Goal: Task Accomplishment & Management: Manage account settings

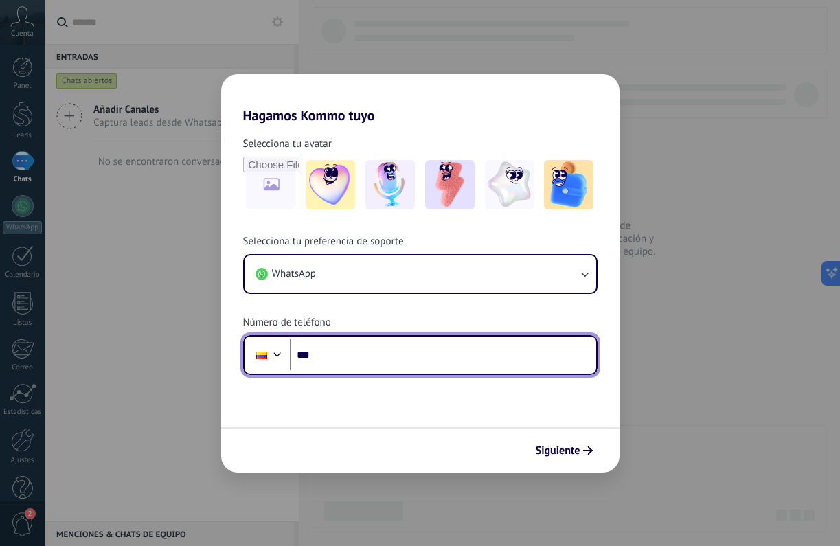
click at [391, 352] on input "***" at bounding box center [443, 355] width 306 height 32
type input "**********"
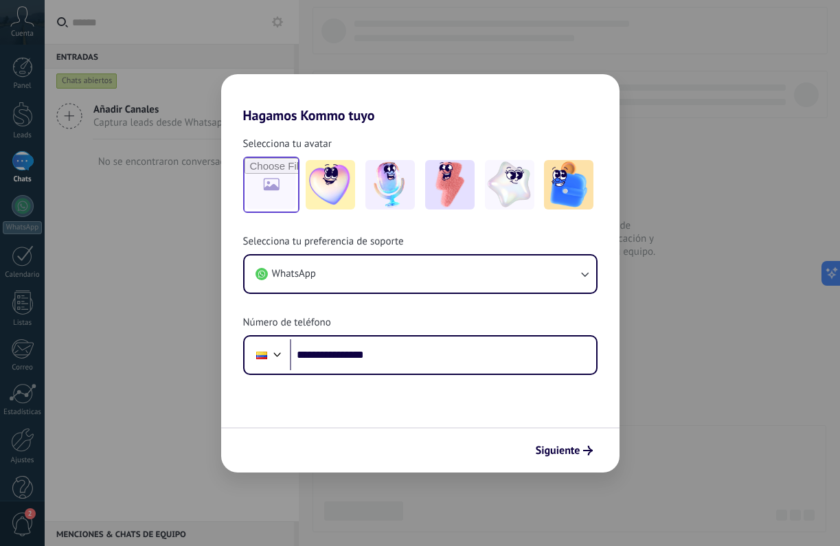
click at [269, 180] on input "file" at bounding box center [272, 185] width 54 height 54
type input "**********"
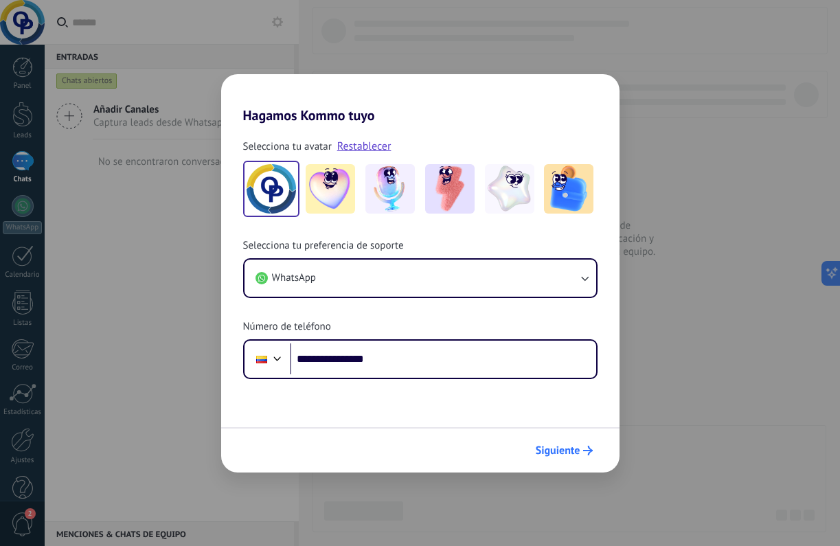
click at [554, 448] on span "Siguiente" at bounding box center [558, 451] width 45 height 10
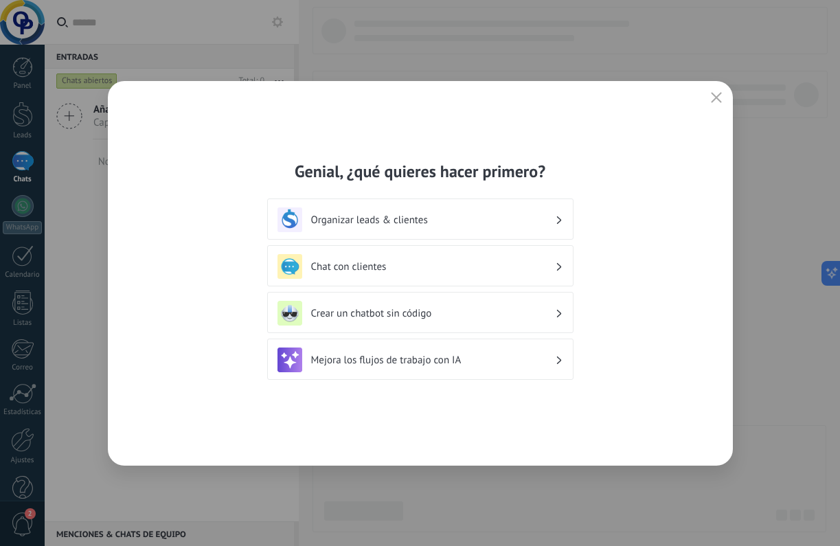
click at [452, 227] on div "Organizar leads & clientes" at bounding box center [420, 219] width 286 height 25
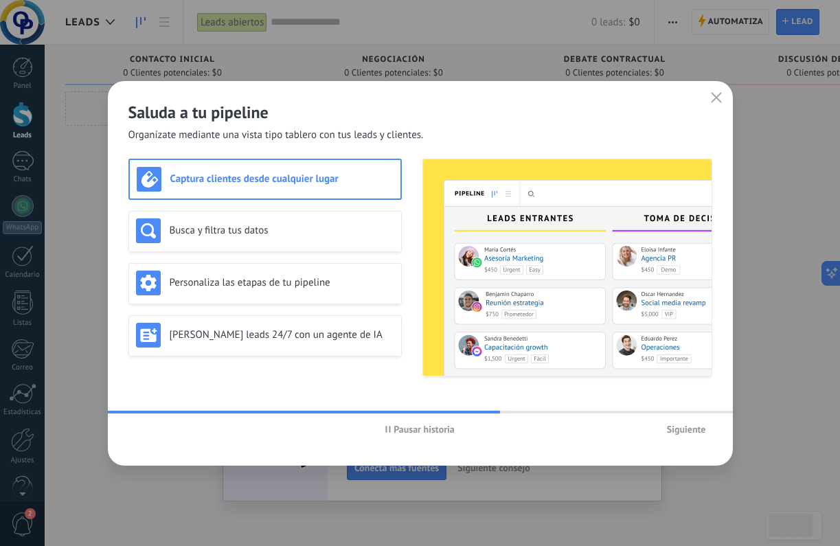
click at [692, 429] on span "Siguiente" at bounding box center [686, 429] width 39 height 10
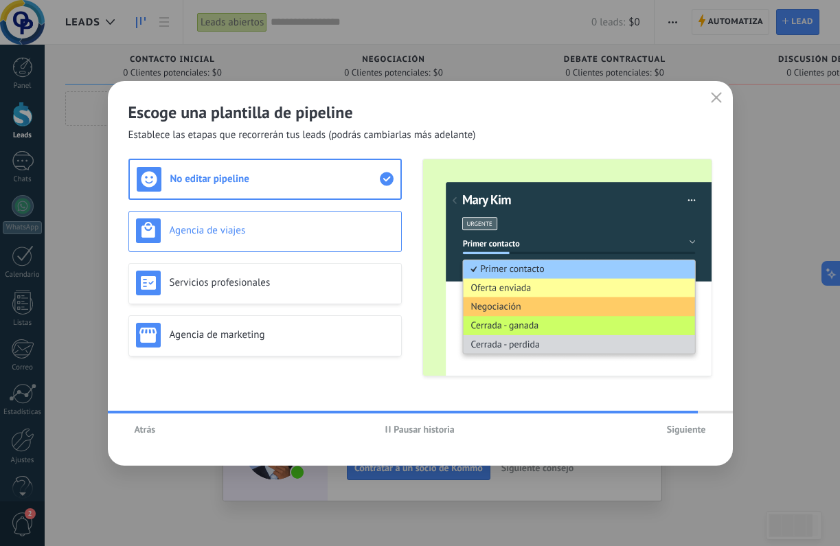
click at [354, 229] on h3 "Agencia de viajes" at bounding box center [282, 230] width 225 height 13
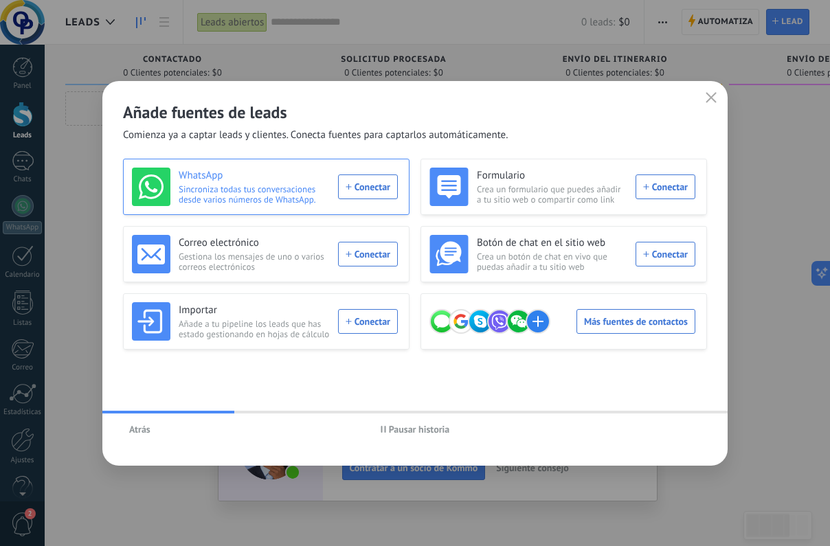
click at [360, 186] on div "WhatsApp Sincroniza todas tus conversaciones desde varios números de WhatsApp. …" at bounding box center [265, 187] width 266 height 38
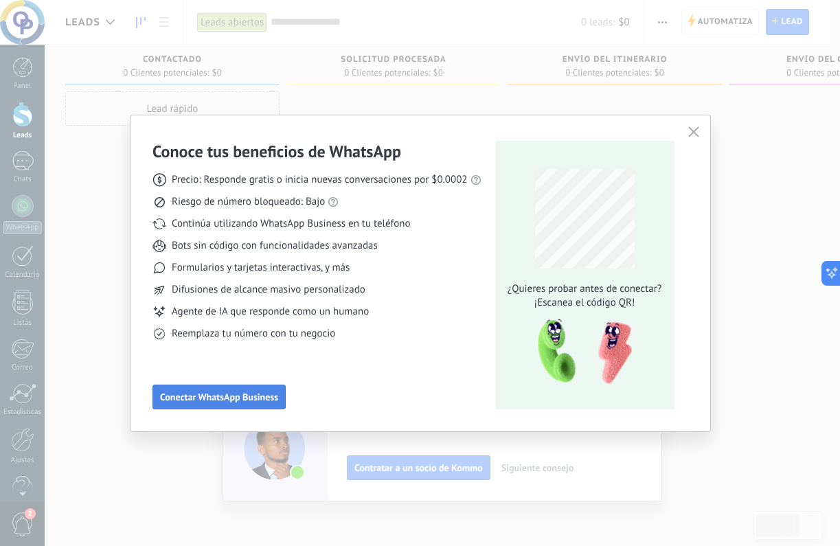
click at [211, 394] on span "Conectar WhatsApp Business" at bounding box center [219, 397] width 118 height 10
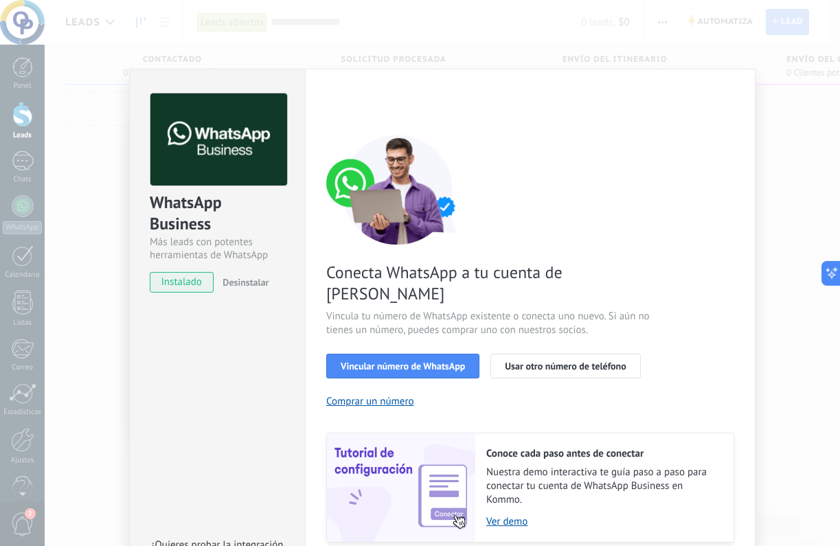
click at [191, 288] on span "instalado" at bounding box center [181, 282] width 63 height 21
click at [418, 354] on button "Vincular número de WhatsApp" at bounding box center [402, 366] width 153 height 25
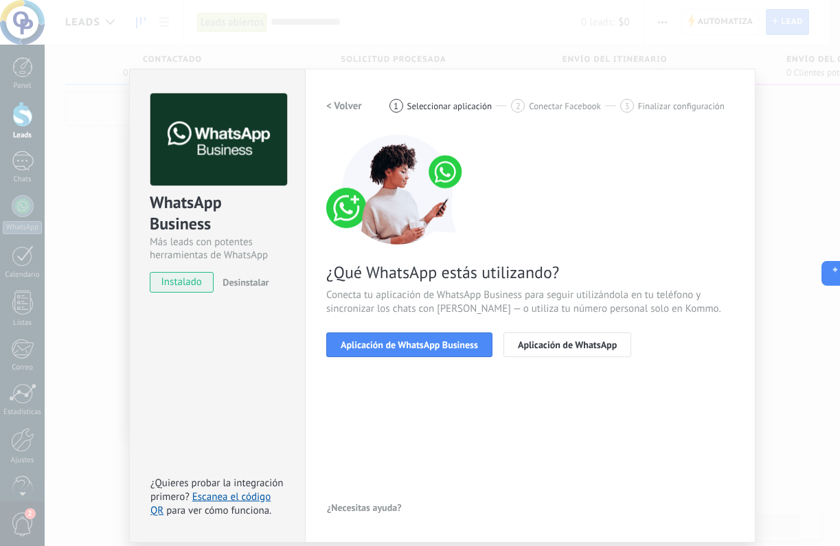
click at [418, 351] on button "Aplicación de WhatsApp Business" at bounding box center [409, 344] width 166 height 25
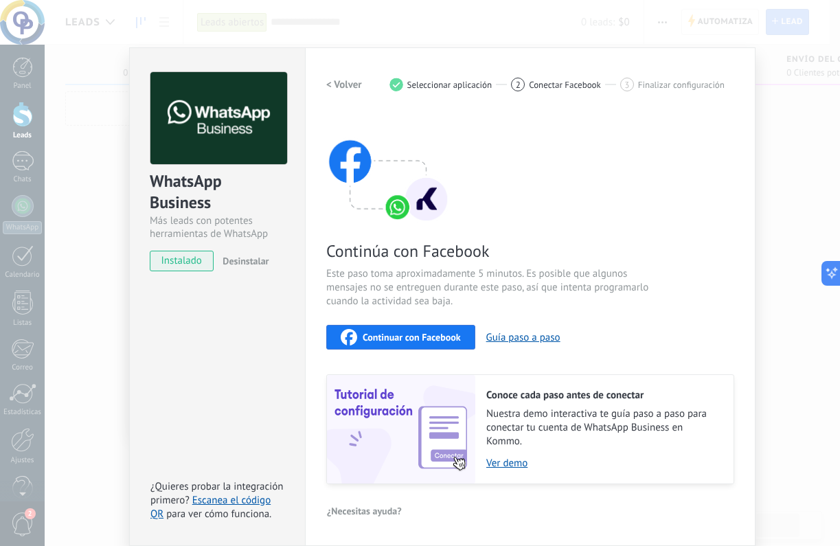
scroll to position [21, 0]
click at [458, 335] on span "Continuar con Facebook" at bounding box center [412, 338] width 98 height 10
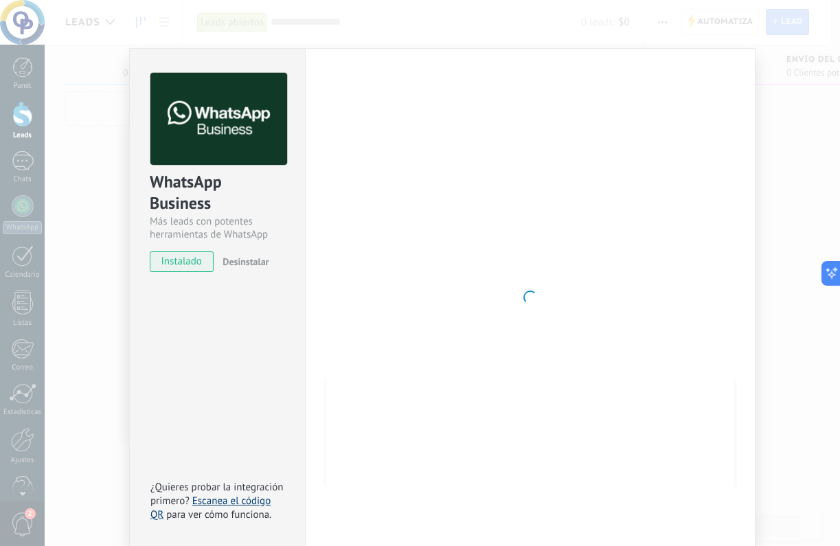
click at [235, 503] on link "Escanea el código QR" at bounding box center [210, 508] width 120 height 27
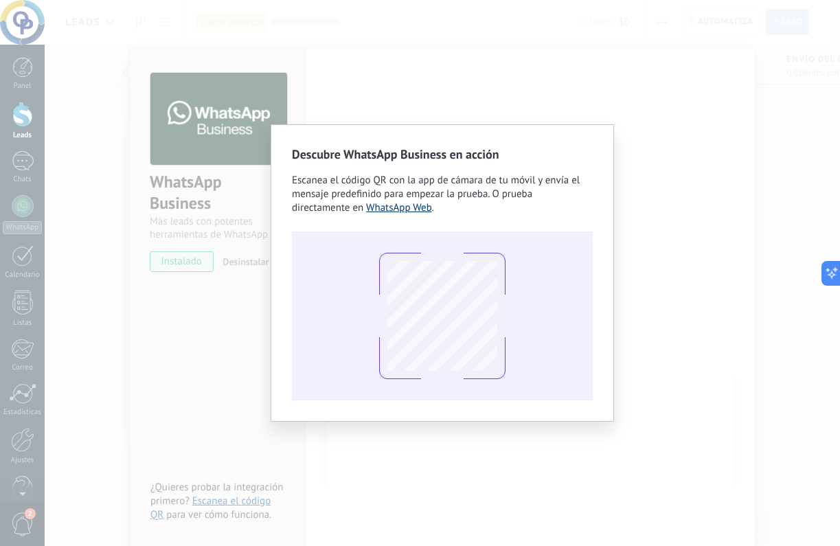
click at [386, 208] on link "WhatsApp Web" at bounding box center [399, 207] width 66 height 13
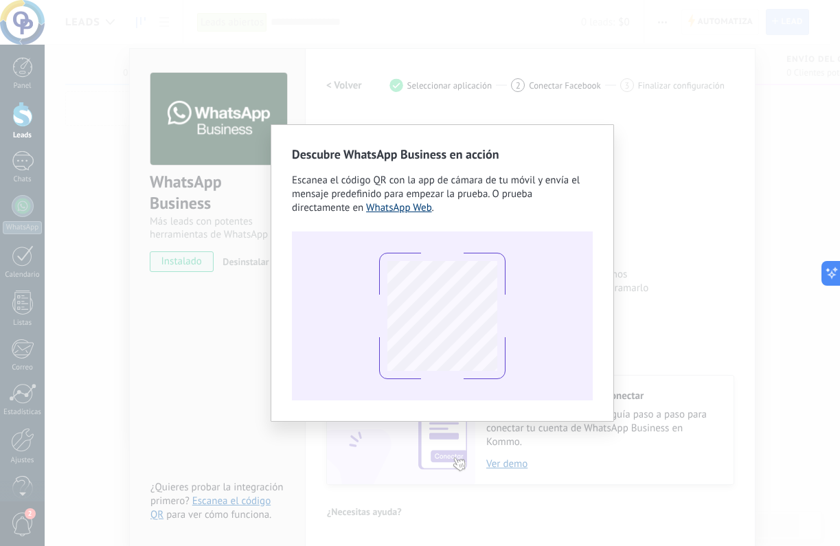
click at [419, 212] on link "WhatsApp Web" at bounding box center [399, 207] width 66 height 13
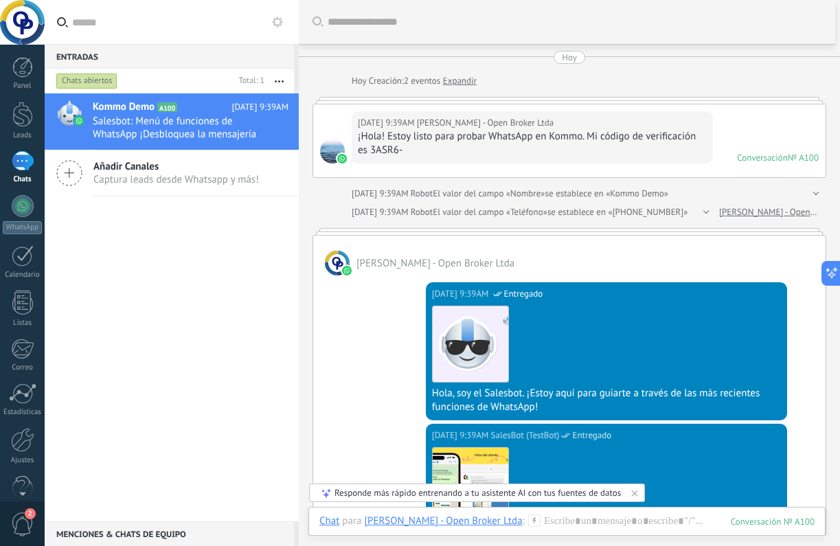
scroll to position [2, 0]
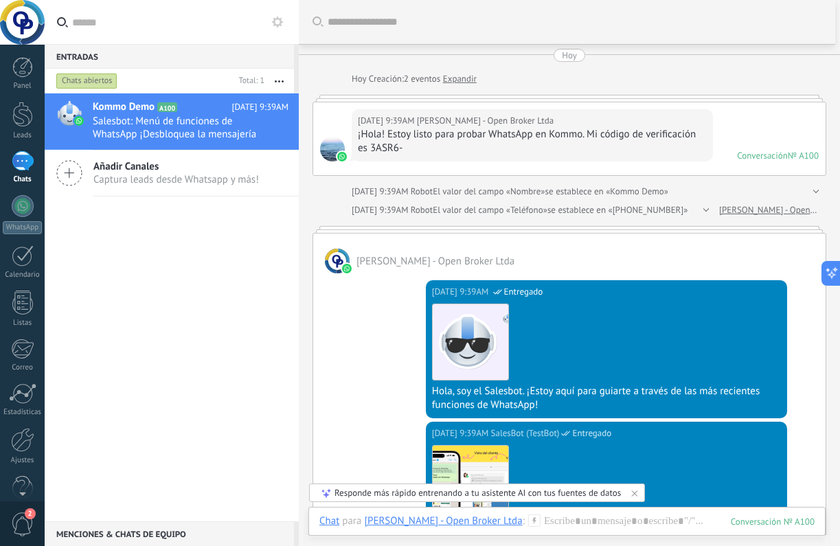
click at [85, 175] on div "Añadir Canales Captura leads desde Whatsapp y más!" at bounding box center [172, 173] width 254 height 46
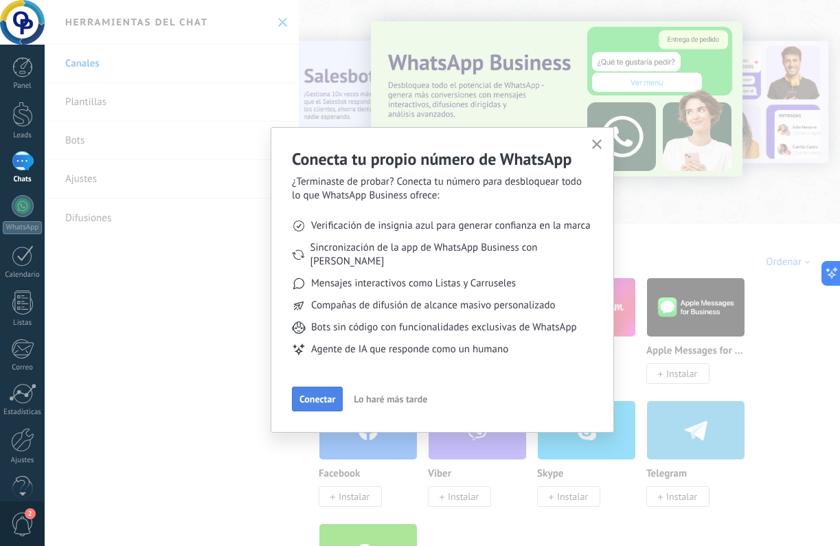
click at [331, 394] on span "Conectar" at bounding box center [317, 399] width 36 height 10
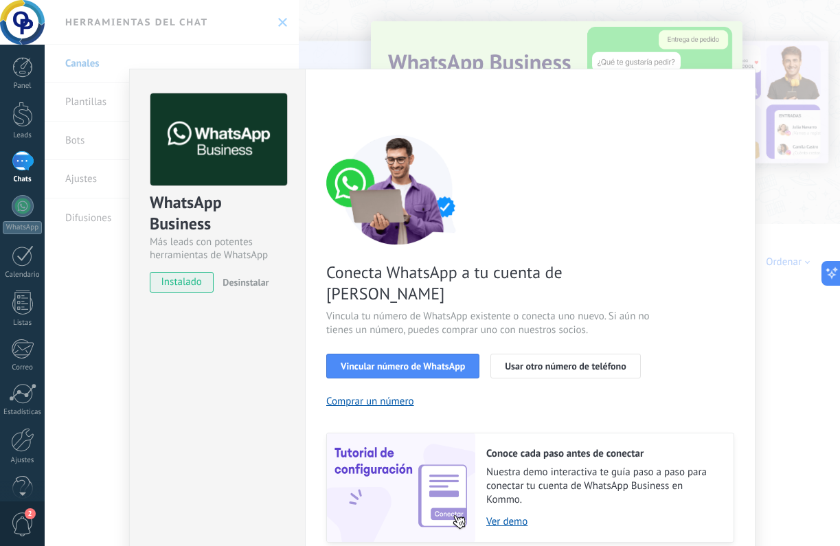
click at [791, 391] on div "WhatsApp Business Más leads con potentes herramientas de WhatsApp instalado Des…" at bounding box center [442, 273] width 795 height 546
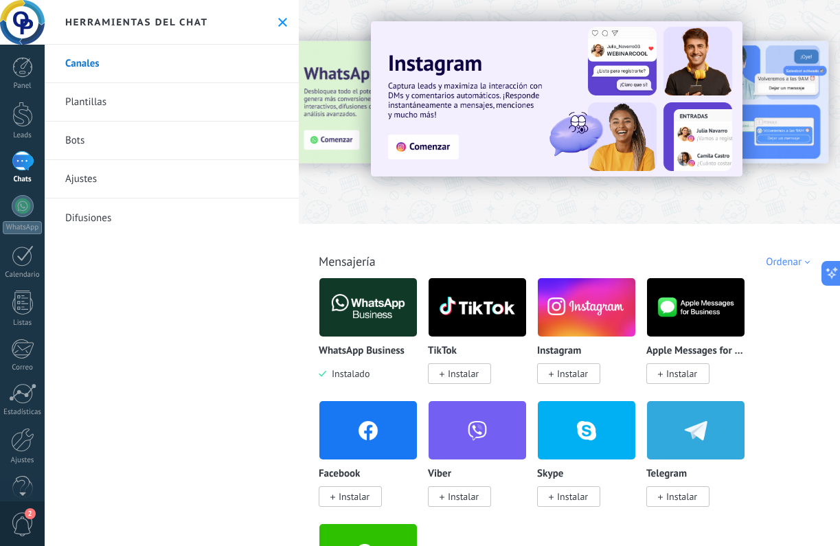
click at [580, 315] on img at bounding box center [587, 307] width 98 height 67
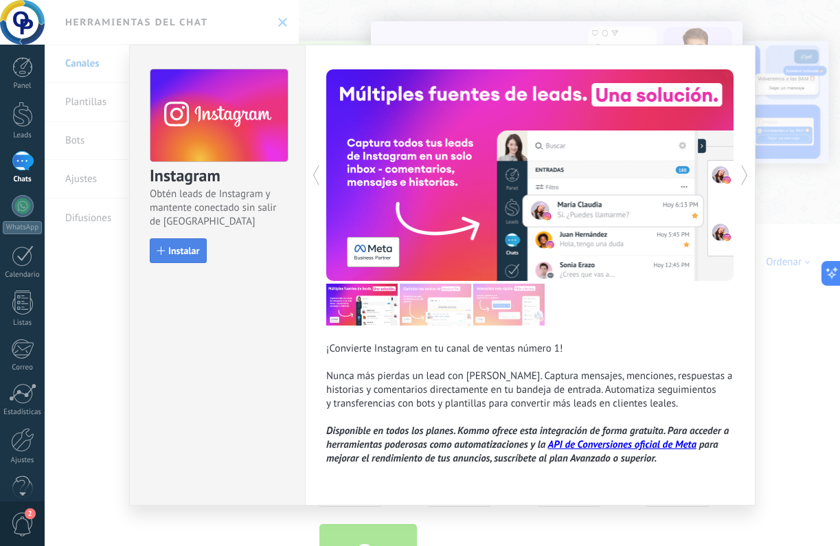
click at [181, 255] on span "Instalar" at bounding box center [183, 251] width 31 height 10
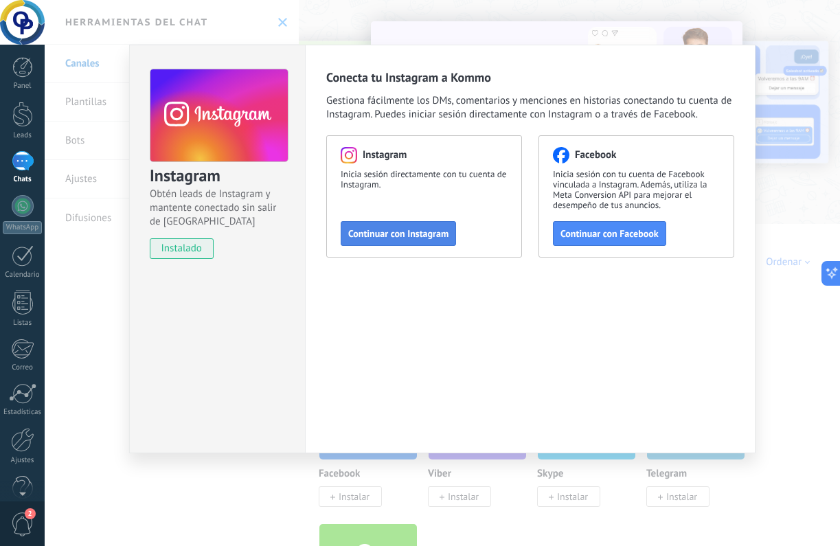
click at [434, 233] on span "Continuar con Instagram" at bounding box center [398, 234] width 100 height 10
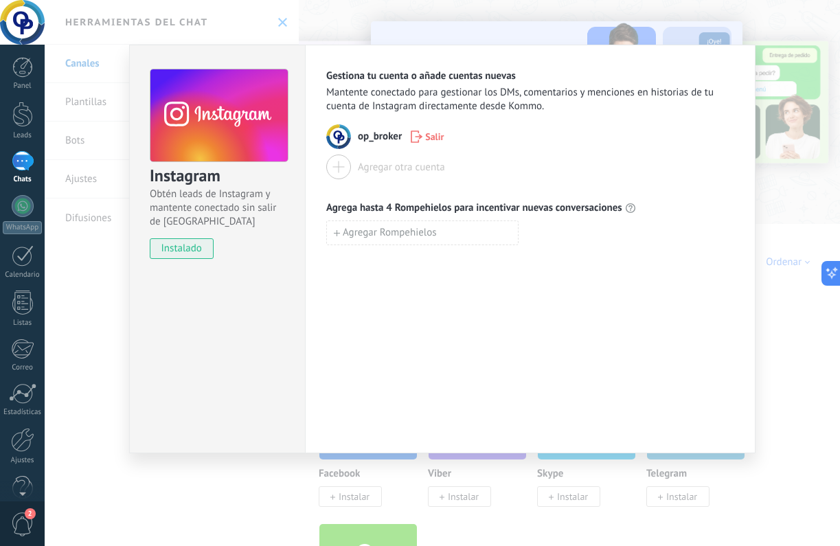
click at [335, 173] on div at bounding box center [338, 167] width 25 height 25
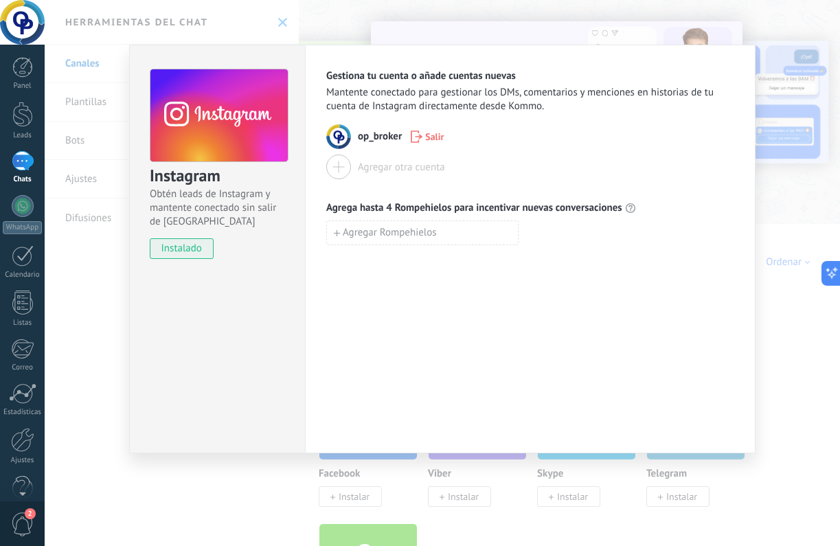
click at [816, 350] on div "Instagram Obtén leads de Instagram y mantente conectado sin salir de Kommo inst…" at bounding box center [442, 273] width 795 height 546
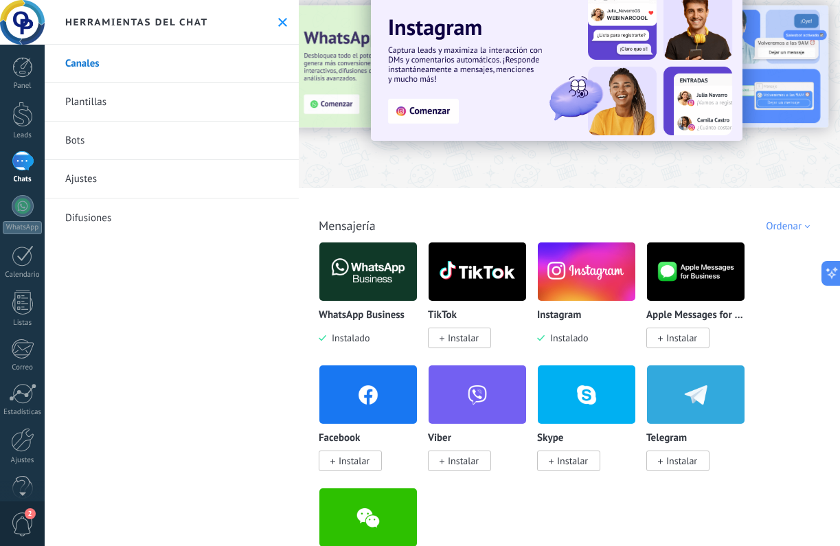
scroll to position [38, 0]
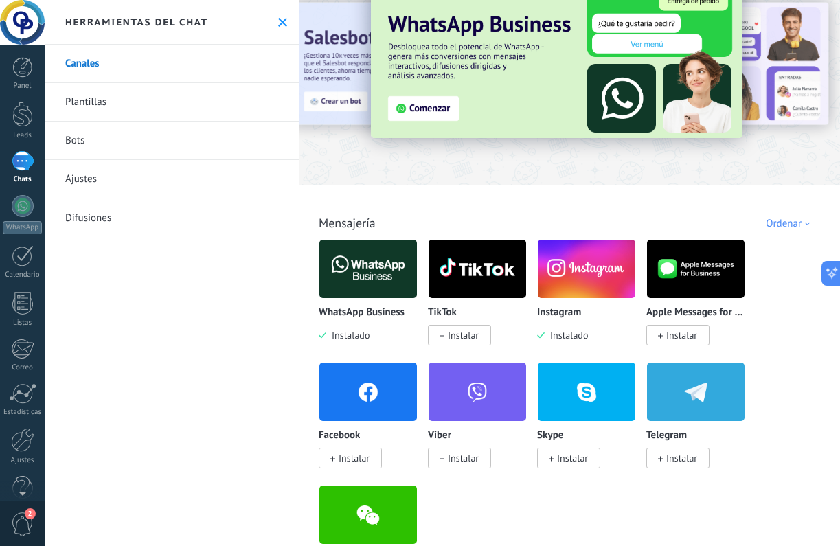
click at [348, 460] on span "Instalar" at bounding box center [354, 458] width 31 height 12
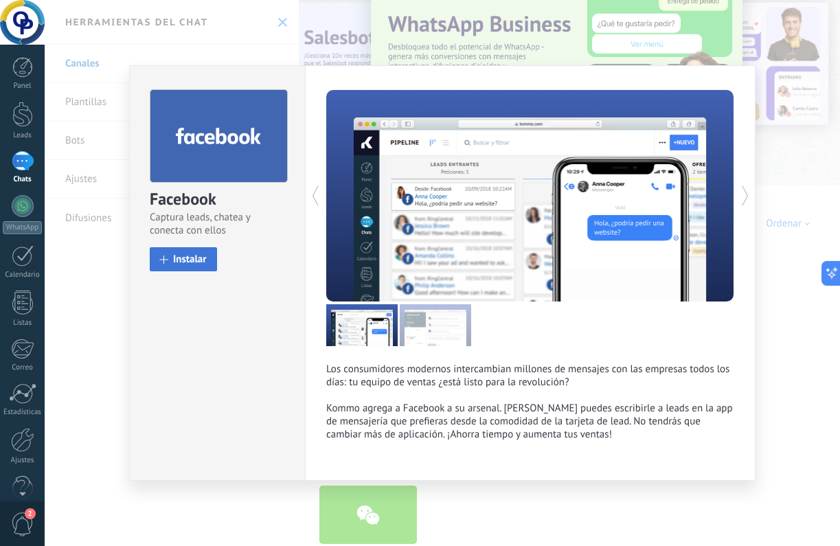
click at [190, 264] on span "Instalar" at bounding box center [190, 259] width 34 height 10
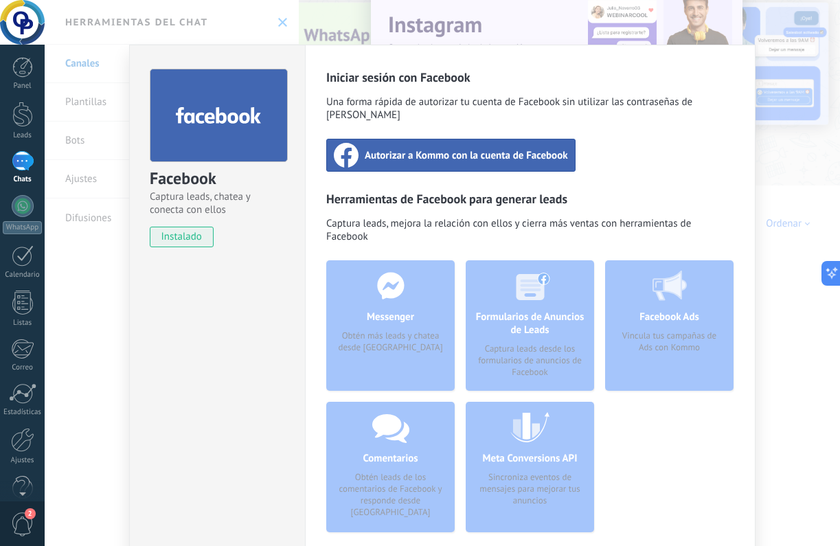
click at [372, 148] on span "Autorizar a Kommo con la cuenta de Facebook" at bounding box center [466, 155] width 203 height 14
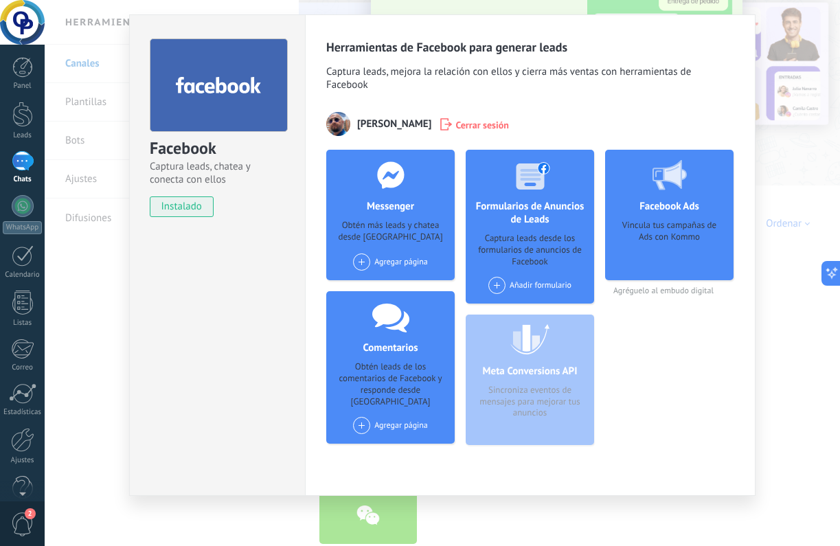
scroll to position [30, 0]
click at [360, 262] on span at bounding box center [361, 262] width 17 height 17
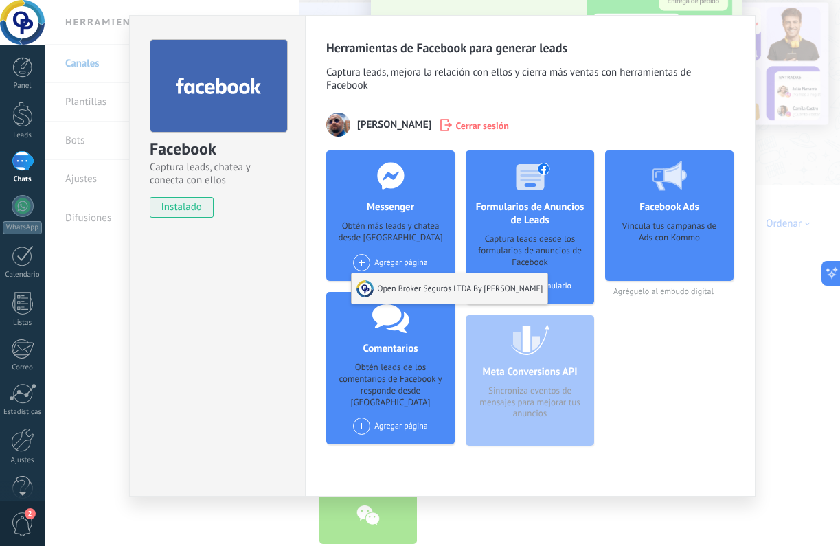
click at [500, 290] on div "Open Broker Seguros LTDA By [PERSON_NAME]" at bounding box center [450, 288] width 196 height 30
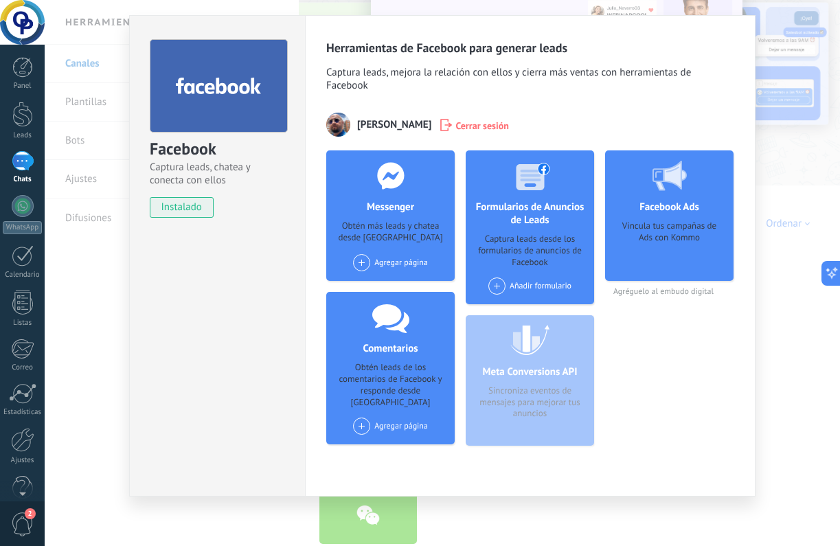
click at [497, 287] on span at bounding box center [496, 285] width 17 height 17
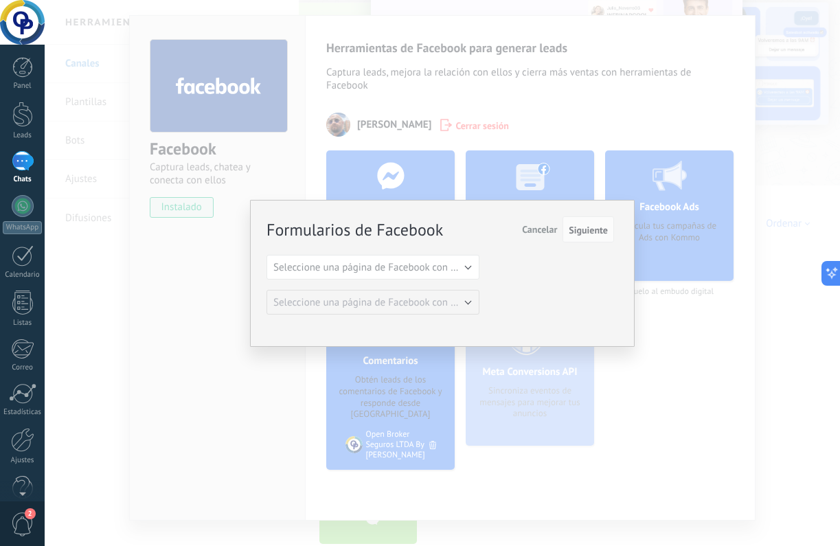
click at [470, 269] on button "Seleccione una página de Facebook con formas" at bounding box center [372, 267] width 213 height 25
click at [455, 284] on span "Open Broker Seguros LTDA By [PERSON_NAME]" at bounding box center [366, 290] width 216 height 13
click at [462, 302] on button "Seleccione una página de Facebook con formas" at bounding box center [372, 302] width 213 height 25
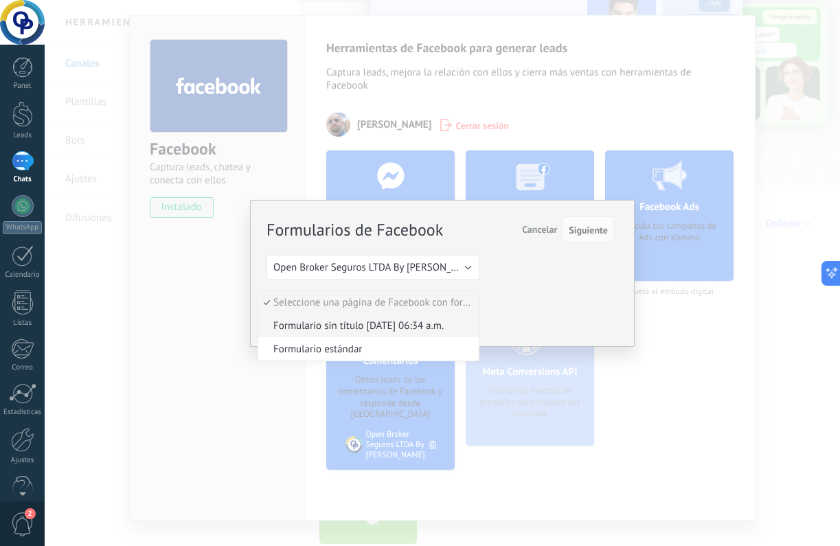
click at [422, 327] on span "Formulario sin título [DATE] 06:34 a.m." at bounding box center [366, 325] width 216 height 13
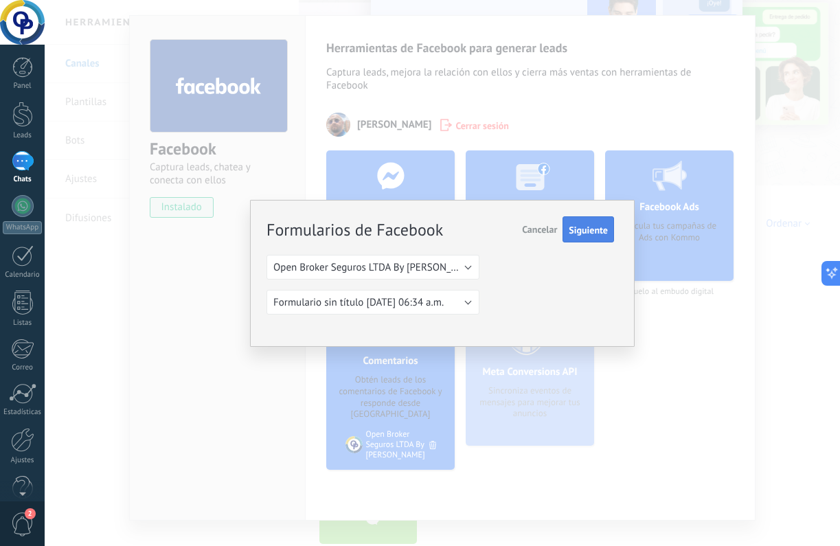
click at [598, 235] on span "Siguiente" at bounding box center [588, 230] width 39 height 10
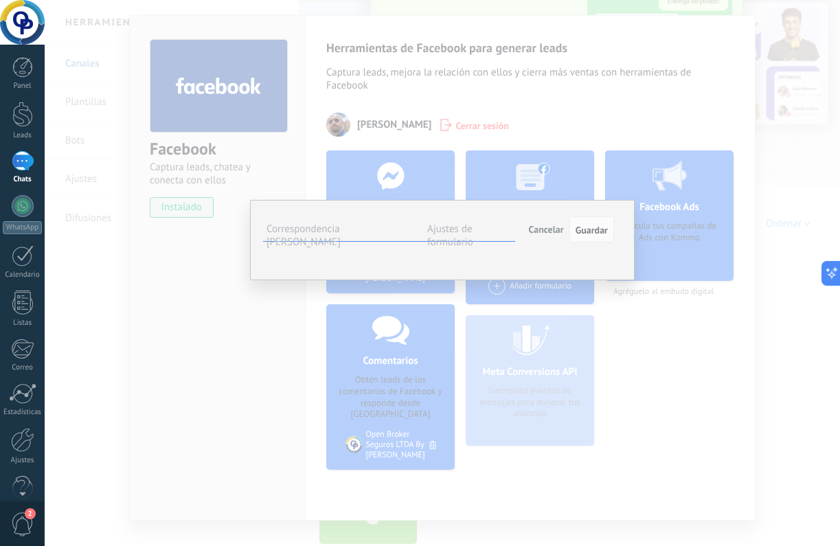
click at [0, 0] on button "Seleccionar campo" at bounding box center [0, 0] width 0 height 0
click at [0, 0] on span "Nombre del contacto (contacto)" at bounding box center [0, 0] width 0 height 0
click at [0, 0] on button "Seleccionar campo" at bounding box center [0, 0] width 0 height 0
click at [0, 0] on span "Teléfono (contacto)" at bounding box center [0, 0] width 0 height 0
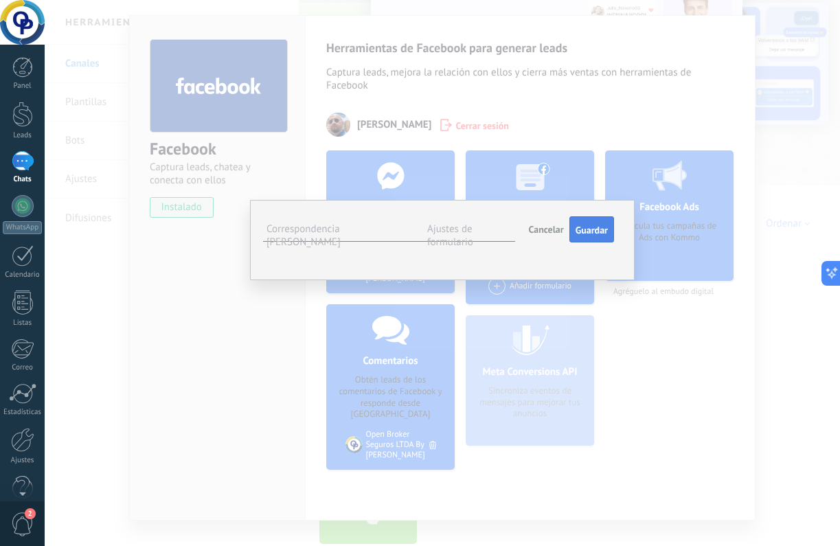
click at [597, 223] on button "Guardar" at bounding box center [591, 229] width 45 height 26
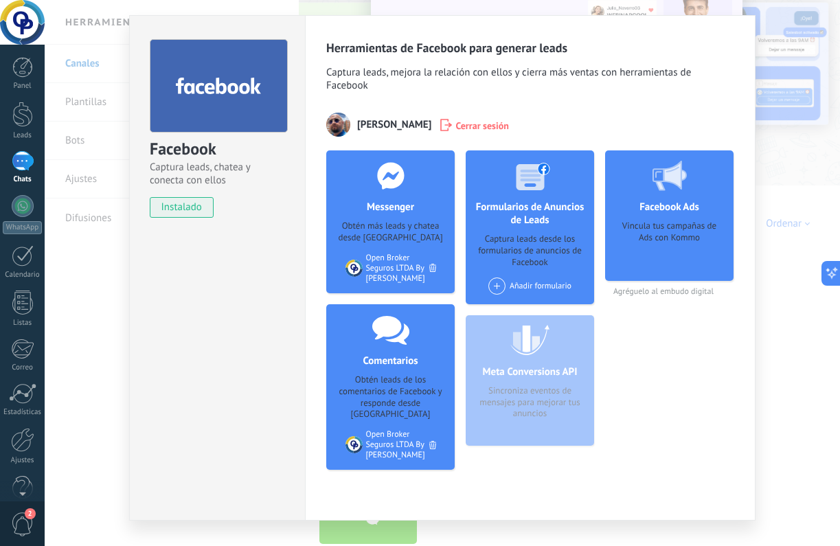
click at [515, 387] on div "Meta Conversions API Sincroniza eventos de mensajes para mejorar tus anuncios" at bounding box center [530, 380] width 128 height 130
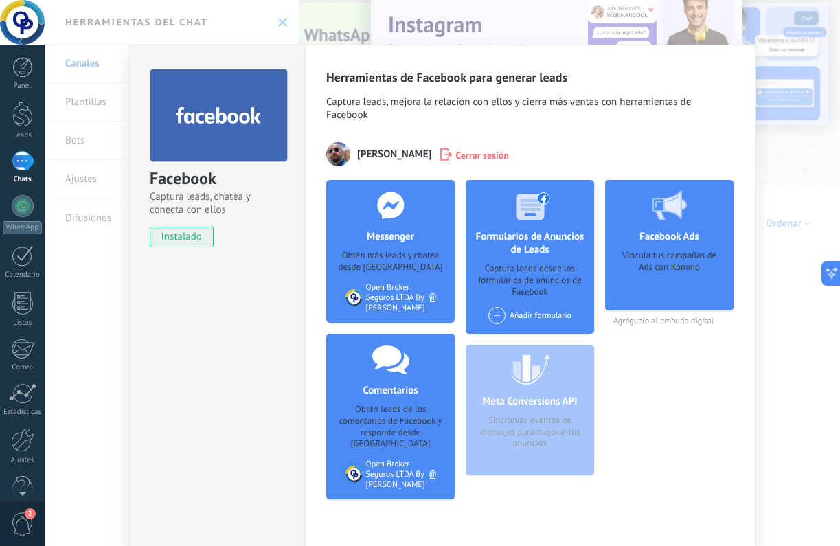
scroll to position [0, 0]
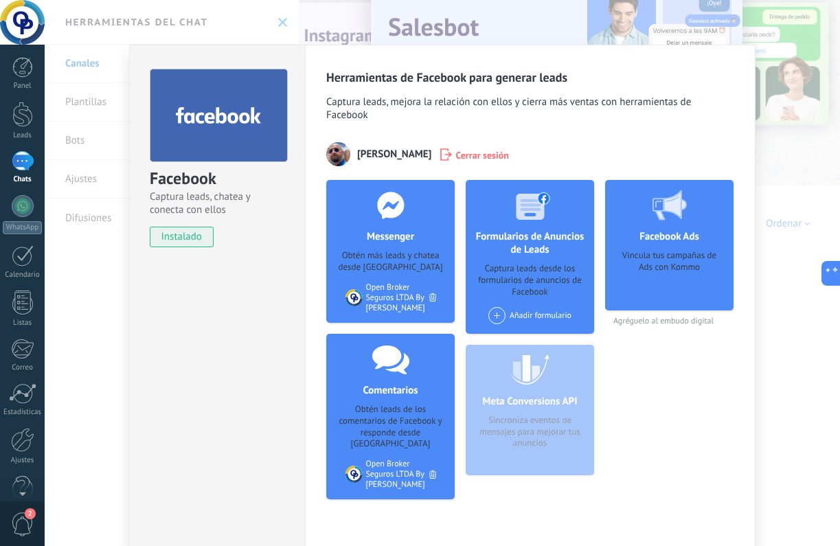
click at [518, 310] on div "Añadir formulario" at bounding box center [529, 315] width 83 height 17
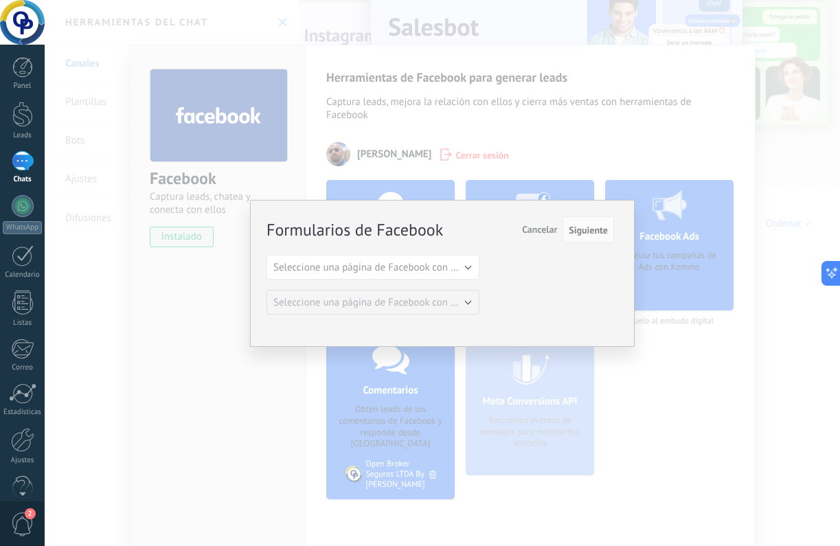
click at [457, 264] on span "Seleccione una página de Facebook con formas" at bounding box center [376, 267] width 207 height 13
click at [439, 291] on span "Open Broker Seguros LTDA By [PERSON_NAME]" at bounding box center [366, 290] width 216 height 13
click at [438, 304] on button "Formulario estándar" at bounding box center [372, 302] width 213 height 25
click at [548, 282] on div "Formularios de Facebook Siguiente Cancelar Seleccione una página de Facebook co…" at bounding box center [440, 266] width 348 height 97
click at [590, 235] on span "Siguiente" at bounding box center [588, 230] width 39 height 10
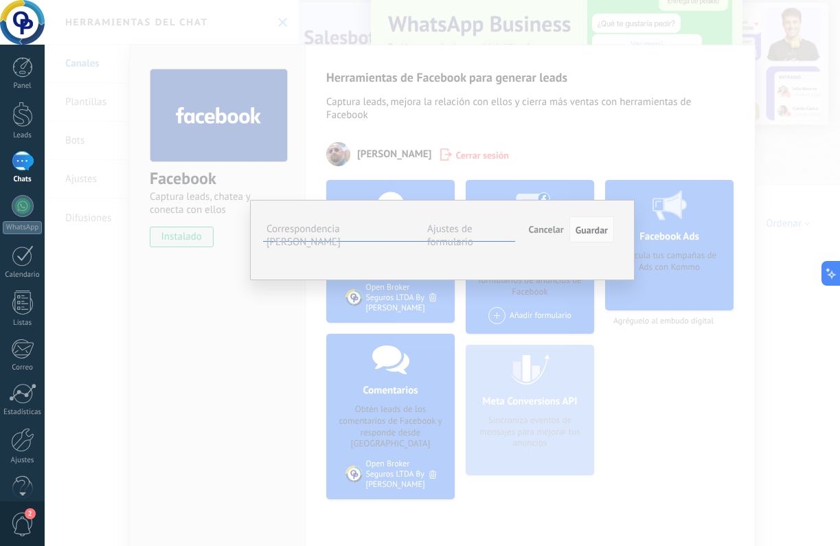
click at [0, 0] on button "Seleccionar campo" at bounding box center [0, 0] width 0 height 0
click at [0, 0] on span "Nombre del contacto (contacto)" at bounding box center [0, 0] width 0 height 0
click at [0, 0] on span "Seleccionar campo" at bounding box center [0, 0] width 0 height 0
click at [0, 0] on span "Teléfono (contacto)" at bounding box center [0, 0] width 0 height 0
click at [0, 0] on span "Seleccionar campo" at bounding box center [0, 0] width 0 height 0
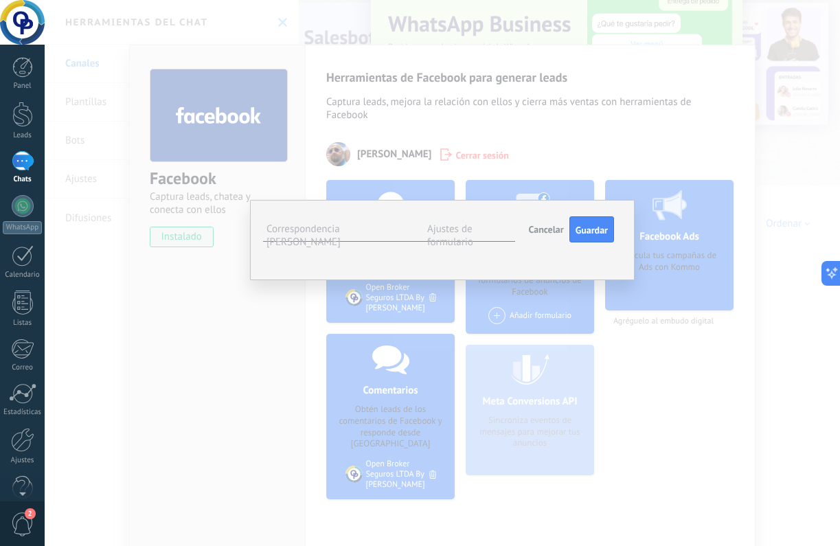
click at [0, 0] on span "Correo (contacto)" at bounding box center [0, 0] width 0 height 0
click at [0, 0] on span "Seleccionar campo" at bounding box center [0, 0] width 0 height 0
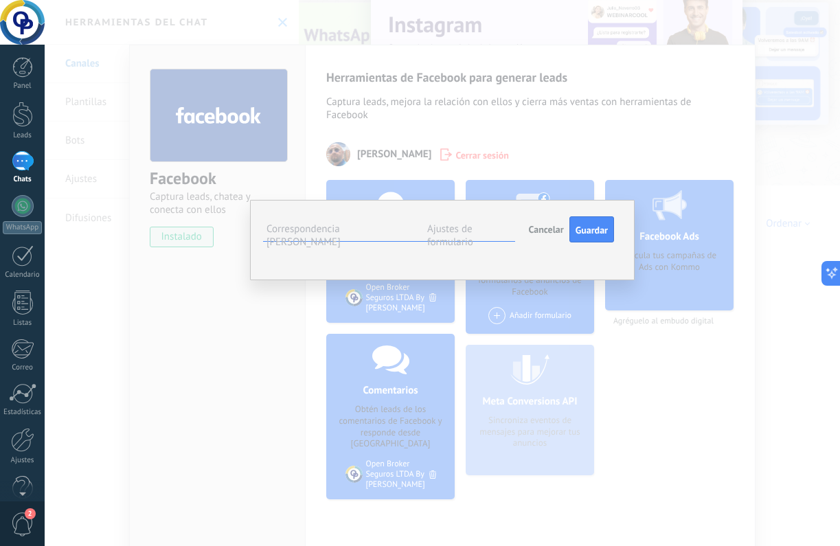
scroll to position [42, 0]
click at [621, 280] on div "**********" at bounding box center [442, 240] width 385 height 80
click at [600, 234] on span "Guardar" at bounding box center [592, 230] width 32 height 10
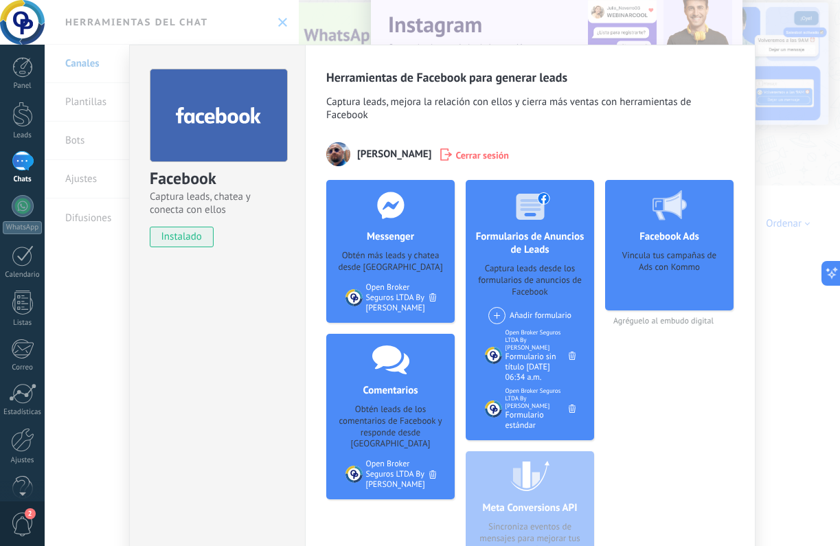
scroll to position [0, 0]
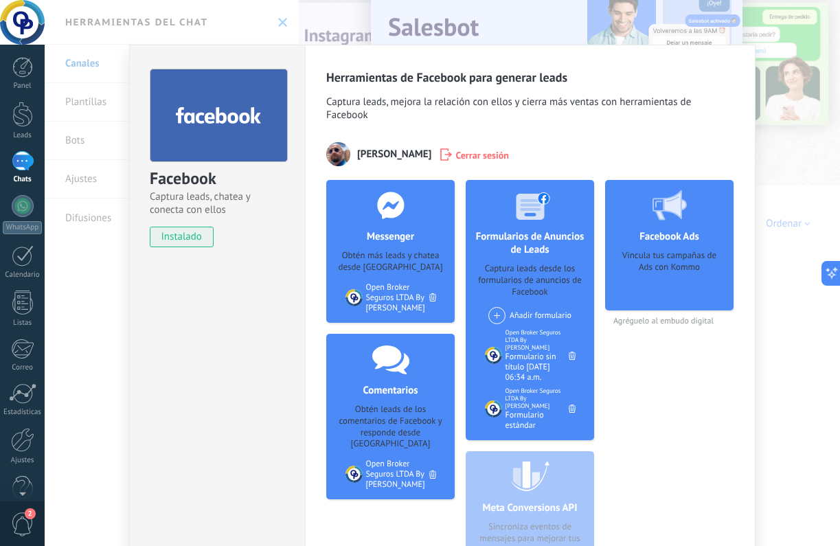
click at [194, 240] on span "instalado" at bounding box center [181, 237] width 63 height 21
click at [770, 286] on div "Facebook Captura leads, chatea y conecta con ellos instalado Desinstalar Herram…" at bounding box center [442, 273] width 795 height 546
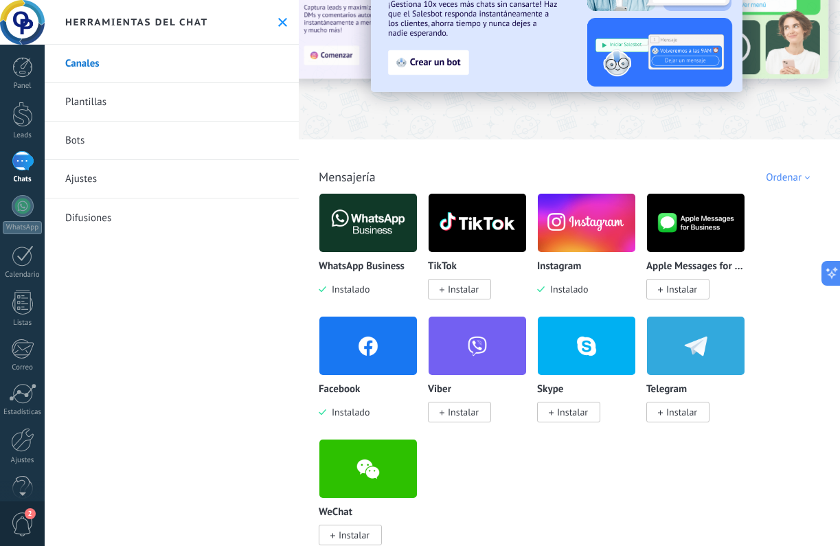
scroll to position [91, 0]
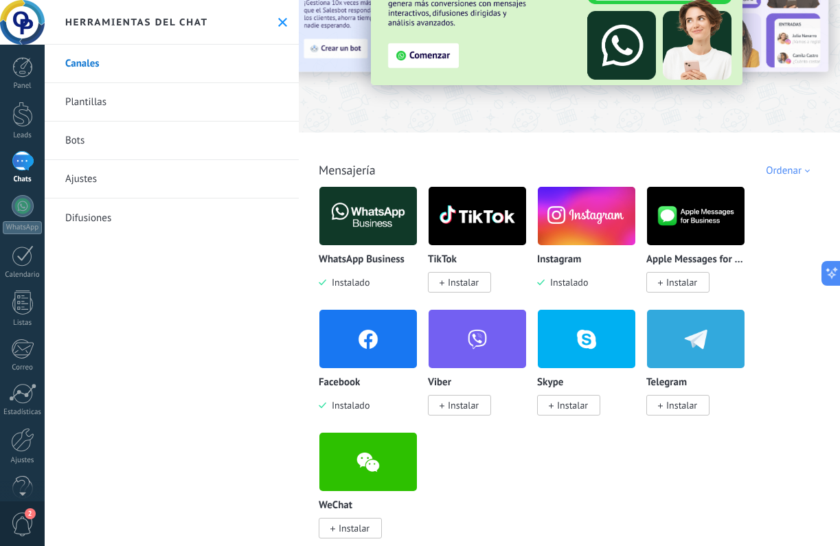
click at [461, 280] on span "Instalar" at bounding box center [463, 282] width 31 height 12
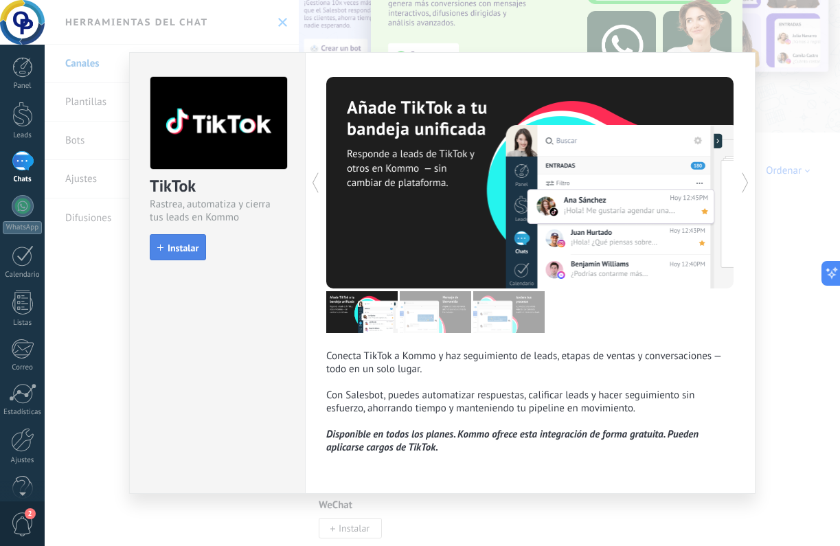
click at [201, 245] on button "Instalar" at bounding box center [178, 247] width 56 height 26
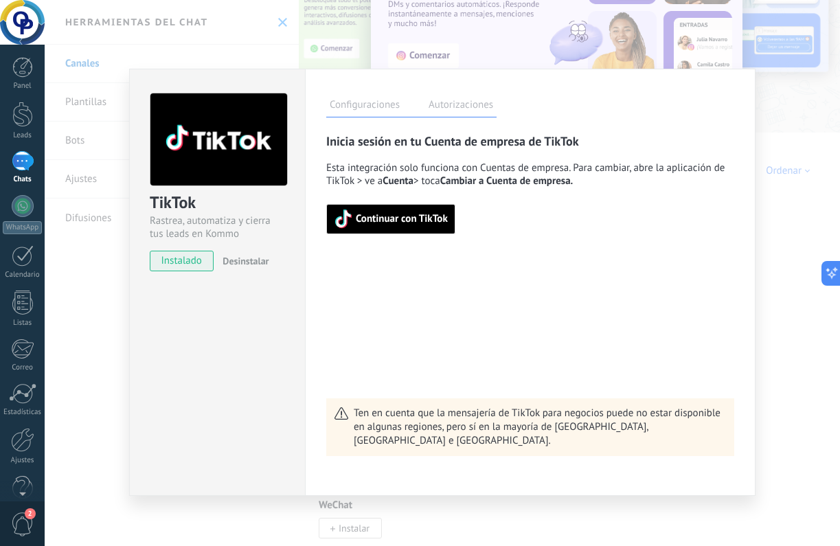
click at [427, 219] on span "Continuar con TikTok" at bounding box center [402, 219] width 92 height 10
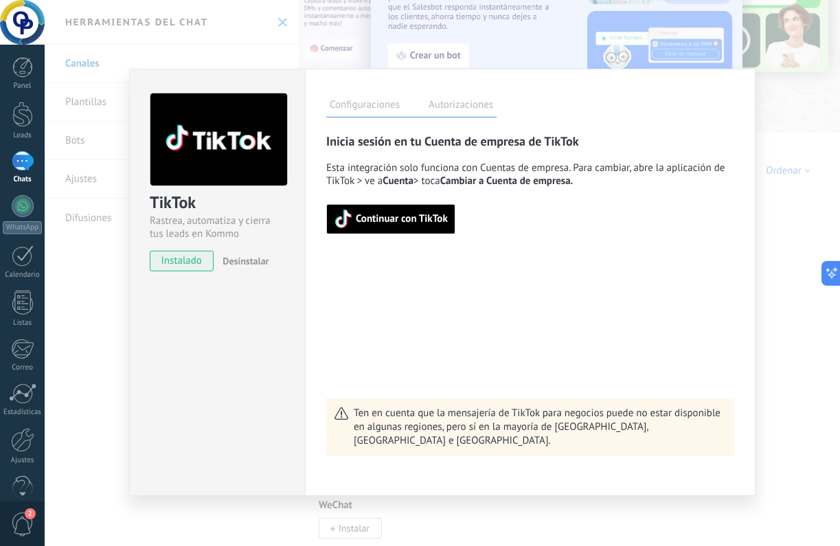
click at [468, 106] on label "Autorizaciones" at bounding box center [460, 107] width 71 height 20
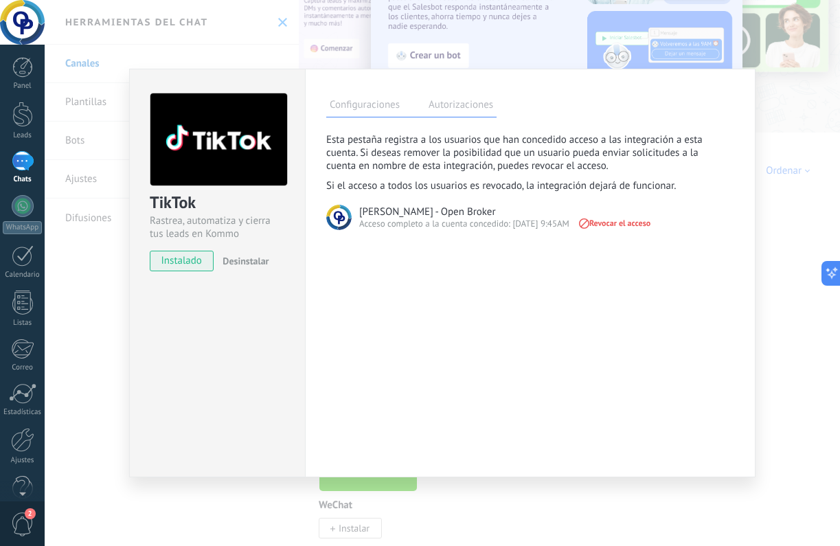
click at [375, 105] on label "Configuraciones" at bounding box center [364, 107] width 77 height 20
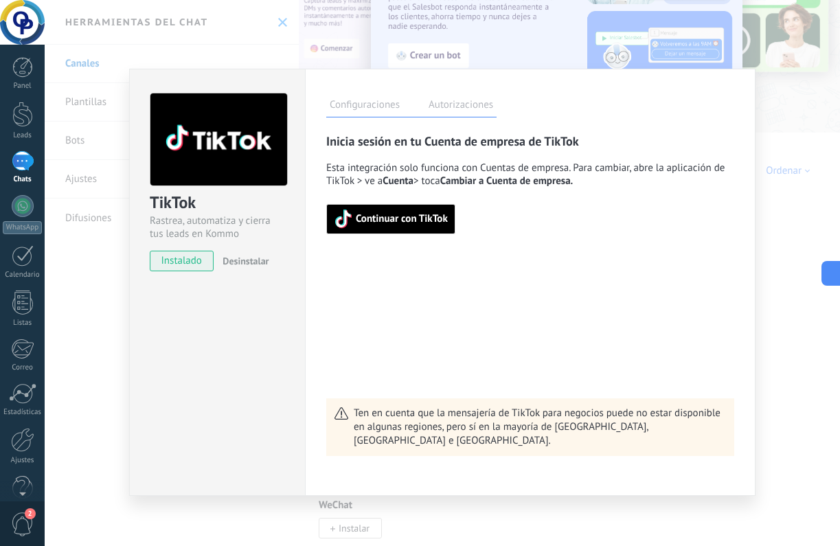
click at [791, 176] on div "TikTok Rastrea, automatiza y cierra tus leads en Kommo instalado Desinstalar Co…" at bounding box center [442, 273] width 795 height 546
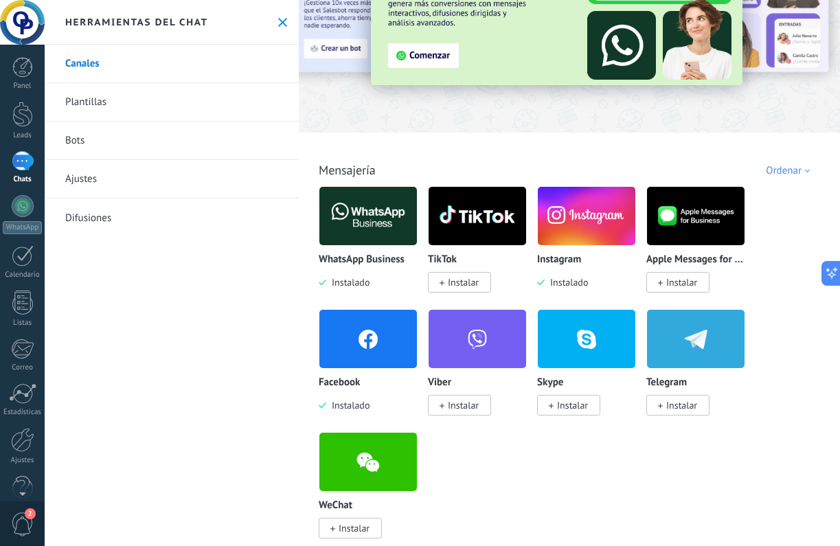
click at [455, 283] on span "Instalar" at bounding box center [463, 282] width 31 height 12
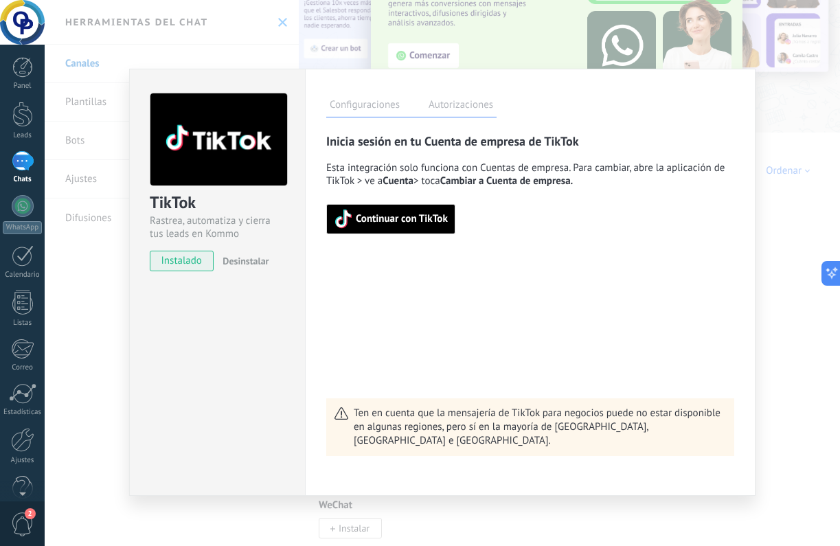
click at [389, 220] on span "Continuar con TikTok" at bounding box center [402, 219] width 92 height 10
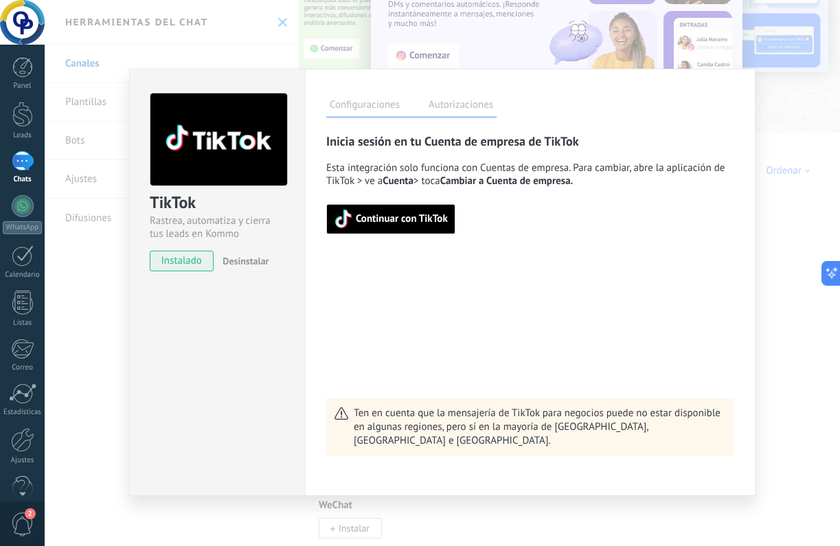
click at [815, 208] on div "TikTok Rastrea, automatiza y cierra tus leads en Kommo instalado Desinstalar Co…" at bounding box center [442, 273] width 795 height 546
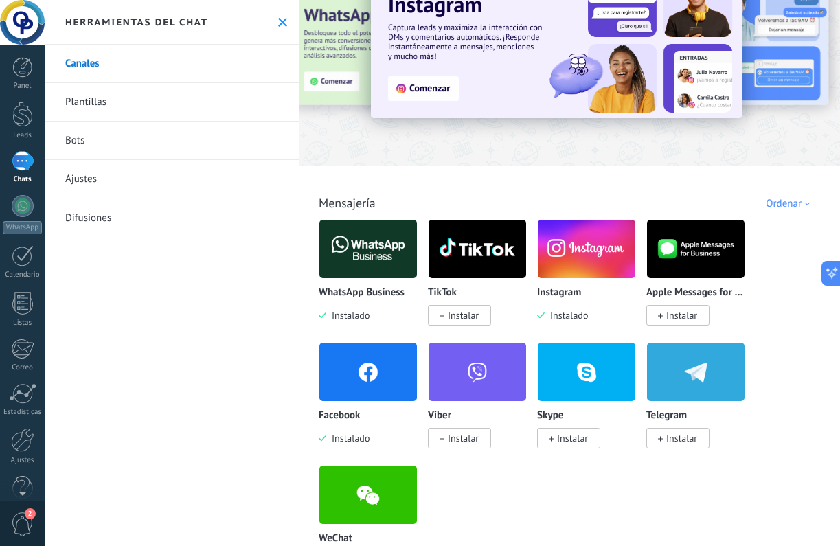
scroll to position [50, 0]
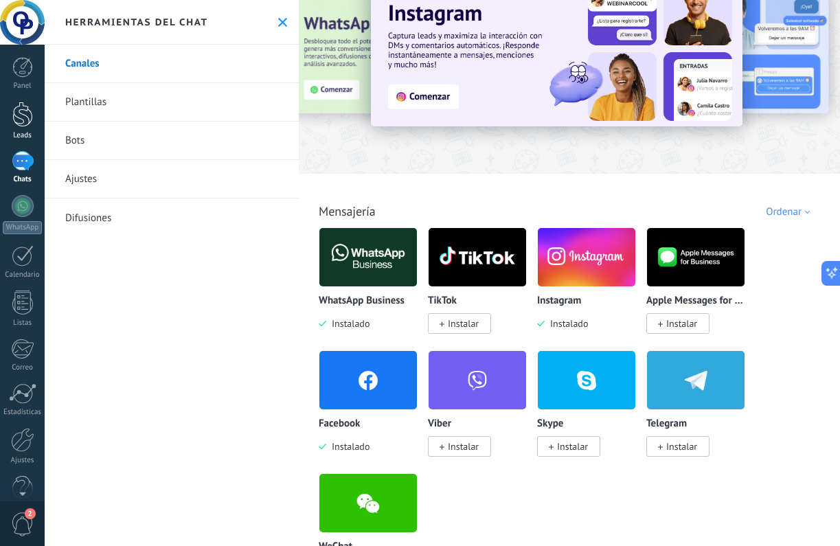
click at [24, 115] on div at bounding box center [22, 114] width 21 height 25
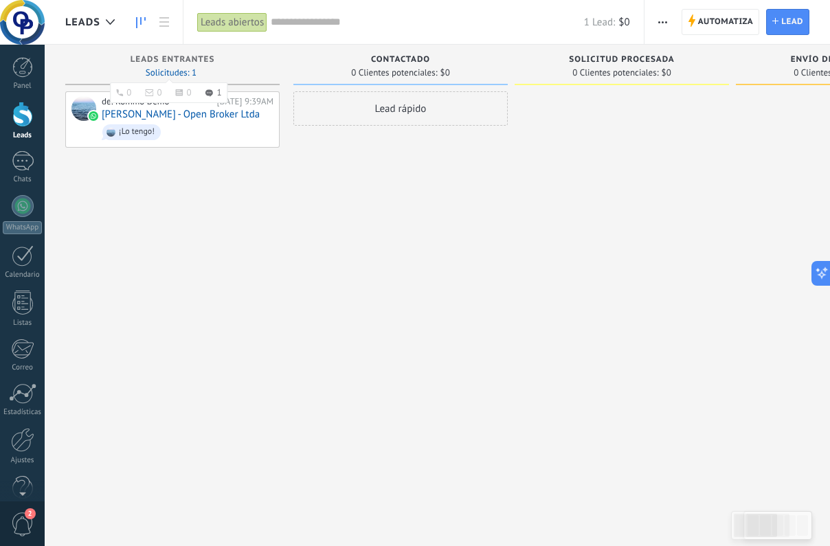
click at [190, 77] on span "Solicitudes: 1 0 0 0 1 0 0 0 1" at bounding box center [171, 73] width 51 height 8
click at [172, 72] on span "Solicitudes: 1 0 0 0 1 0 0 0 1" at bounding box center [171, 73] width 51 height 8
click at [27, 168] on div "1" at bounding box center [23, 161] width 22 height 20
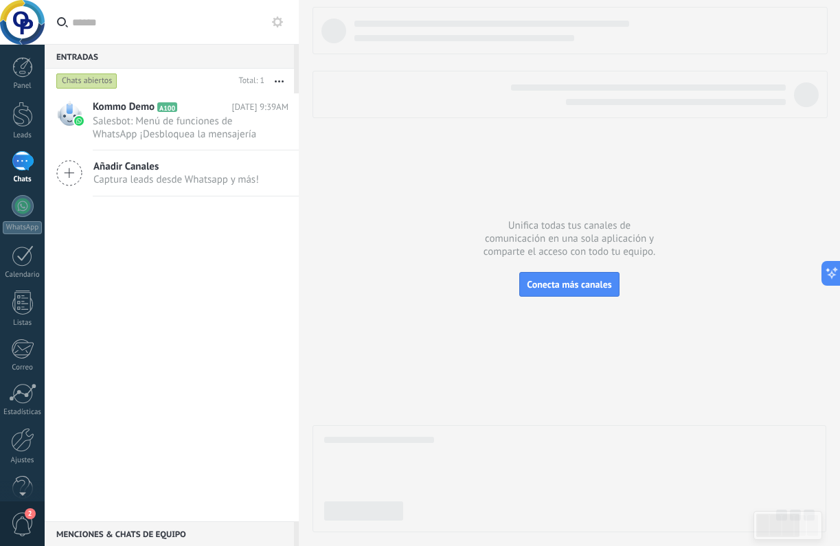
click at [124, 183] on span "Captura leads desde Whatsapp y más!" at bounding box center [176, 179] width 166 height 13
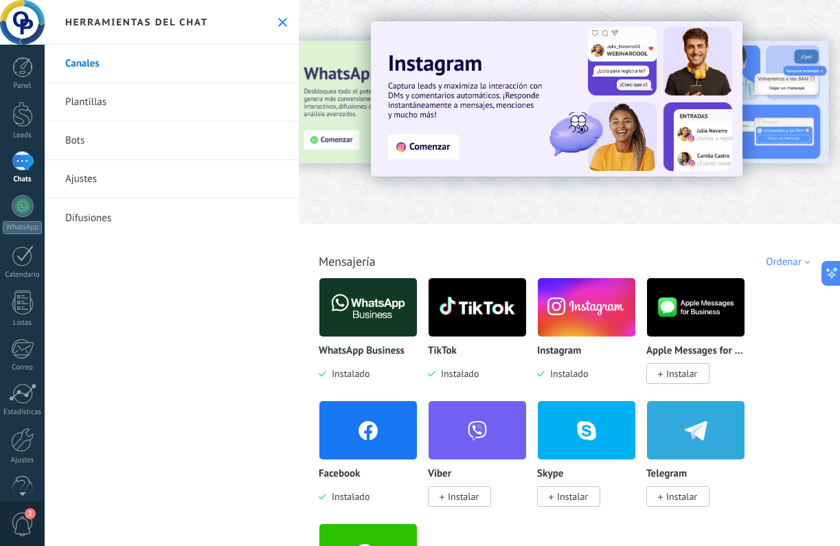
click at [100, 106] on link "Plantillas" at bounding box center [172, 102] width 254 height 38
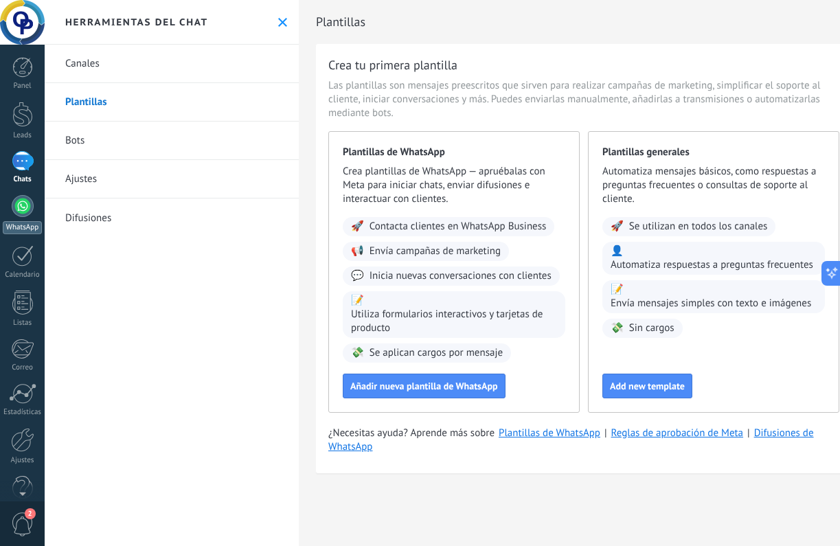
click at [30, 217] on link "WhatsApp" at bounding box center [22, 214] width 45 height 39
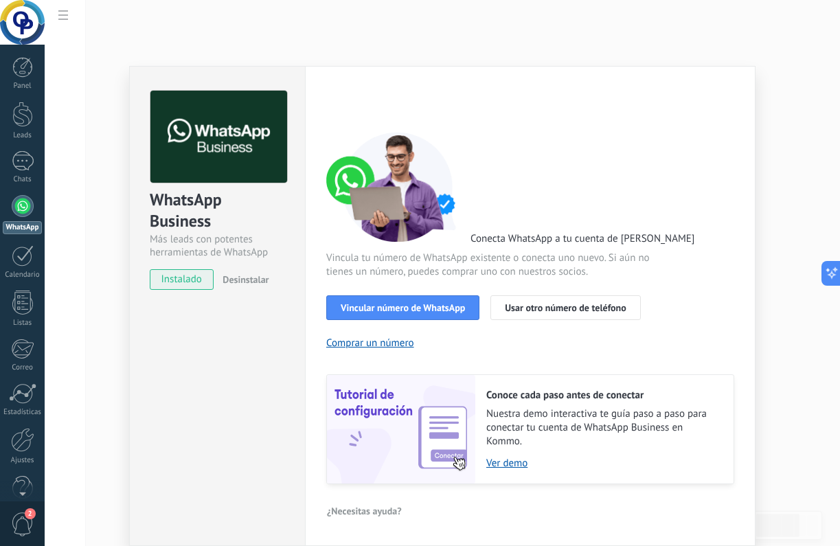
scroll to position [2, 0]
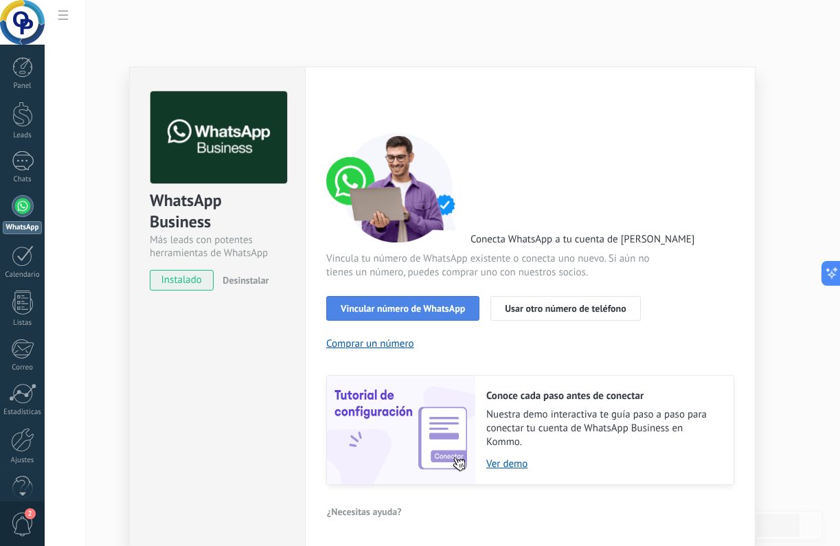
click at [433, 315] on button "Vincular número de WhatsApp" at bounding box center [402, 308] width 153 height 25
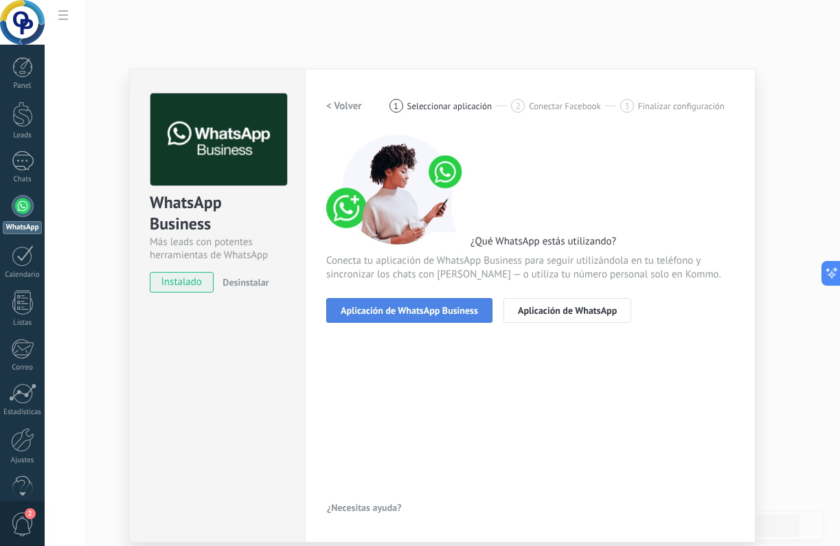
click at [433, 315] on span "Aplicación de WhatsApp Business" at bounding box center [409, 311] width 137 height 10
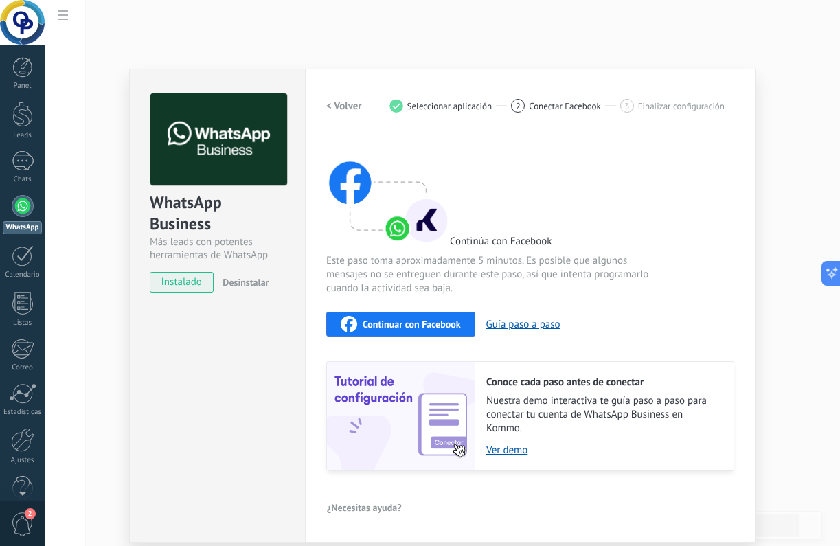
click at [443, 332] on button "Continuar con Facebook" at bounding box center [400, 324] width 149 height 25
click at [30, 265] on div at bounding box center [23, 255] width 22 height 21
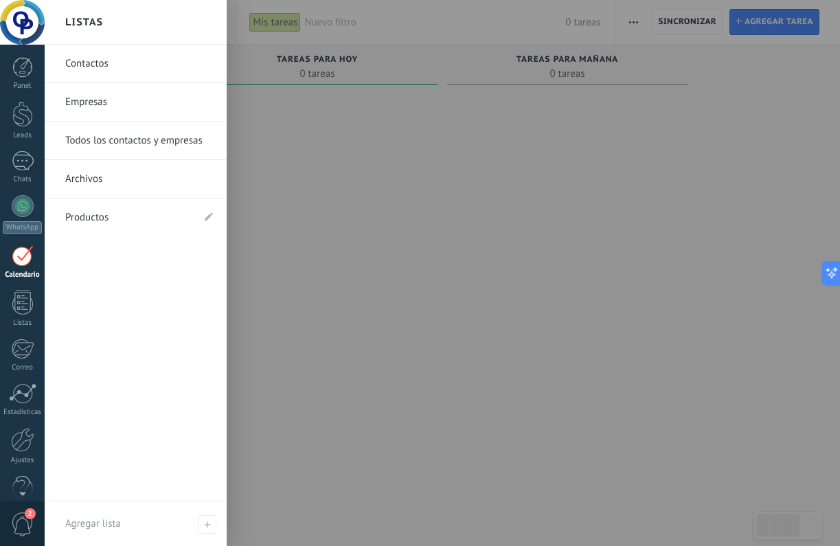
click at [90, 66] on link "Contactos" at bounding box center [139, 64] width 148 height 38
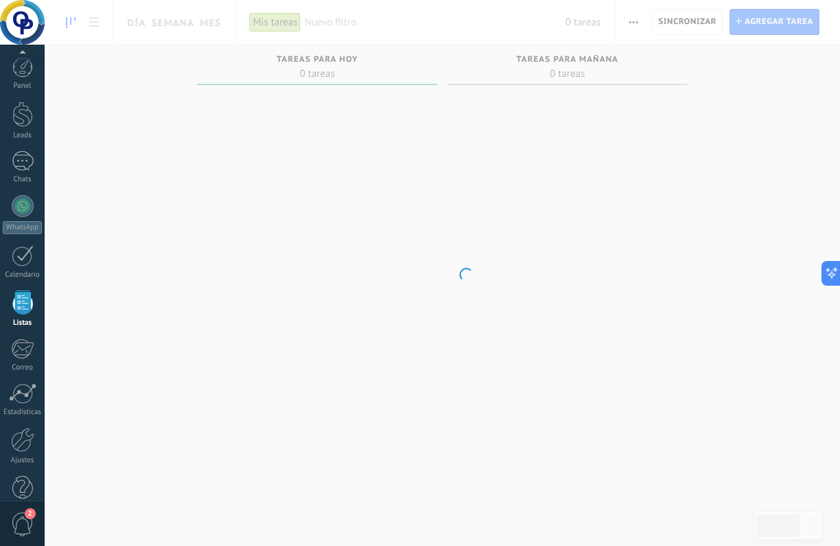
scroll to position [25, 0]
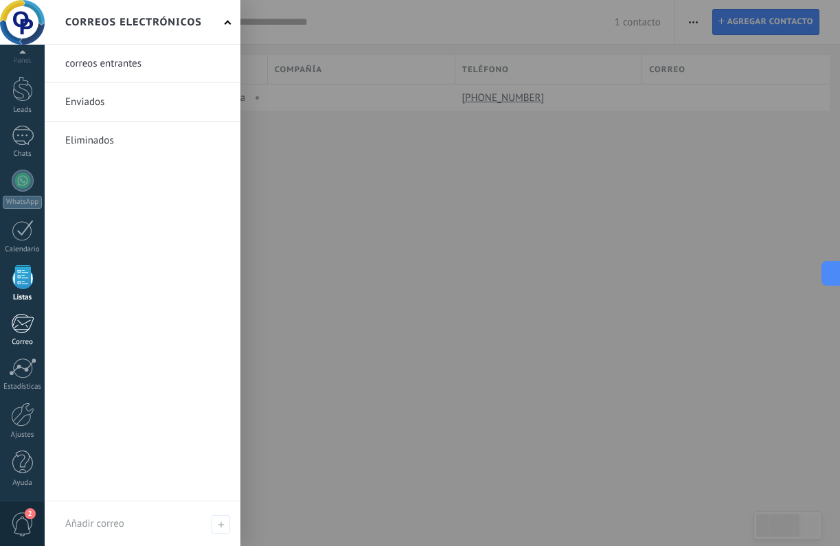
click at [21, 329] on div at bounding box center [22, 323] width 23 height 21
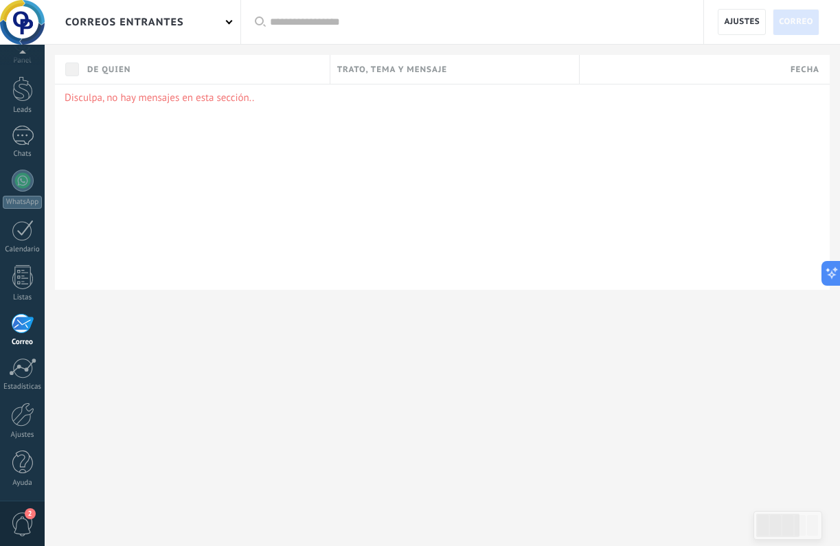
click at [283, 255] on div "Disculpa, no hay mensajes en esta sección.." at bounding box center [442, 187] width 775 height 206
click at [104, 367] on div "correos entrantes Aplicar Todas correos No leído Leído Correos con automatizaci…" at bounding box center [442, 189] width 795 height 379
click at [34, 365] on div at bounding box center [22, 368] width 27 height 21
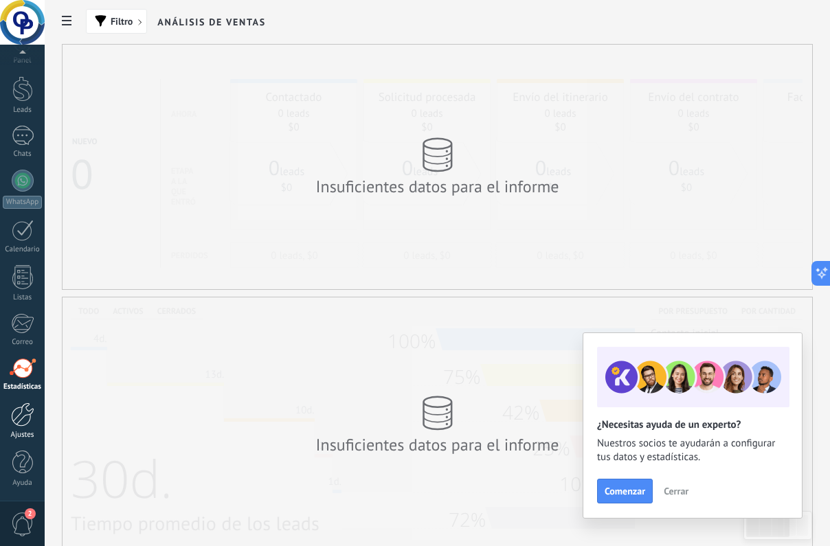
click at [25, 416] on div at bounding box center [22, 414] width 23 height 24
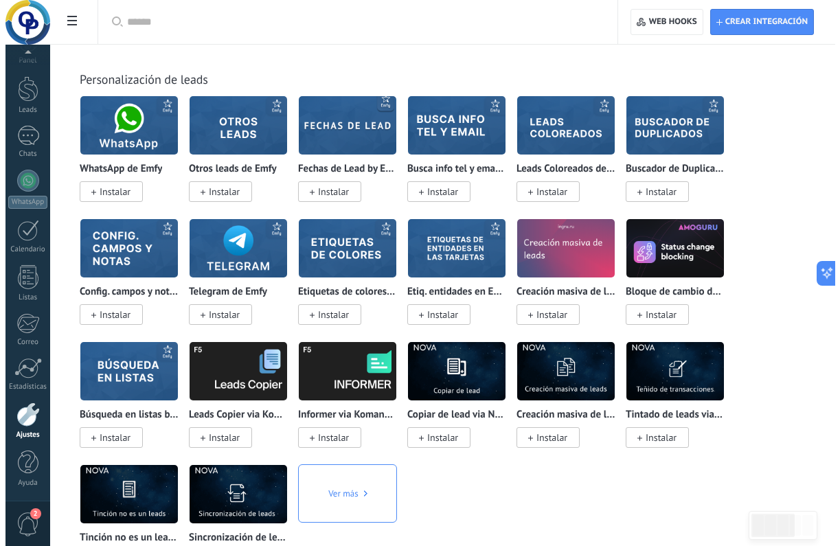
scroll to position [4594, 0]
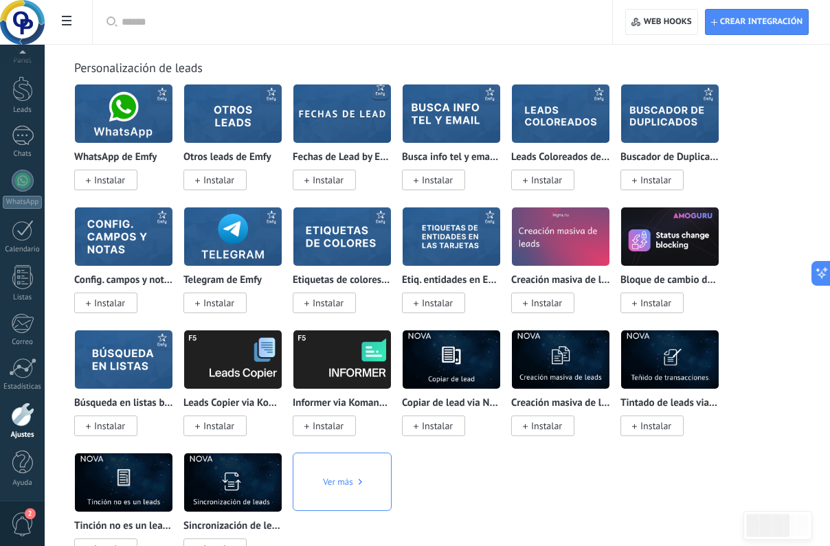
click at [23, 521] on span "2" at bounding box center [22, 524] width 23 height 24
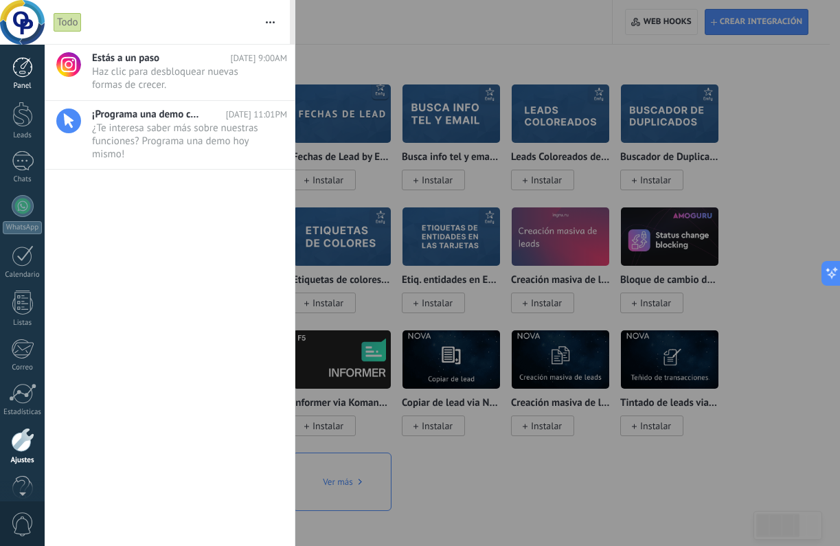
scroll to position [0, 0]
click at [24, 76] on div at bounding box center [22, 67] width 21 height 21
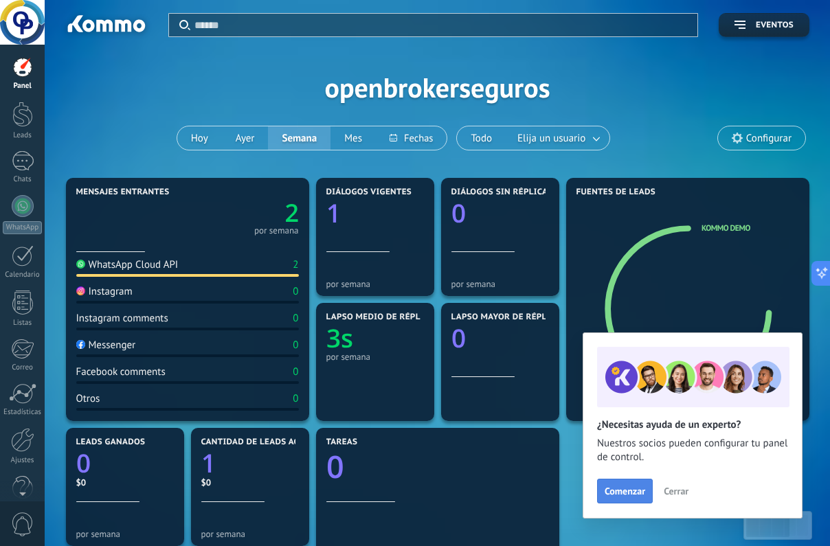
click at [635, 491] on span "Comenzar" at bounding box center [624, 491] width 41 height 10
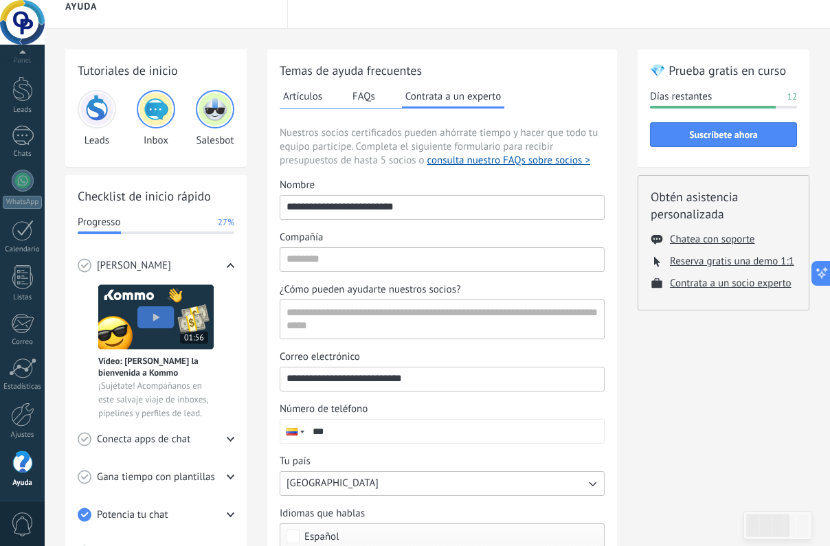
scroll to position [30, 0]
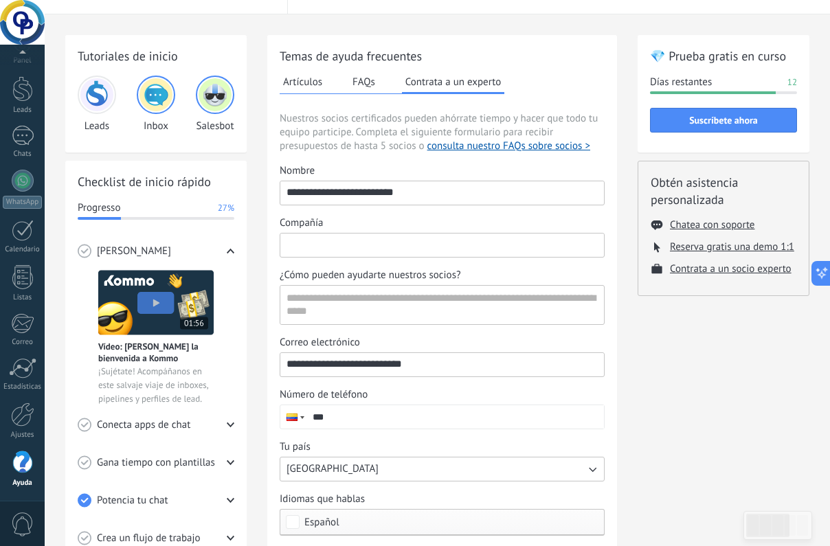
click at [474, 249] on input "Compañía" at bounding box center [441, 245] width 323 height 22
type input "*"
type input "**********"
click at [366, 299] on textarea "¿Cómo pueden ayudarte nuestros socios?" at bounding box center [440, 305] width 321 height 38
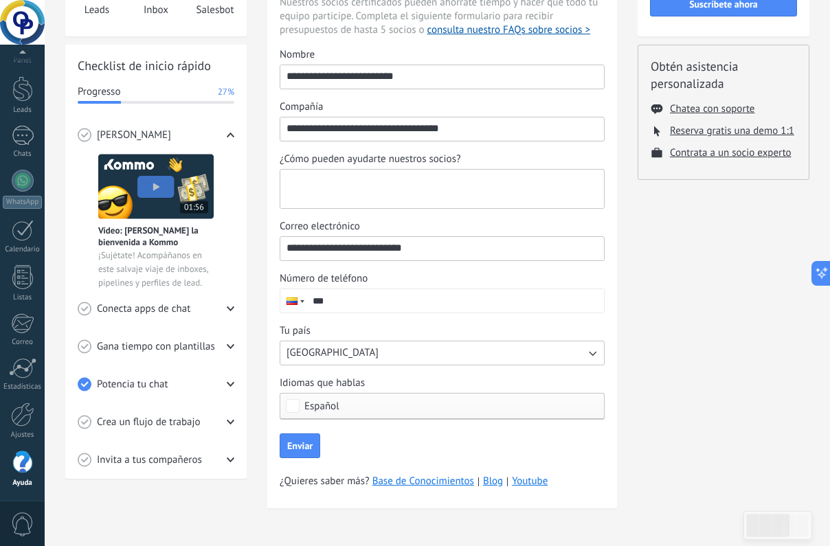
scroll to position [146, 0]
click at [419, 304] on input "***" at bounding box center [454, 300] width 297 height 23
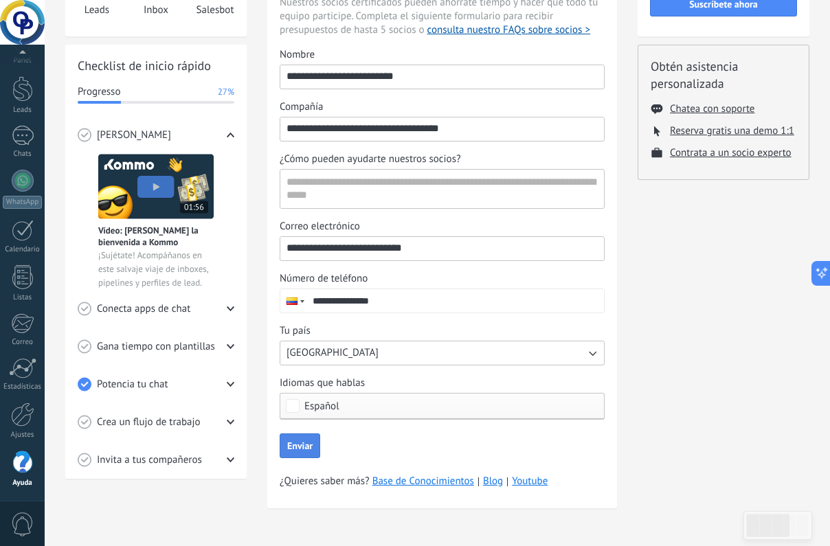
type input "**********"
click at [309, 445] on span "Enviar" at bounding box center [299, 446] width 25 height 10
type textarea "**********"
click at [304, 442] on span "Enviar" at bounding box center [299, 446] width 25 height 10
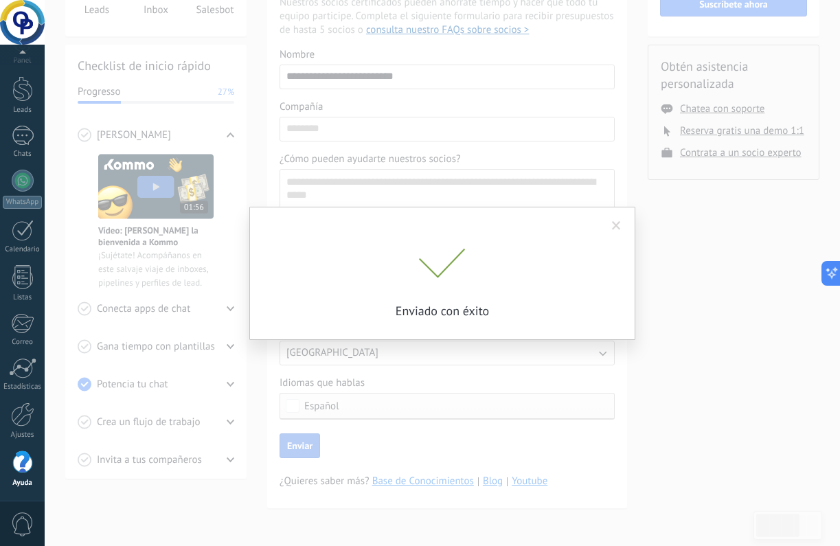
click at [617, 225] on span at bounding box center [616, 226] width 9 height 10
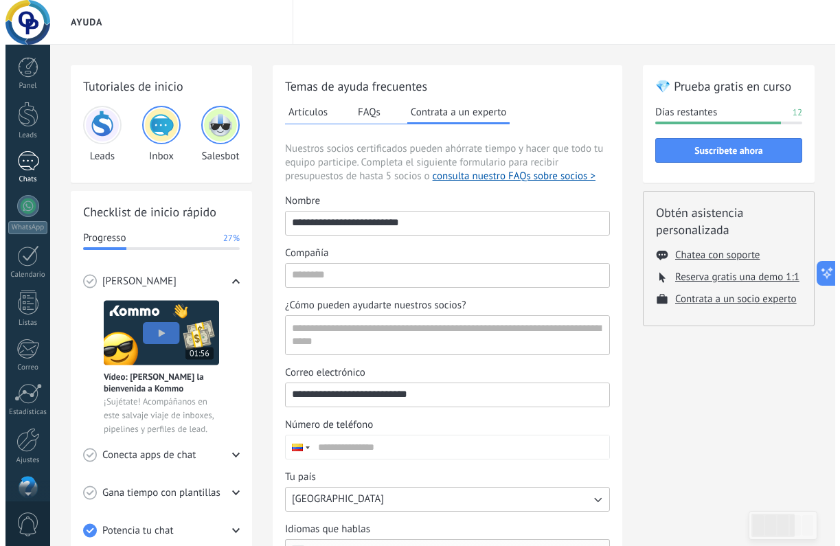
scroll to position [0, 0]
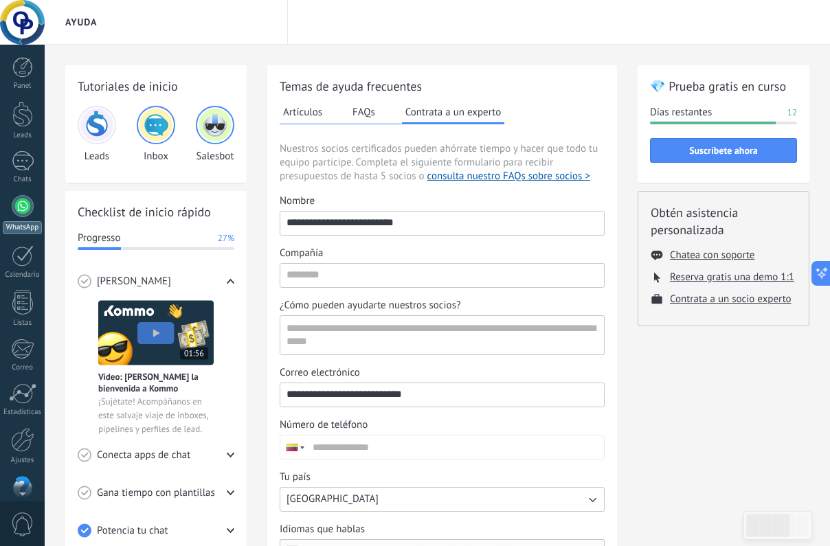
click at [26, 209] on div at bounding box center [23, 206] width 22 height 22
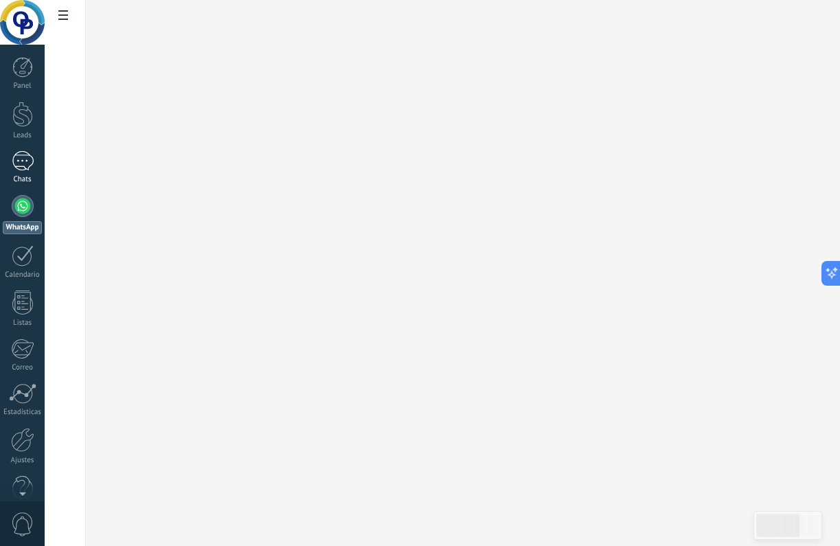
click at [23, 161] on div "1" at bounding box center [23, 161] width 22 height 20
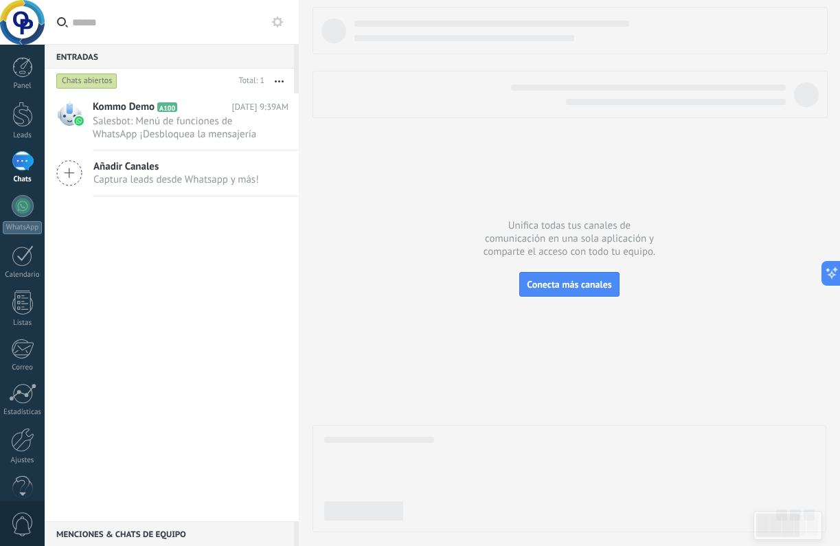
click at [125, 188] on div "Añadir Canales Captura leads desde Whatsapp y más!" at bounding box center [172, 173] width 254 height 46
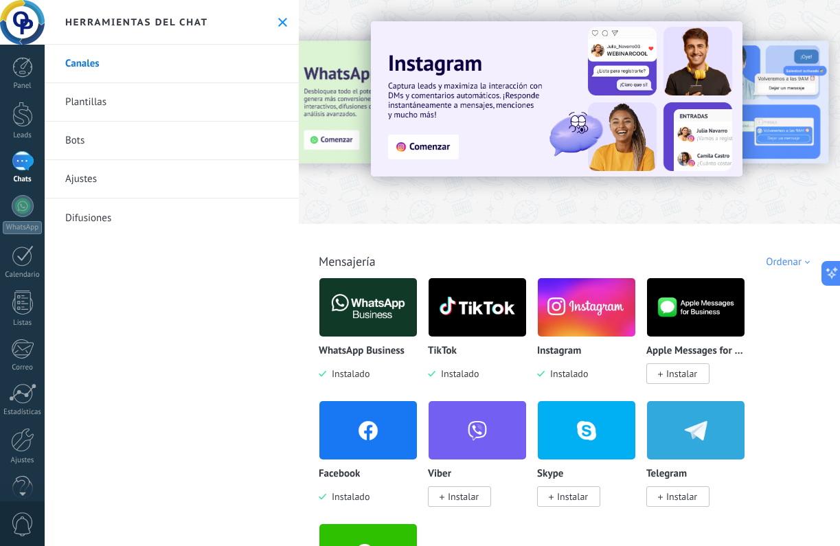
click at [85, 63] on link "Canales" at bounding box center [172, 64] width 254 height 38
click at [84, 102] on link "Plantillas" at bounding box center [172, 102] width 254 height 38
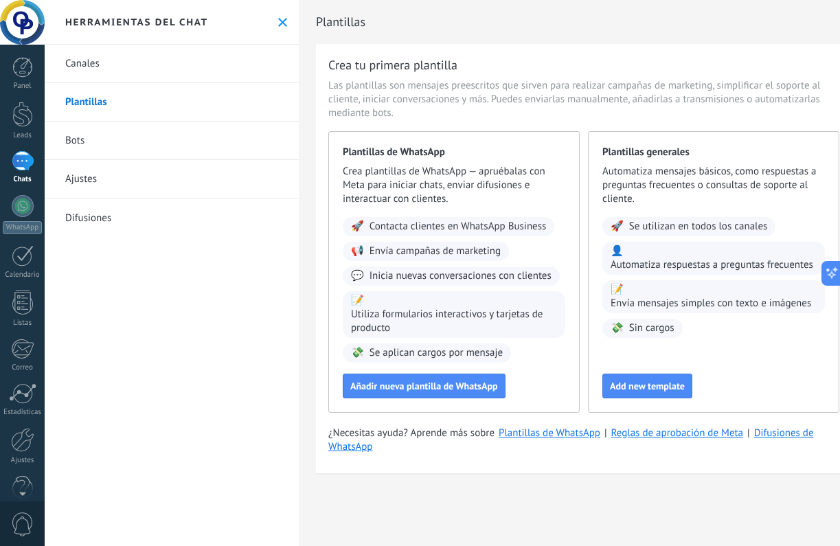
click at [101, 236] on link "Difusiones" at bounding box center [172, 217] width 254 height 38
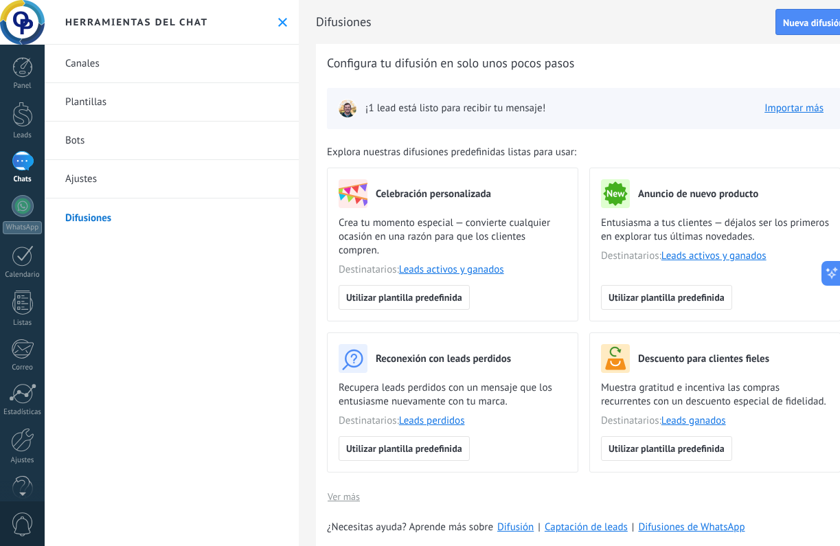
click at [91, 68] on link "Canales" at bounding box center [172, 64] width 254 height 38
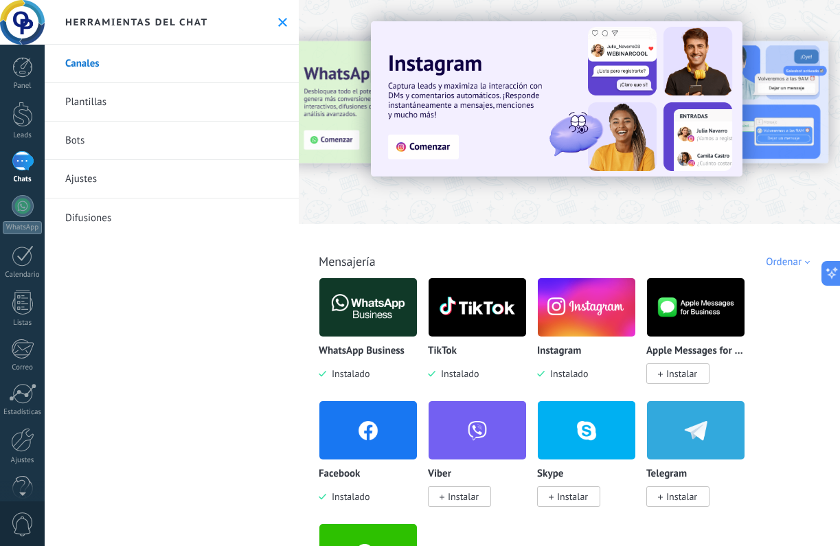
click at [30, 24] on div at bounding box center [22, 22] width 45 height 45
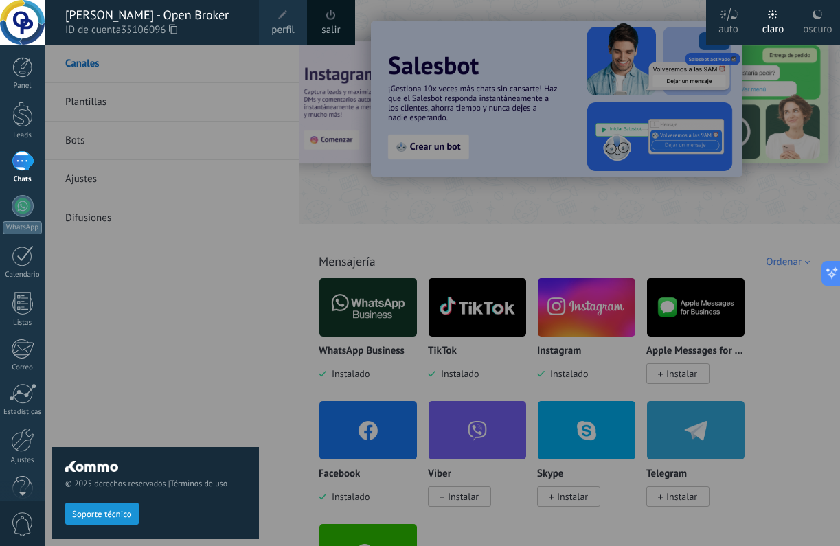
click at [822, 16] on icon at bounding box center [817, 14] width 11 height 11
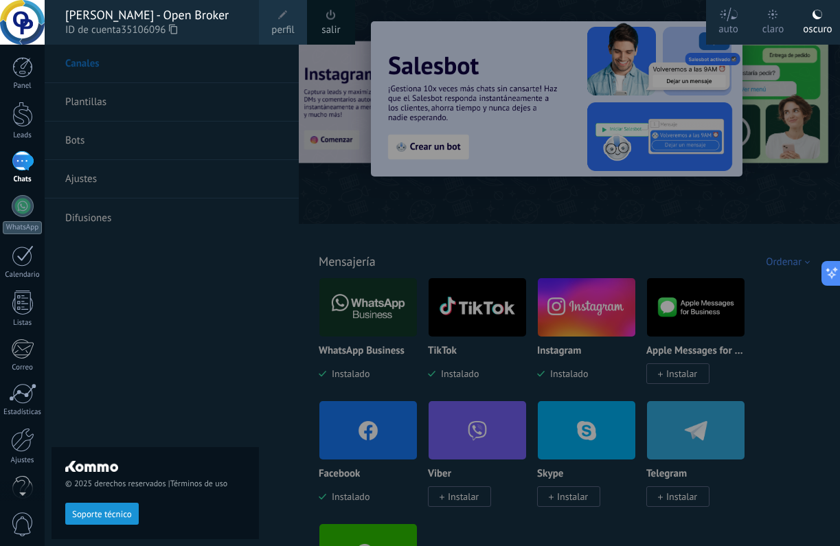
click at [727, 19] on use at bounding box center [729, 15] width 18 height 14
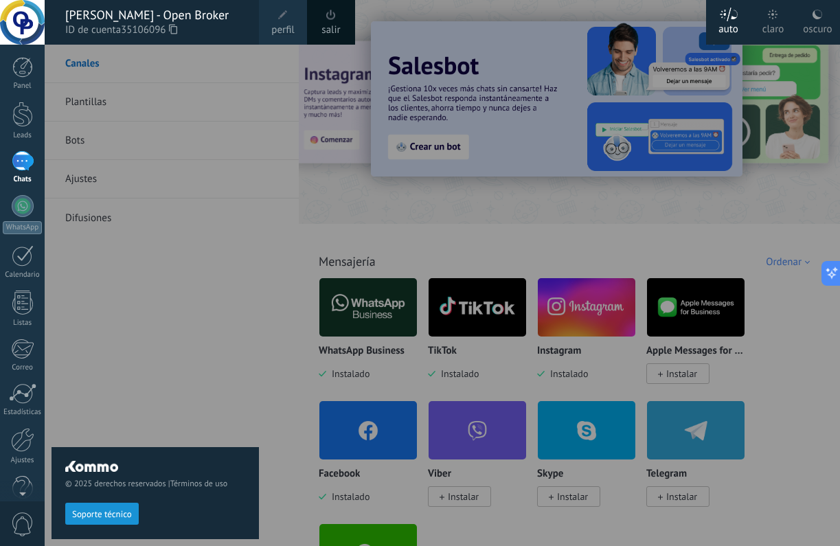
click at [773, 19] on div at bounding box center [773, 14] width 10 height 11
click at [773, 21] on div "claro" at bounding box center [773, 27] width 22 height 36
click at [192, 258] on div "© 2025 derechos reservados | Términos de uso Soporte técnico" at bounding box center [155, 295] width 207 height 501
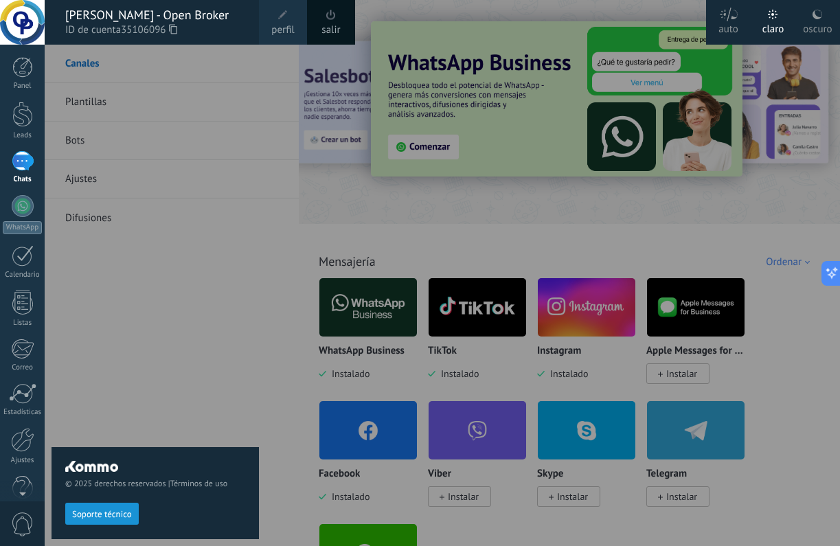
click at [38, 11] on div at bounding box center [22, 22] width 45 height 45
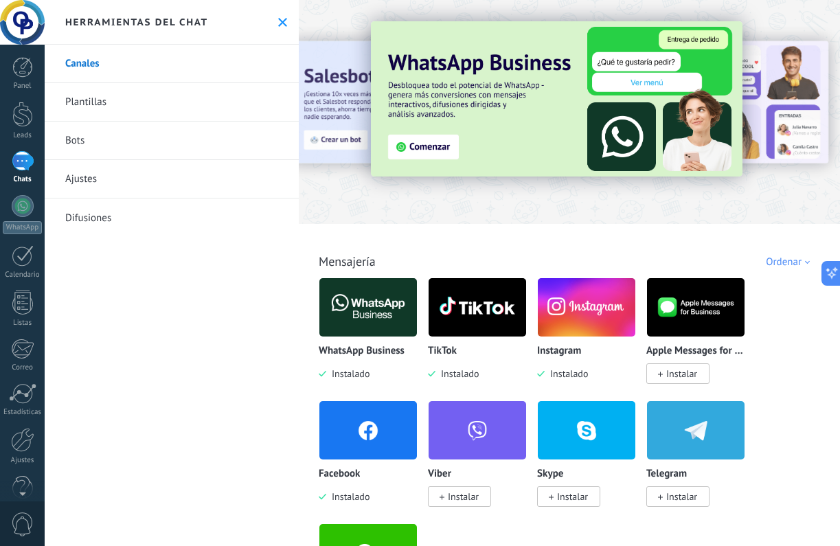
click at [38, 11] on div at bounding box center [22, 22] width 45 height 45
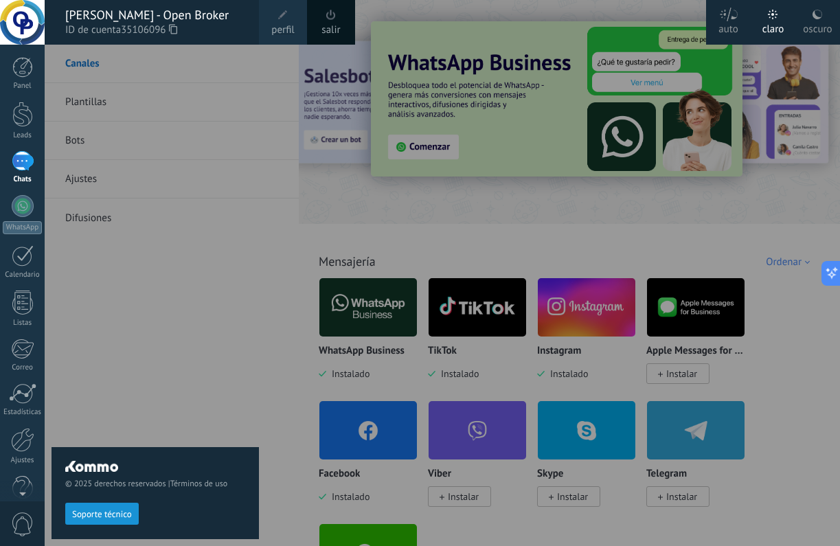
click at [286, 20] on span at bounding box center [282, 15] width 15 height 15
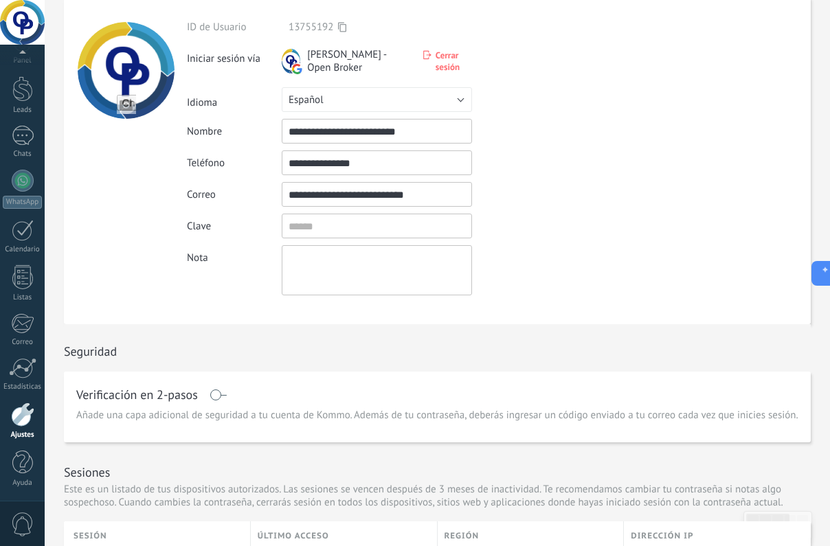
scroll to position [70, 0]
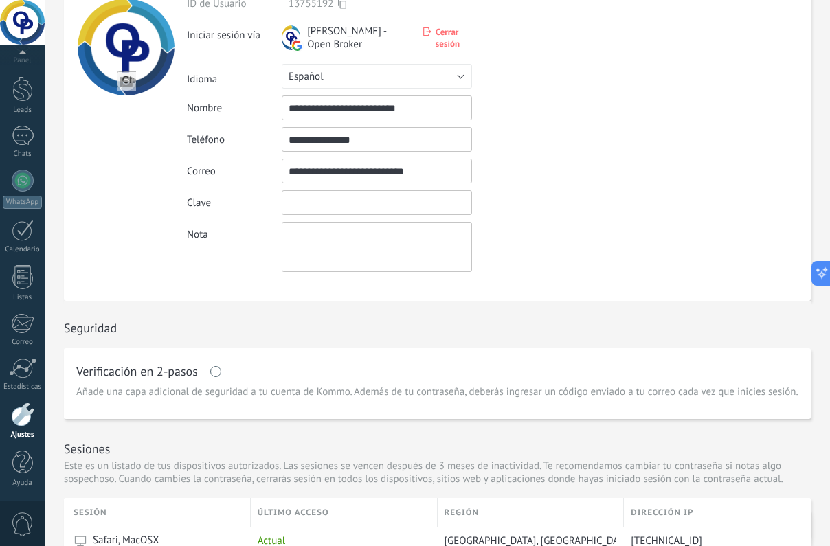
click at [364, 192] on input "textbox" at bounding box center [377, 202] width 190 height 25
click at [363, 205] on input "textbox" at bounding box center [377, 202] width 190 height 25
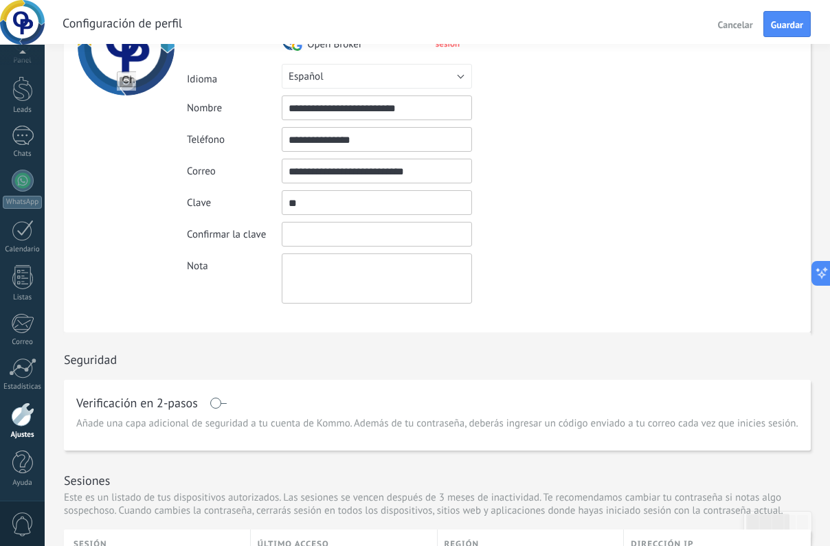
type input "*"
type input "**********"
click at [370, 226] on input "textbox" at bounding box center [377, 234] width 190 height 25
type input "**********"
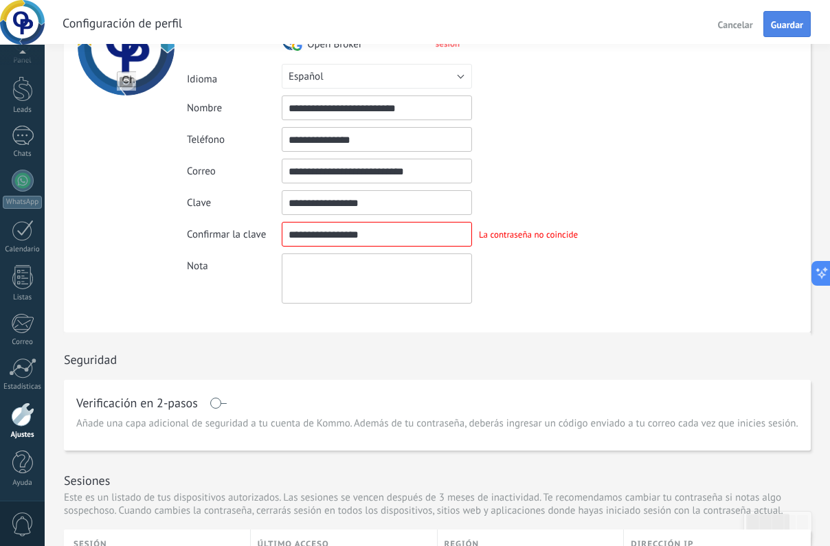
click at [797, 23] on span "Guardar" at bounding box center [787, 25] width 32 height 10
click at [373, 203] on input "textbox" at bounding box center [377, 202] width 190 height 25
drag, startPoint x: 324, startPoint y: 205, endPoint x: 200, endPoint y: 205, distance: 124.3
click at [201, 205] on div "Clave" at bounding box center [409, 202] width 444 height 25
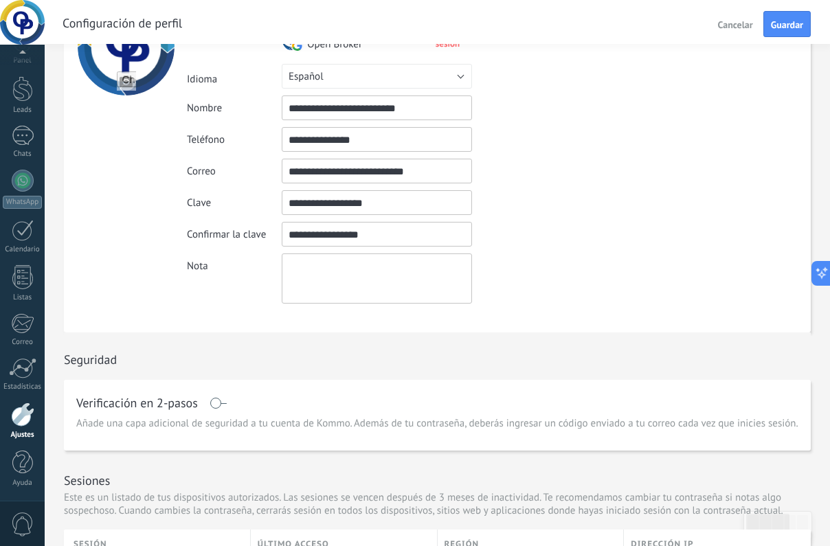
type input "**********"
click at [571, 161] on div "**********" at bounding box center [409, 171] width 444 height 25
drag, startPoint x: 383, startPoint y: 231, endPoint x: 213, endPoint y: 231, distance: 170.3
click at [213, 231] on div "Confirmar la clave La contraseña no coincide" at bounding box center [409, 234] width 444 height 25
click at [372, 207] on input "textbox" at bounding box center [377, 202] width 190 height 25
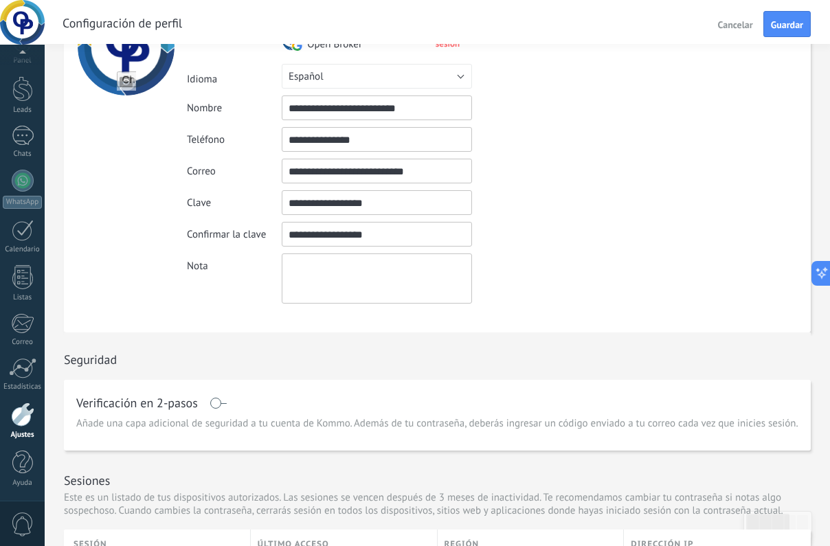
drag, startPoint x: 391, startPoint y: 204, endPoint x: 227, endPoint y: 204, distance: 164.2
click at [227, 204] on div "Clave" at bounding box center [409, 202] width 444 height 25
paste input "**********"
type input "**********"
click at [633, 148] on form "**********" at bounding box center [437, 153] width 747 height 359
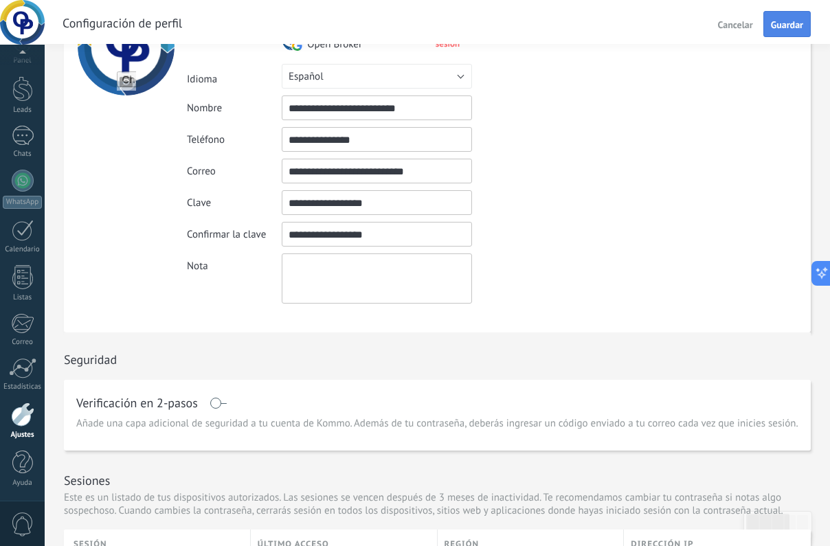
click at [782, 27] on span "Guardar" at bounding box center [787, 25] width 32 height 10
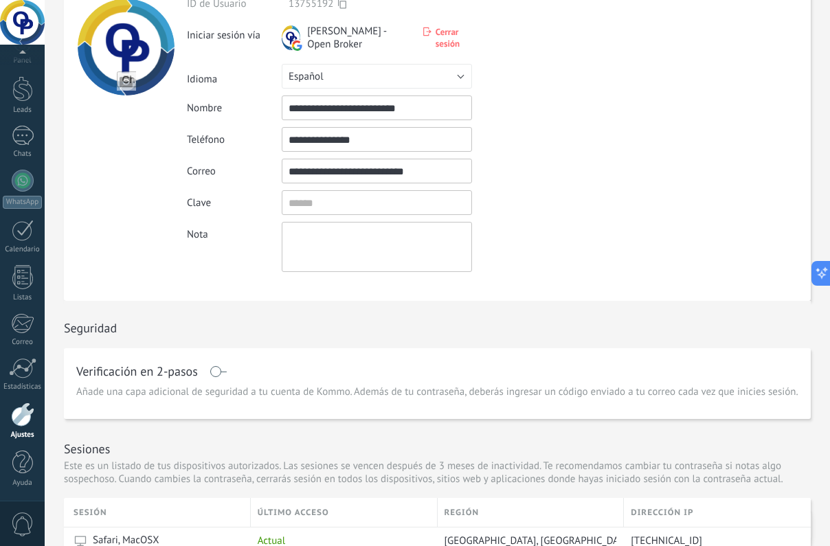
scroll to position [134, 0]
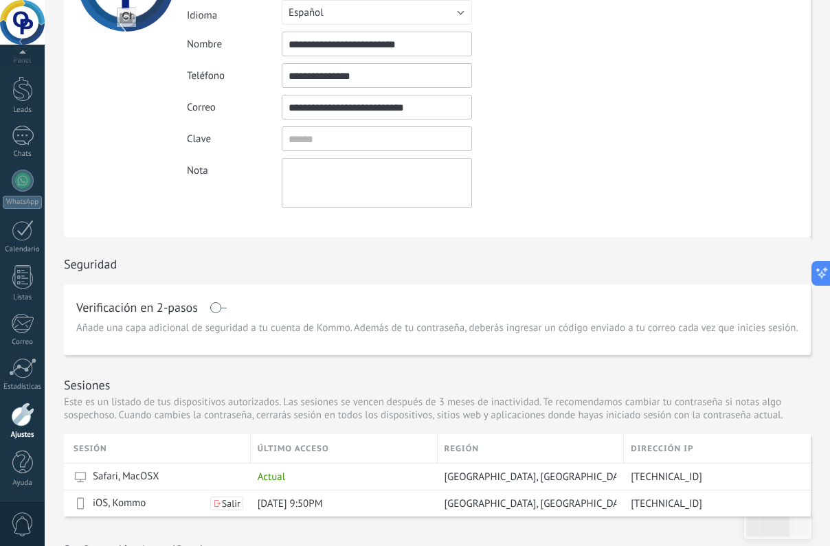
click at [291, 332] on span "Añade una capa adicional de seguridad a tu cuenta de Kommo. Además de tu contra…" at bounding box center [437, 328] width 722 height 14
click at [220, 306] on span at bounding box center [217, 307] width 17 height 11
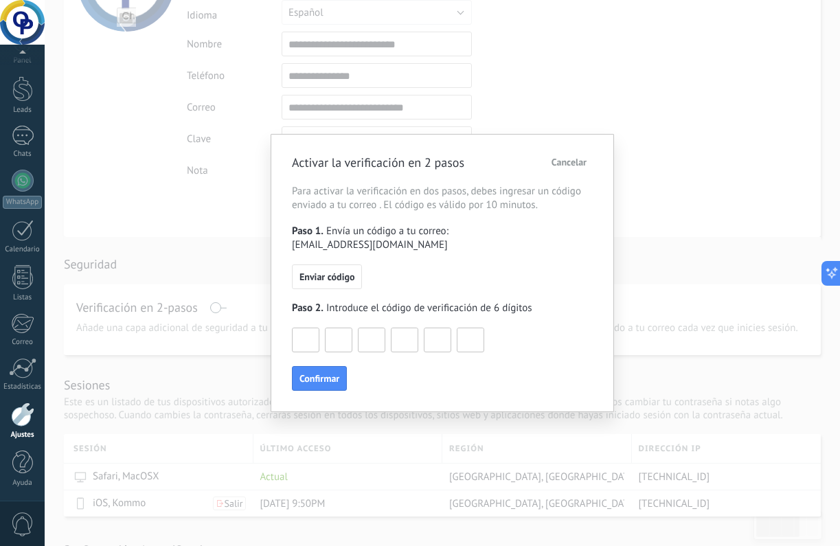
click at [568, 161] on span "Cancelar" at bounding box center [569, 162] width 35 height 10
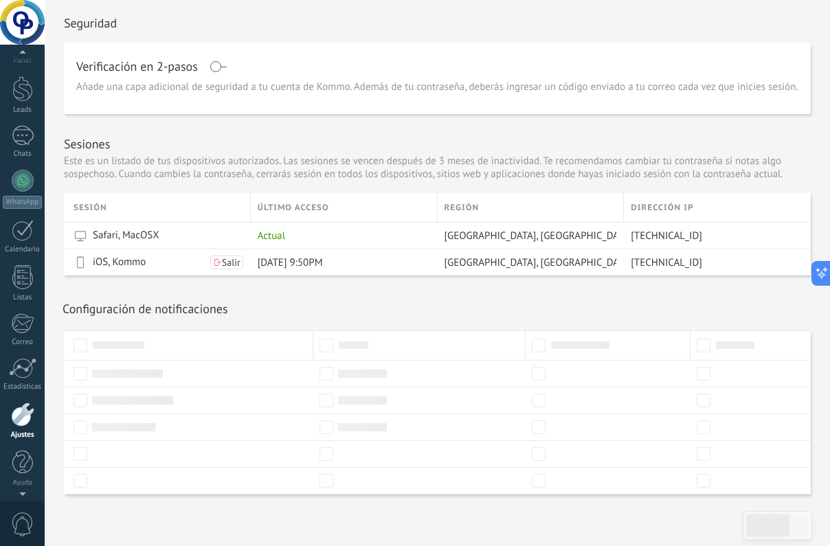
scroll to position [9, 0]
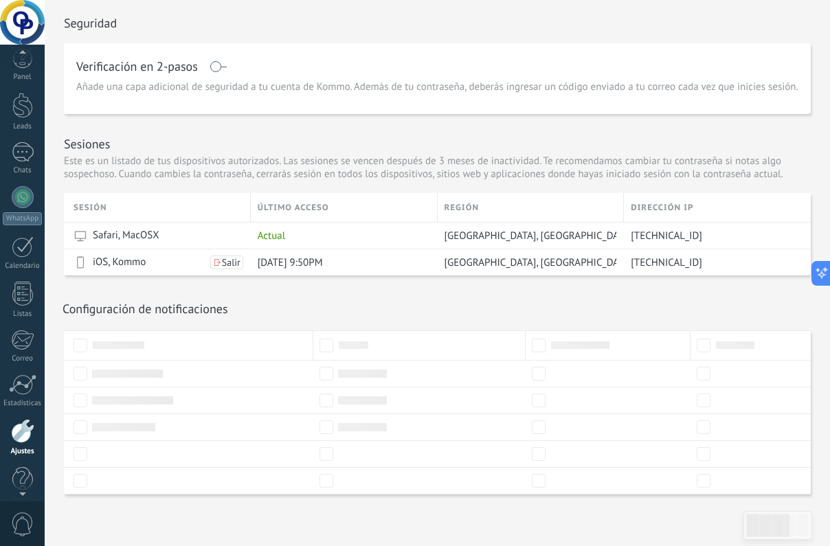
click at [32, 30] on div at bounding box center [22, 22] width 45 height 45
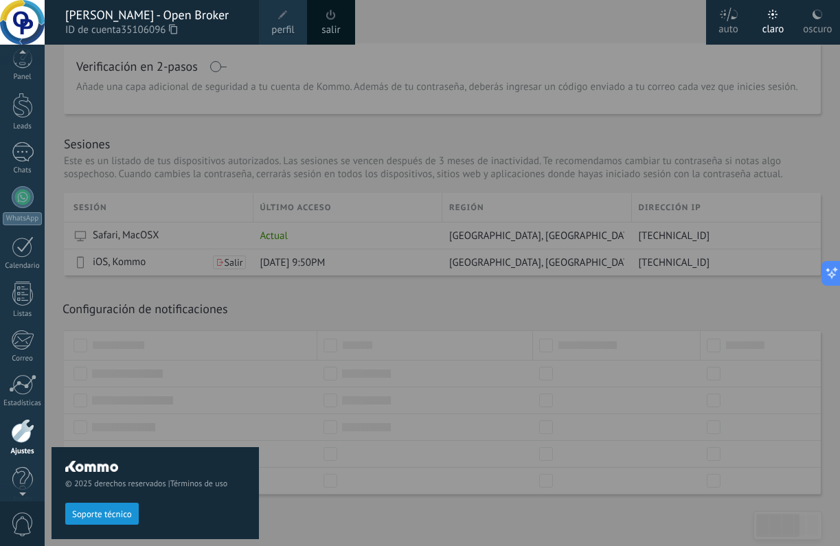
click at [336, 25] on link "salir" at bounding box center [330, 30] width 19 height 15
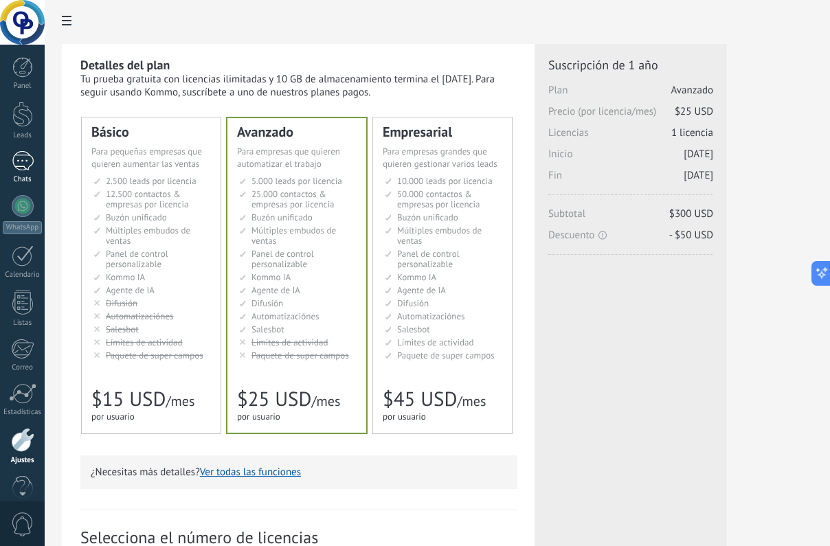
click at [25, 156] on div at bounding box center [23, 161] width 22 height 20
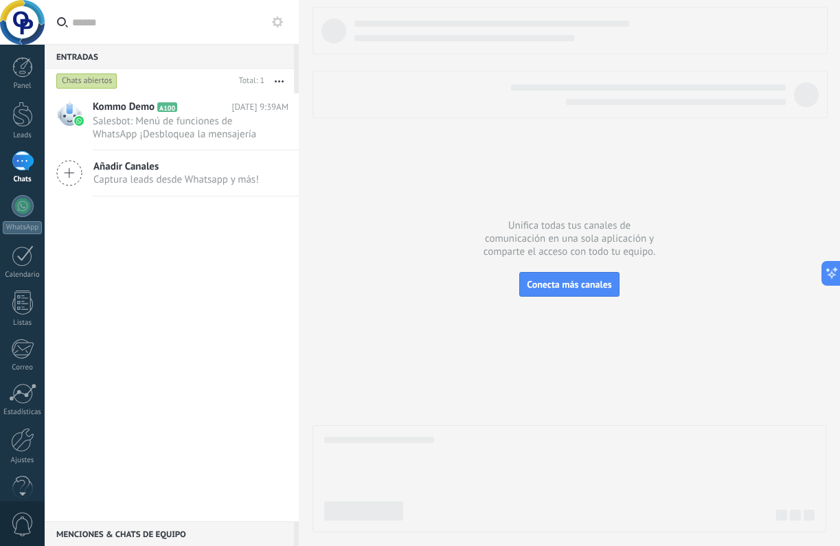
click at [100, 82] on div "Chats abiertos" at bounding box center [86, 81] width 61 height 16
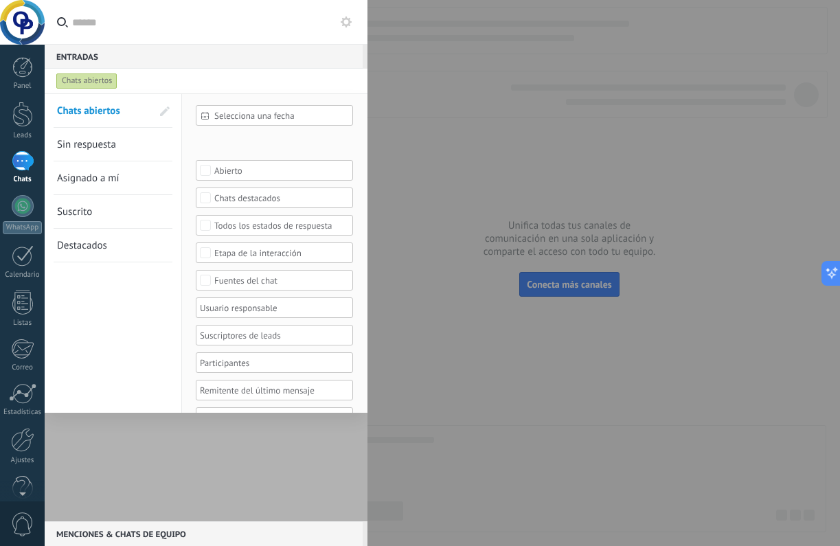
click at [114, 113] on span "Chats abiertos" at bounding box center [88, 110] width 63 height 13
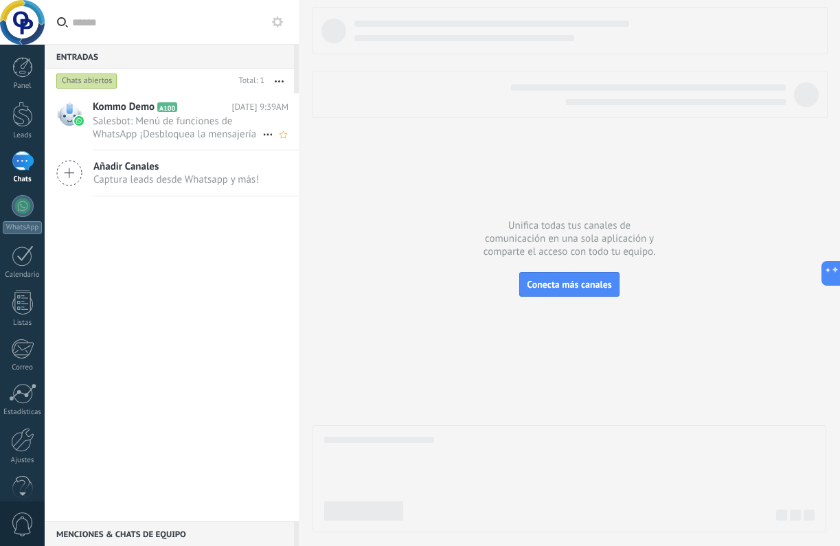
click at [121, 133] on span "Salesbot: Menú de funciones de WhatsApp ¡Desbloquea la mensajería mejorada en W…" at bounding box center [178, 128] width 170 height 26
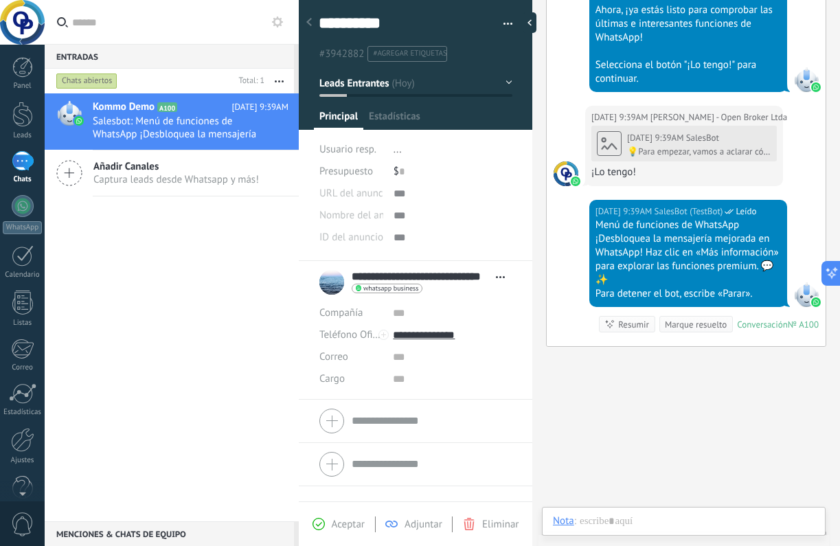
scroll to position [21, 0]
click at [313, 21] on div at bounding box center [308, 23] width 19 height 27
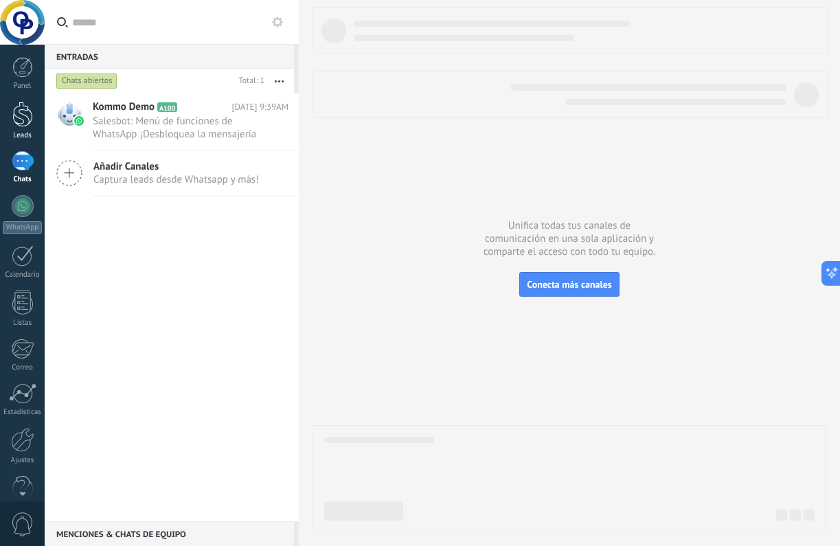
click at [27, 130] on link "Leads" at bounding box center [22, 121] width 45 height 38
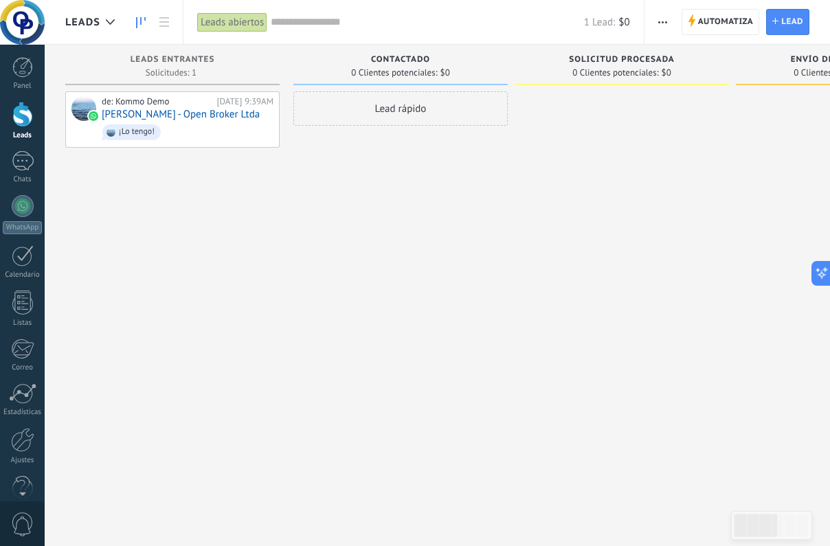
scroll to position [0, 5]
click at [183, 76] on span "Solicitudes: 1 0 0 0 1 0 0 0 1" at bounding box center [166, 73] width 51 height 8
click at [321, 228] on div "Lead rápido" at bounding box center [395, 274] width 214 height 367
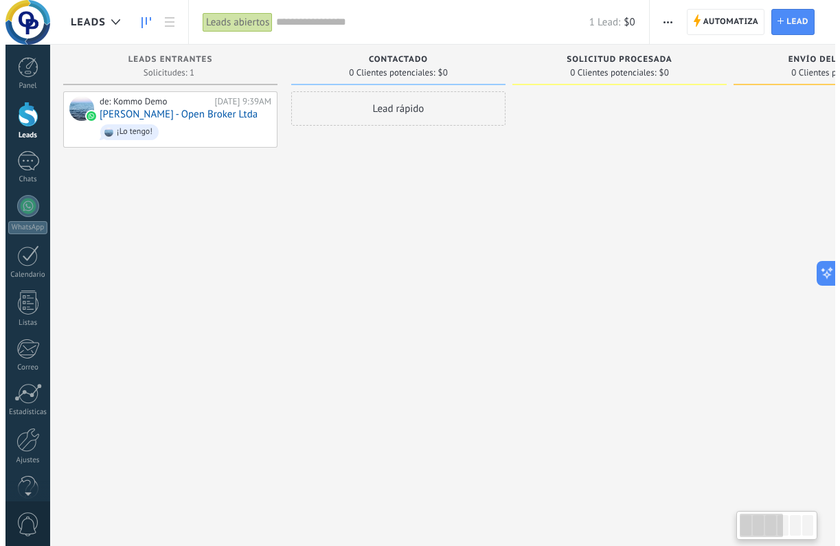
scroll to position [0, 0]
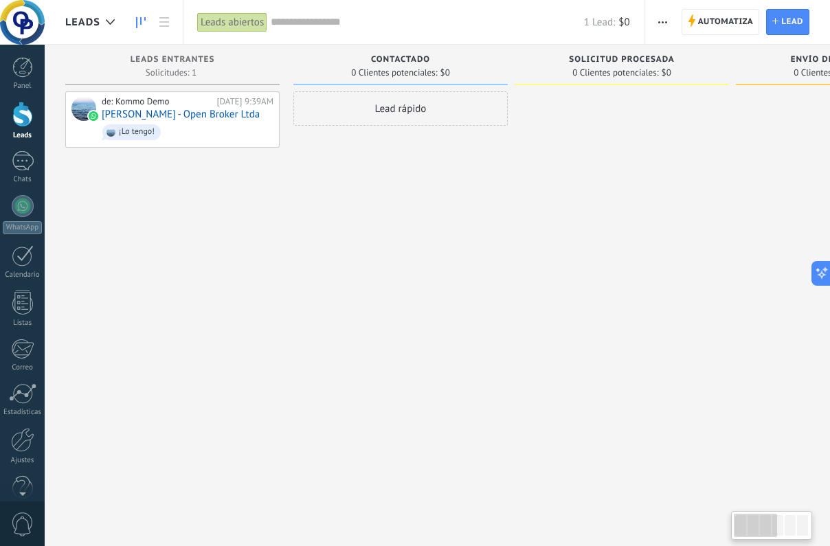
click at [616, 63] on span "Solicitud procesada" at bounding box center [621, 60] width 105 height 10
click at [667, 30] on span "button" at bounding box center [662, 22] width 9 height 26
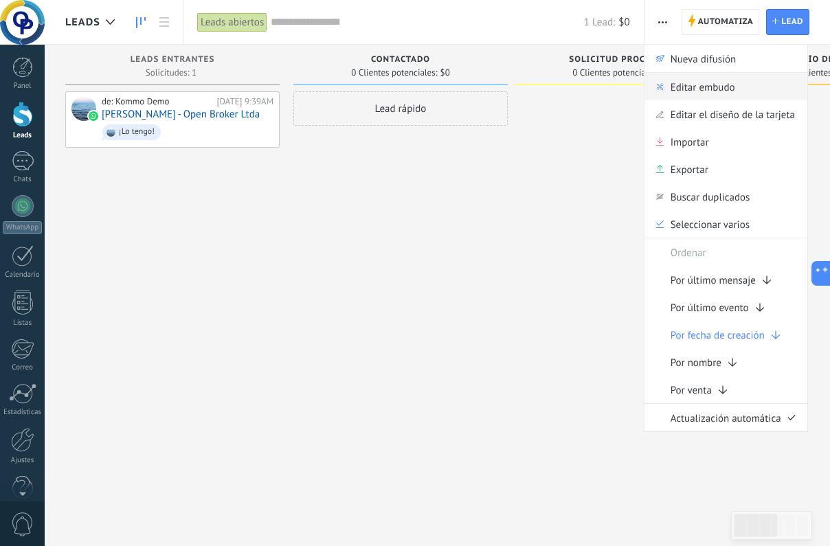
click at [714, 93] on span "Editar embudo" at bounding box center [702, 86] width 65 height 27
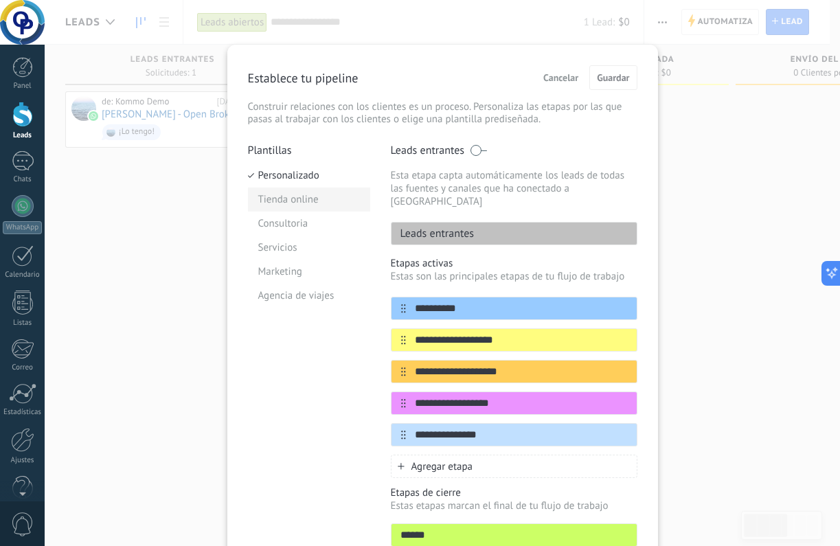
click at [307, 199] on li "Tienda online" at bounding box center [309, 200] width 122 height 24
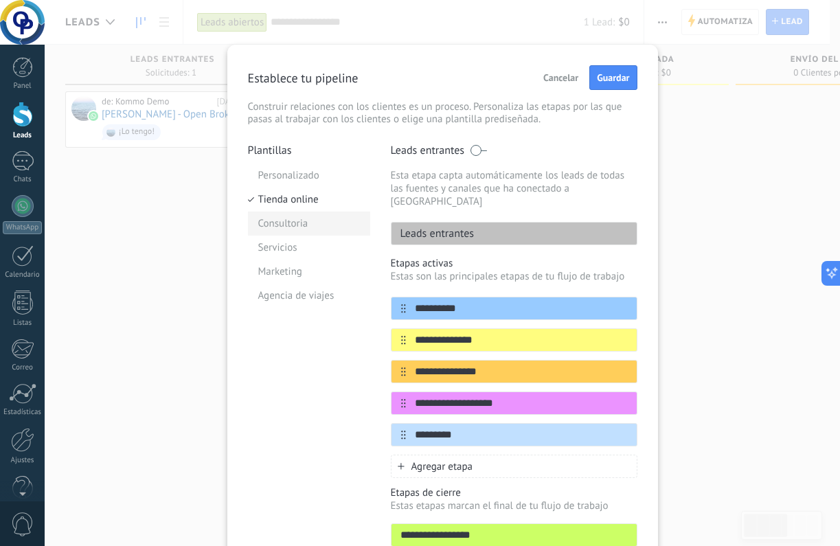
click at [299, 226] on li "Consultoria" at bounding box center [309, 224] width 122 height 24
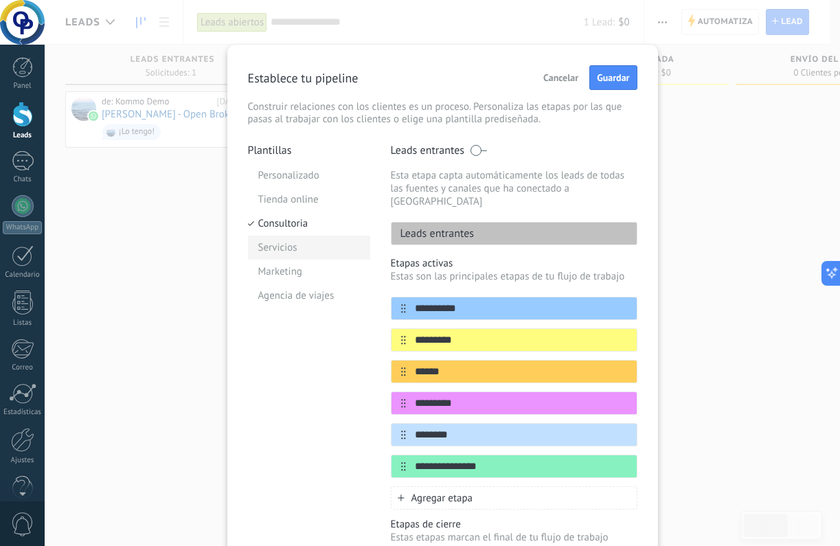
click at [298, 249] on li "Servicios" at bounding box center [309, 248] width 122 height 24
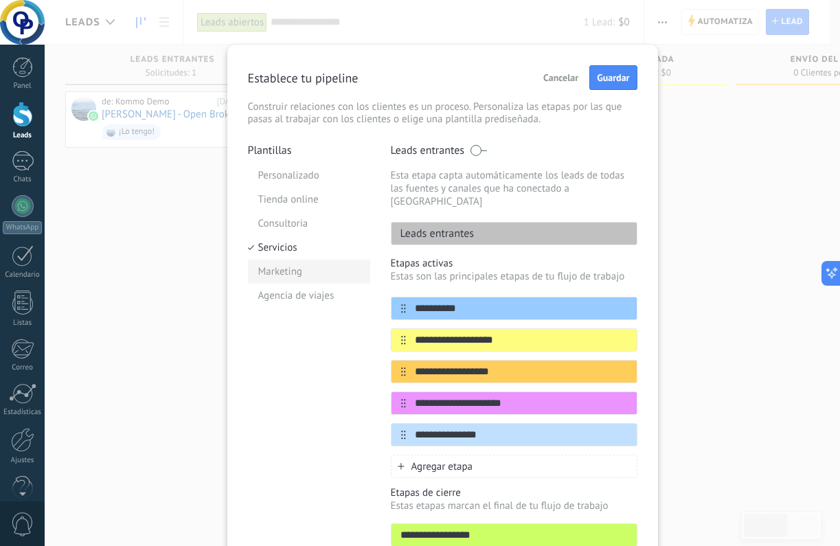
click at [298, 273] on li "Marketing" at bounding box center [309, 272] width 122 height 24
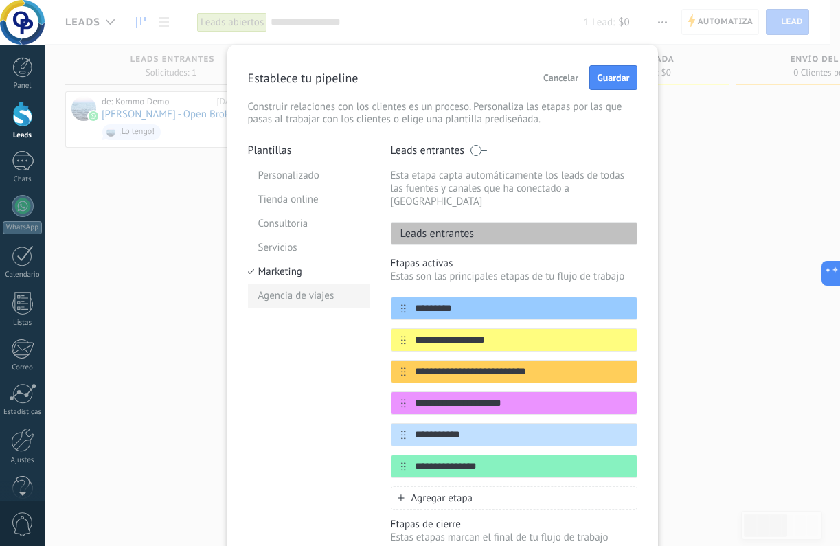
click at [297, 293] on li "Agencia de viajes" at bounding box center [309, 296] width 122 height 24
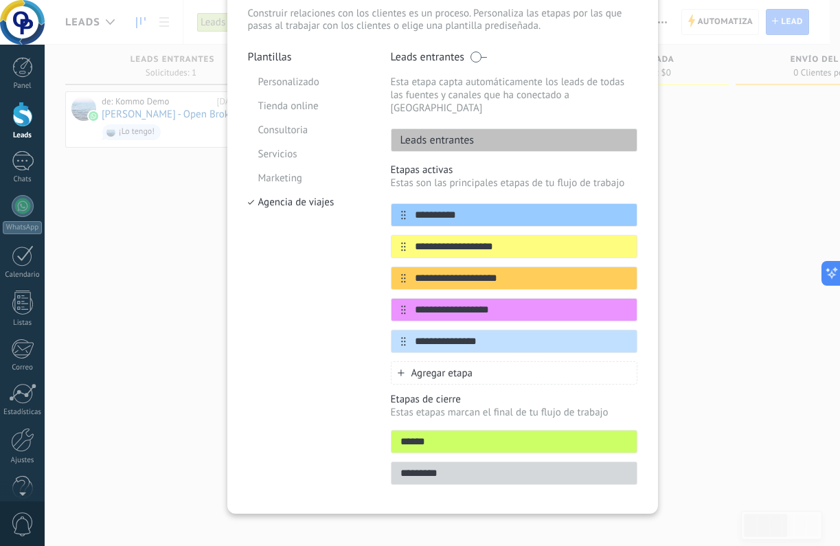
scroll to position [93, 0]
click at [608, 211] on icon at bounding box center [611, 215] width 8 height 8
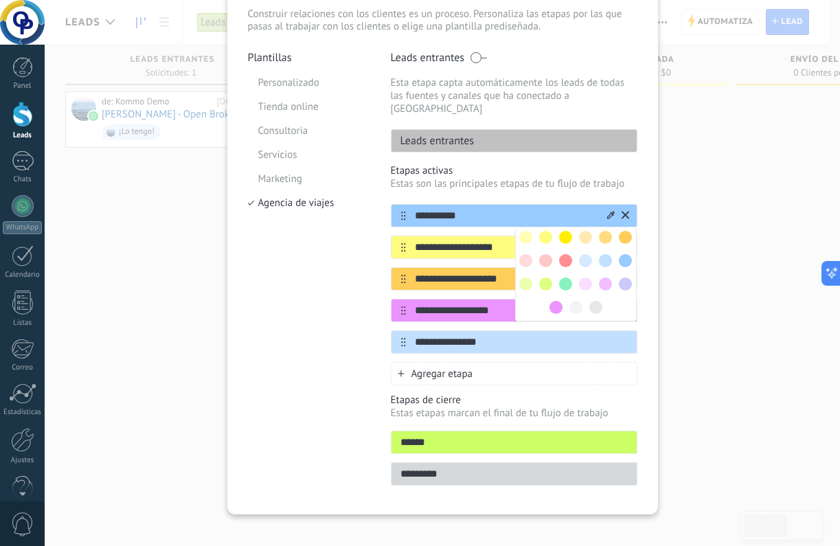
click at [608, 211] on icon at bounding box center [611, 215] width 8 height 8
click at [543, 209] on input "**********" at bounding box center [505, 216] width 199 height 14
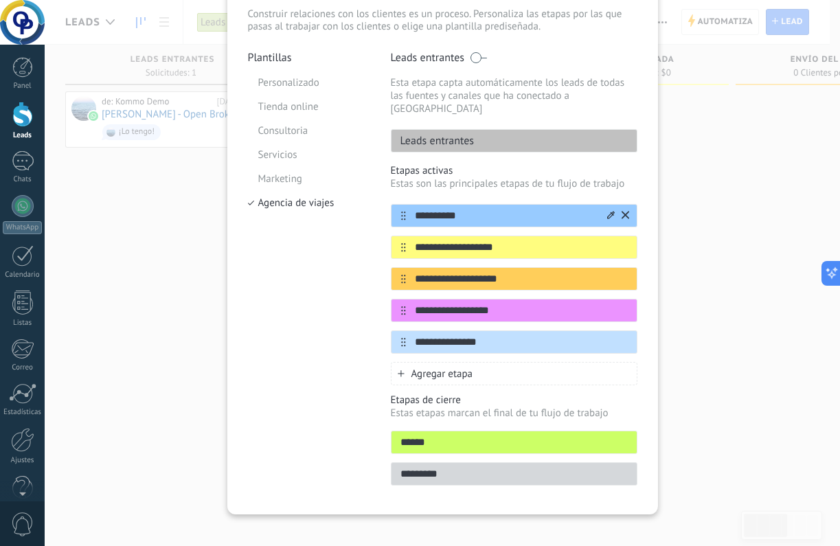
click at [451, 209] on input "**********" at bounding box center [505, 216] width 199 height 14
click at [473, 209] on input "**********" at bounding box center [505, 216] width 199 height 14
click at [473, 240] on input "**********" at bounding box center [505, 247] width 199 height 14
drag, startPoint x: 508, startPoint y: 238, endPoint x: 405, endPoint y: 238, distance: 103.7
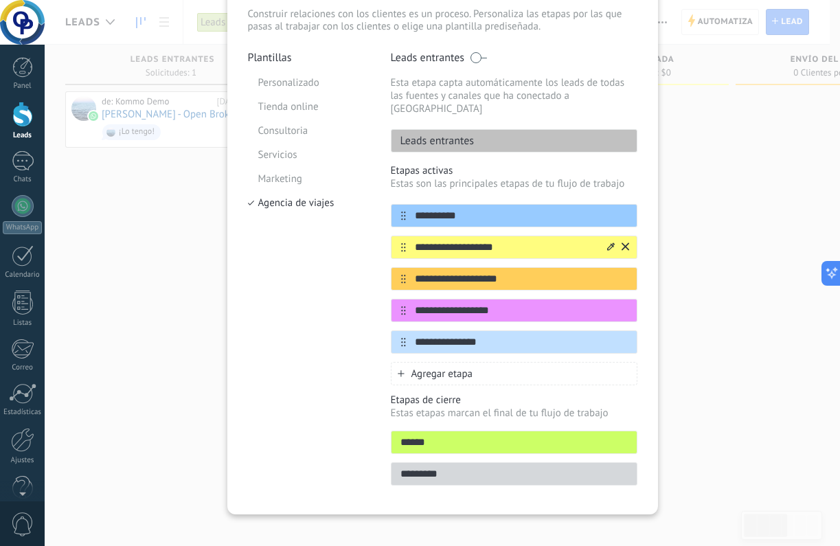
click at [406, 240] on input "**********" at bounding box center [505, 247] width 199 height 14
click at [438, 240] on input "*" at bounding box center [505, 247] width 199 height 14
type input "**********"
click at [483, 273] on input "**********" at bounding box center [505, 279] width 199 height 14
drag, startPoint x: 515, startPoint y: 271, endPoint x: 393, endPoint y: 267, distance: 122.3
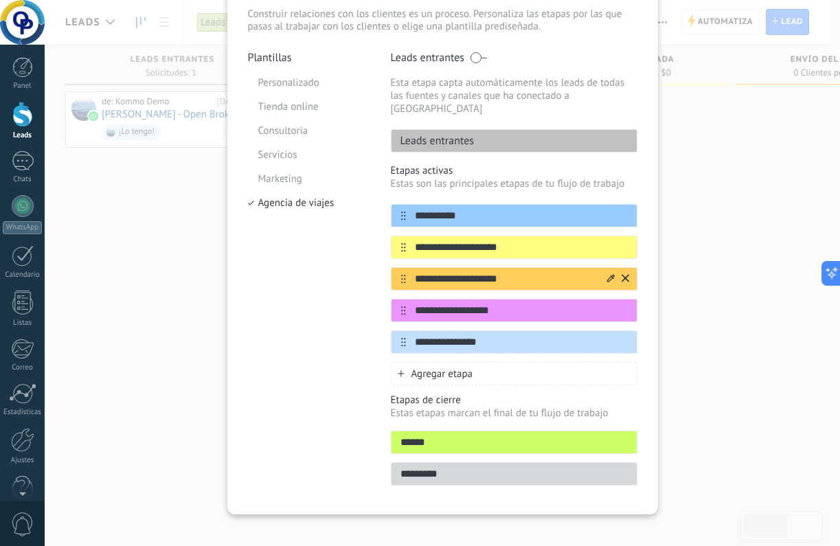
click at [393, 267] on div "**********" at bounding box center [514, 278] width 247 height 23
type input "**********"
click at [443, 304] on input "**********" at bounding box center [505, 311] width 199 height 14
drag, startPoint x: 415, startPoint y: 299, endPoint x: 554, endPoint y: 299, distance: 138.7
click at [554, 304] on input "**********" at bounding box center [505, 311] width 199 height 14
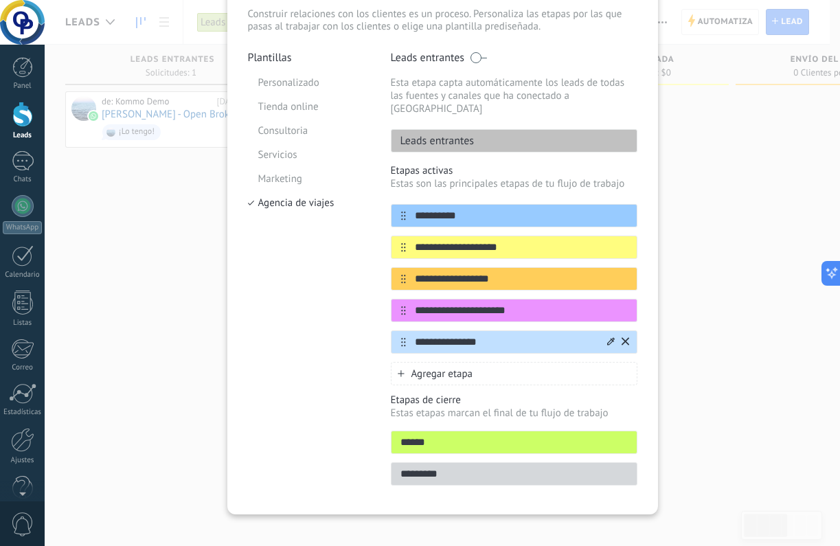
type input "**********"
click at [416, 335] on input "**********" at bounding box center [505, 342] width 199 height 14
drag, startPoint x: 411, startPoint y: 330, endPoint x: 506, endPoint y: 330, distance: 94.1
click at [506, 335] on input "**********" at bounding box center [505, 342] width 199 height 14
type input "**********"
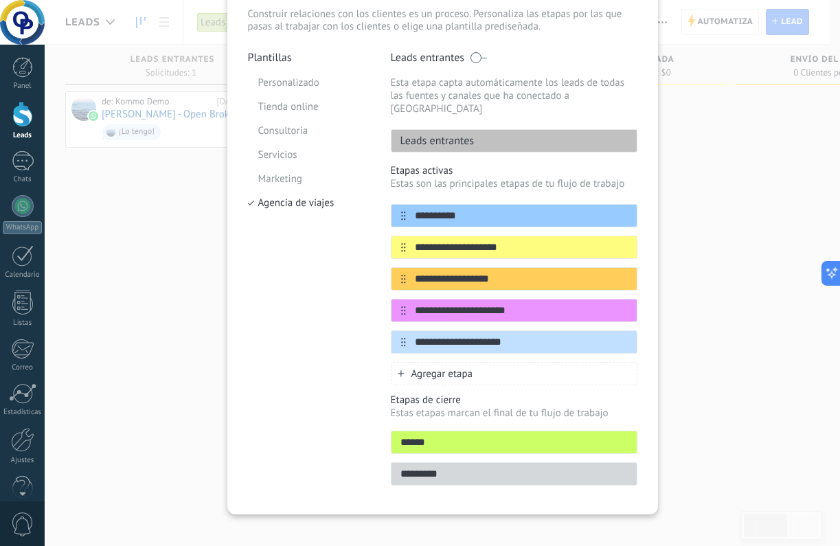
click at [398, 370] on icon at bounding box center [401, 373] width 7 height 7
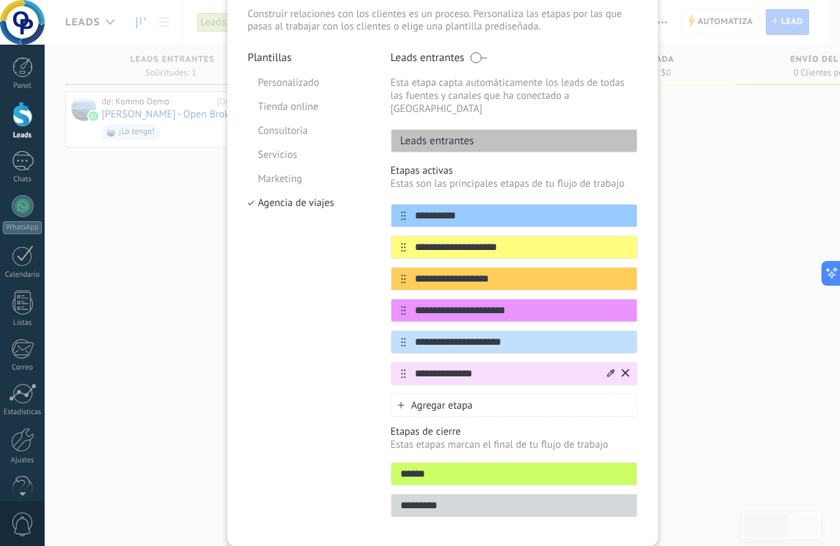
drag, startPoint x: 421, startPoint y: 362, endPoint x: 427, endPoint y: 370, distance: 9.3
click at [421, 367] on input "**********" at bounding box center [505, 374] width 199 height 14
type input "**********"
click at [401, 396] on div "Agregar etapa" at bounding box center [514, 405] width 247 height 23
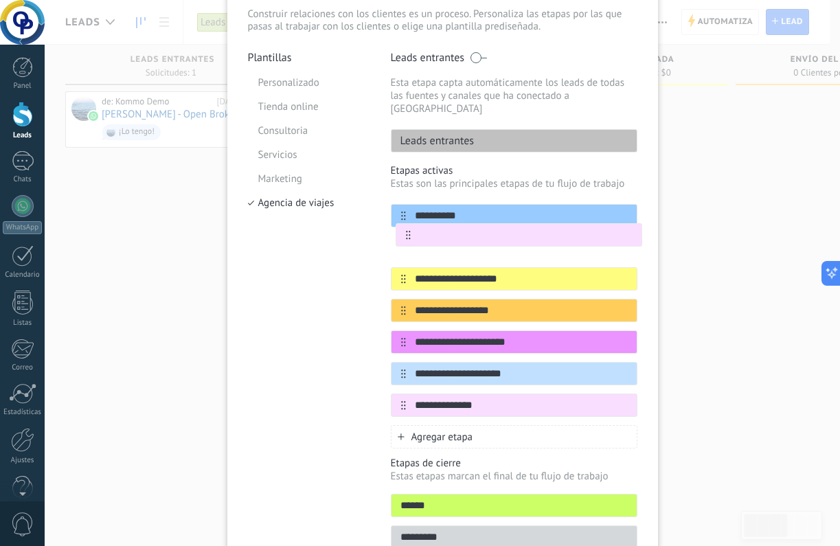
drag, startPoint x: 400, startPoint y: 396, endPoint x: 405, endPoint y: 231, distance: 165.6
click at [405, 231] on div "**********" at bounding box center [514, 310] width 247 height 213
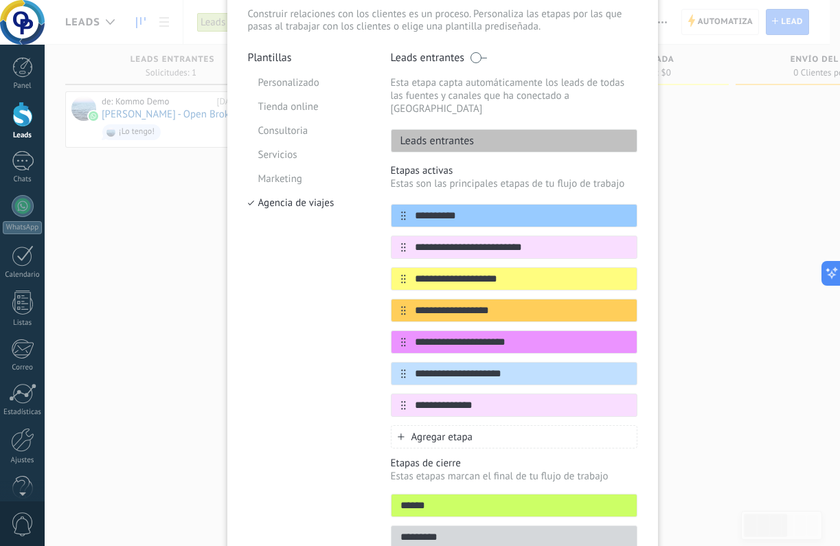
type input "**********"
click at [536, 429] on div "Agregar etapa" at bounding box center [514, 436] width 247 height 23
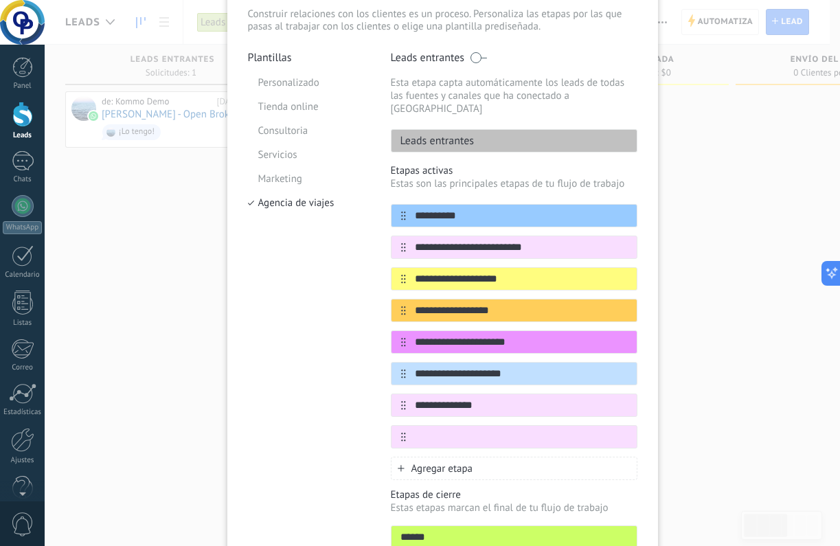
click at [519, 461] on div "Agregar etapa" at bounding box center [514, 468] width 247 height 23
click at [624, 432] on icon at bounding box center [626, 436] width 8 height 8
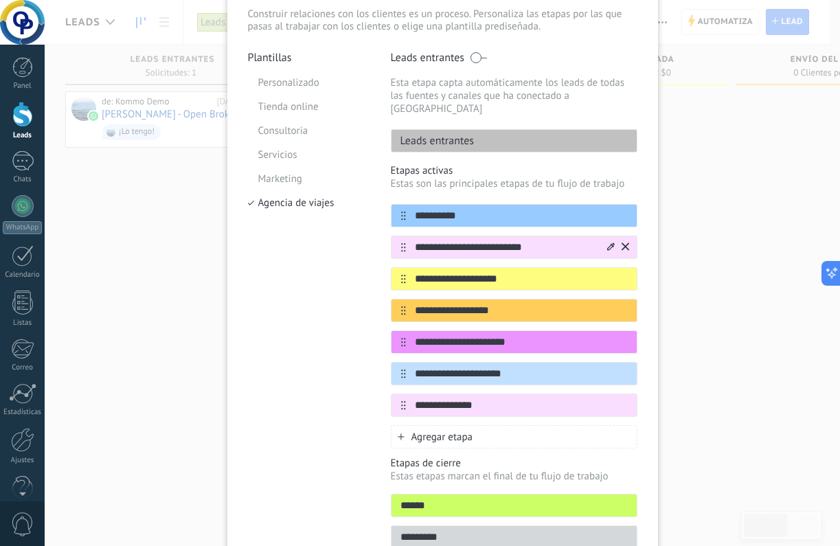
click at [607, 242] on icon at bounding box center [611, 246] width 8 height 8
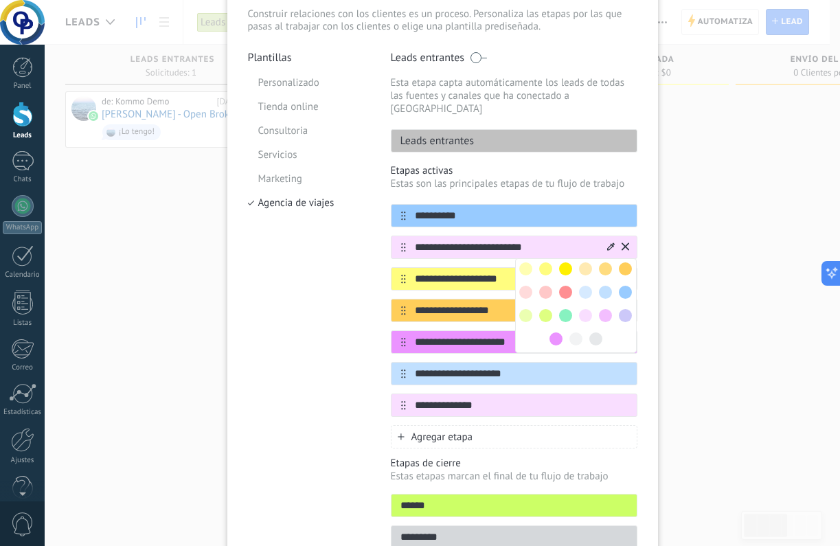
click at [562, 309] on span at bounding box center [565, 315] width 13 height 13
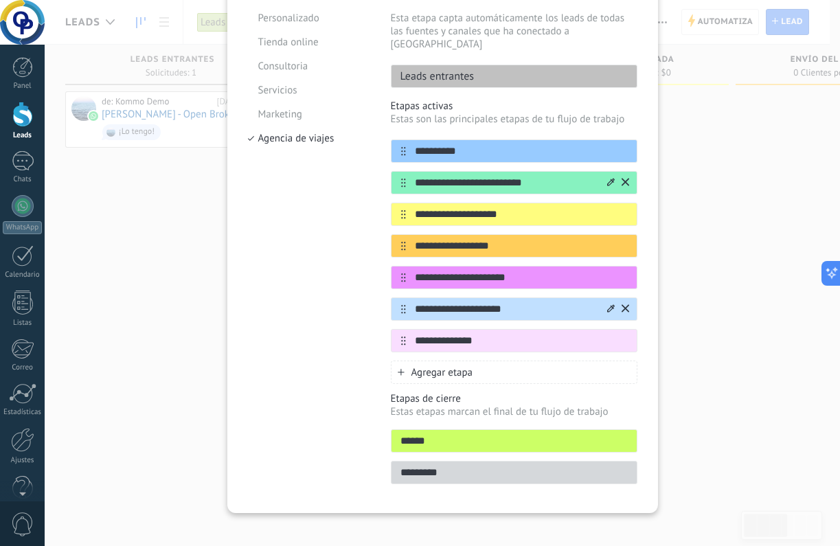
scroll to position [156, 0]
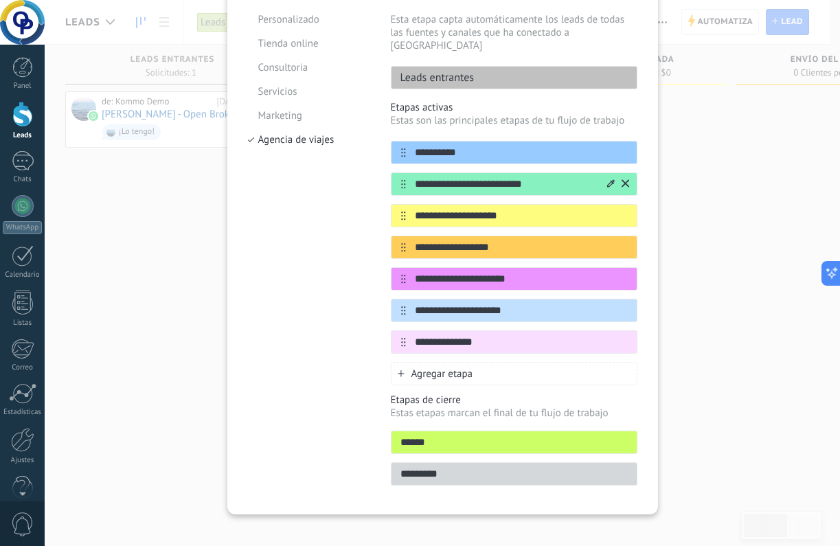
click at [462, 467] on input "*********" at bounding box center [513, 474] width 245 height 14
click at [398, 370] on icon at bounding box center [401, 373] width 7 height 7
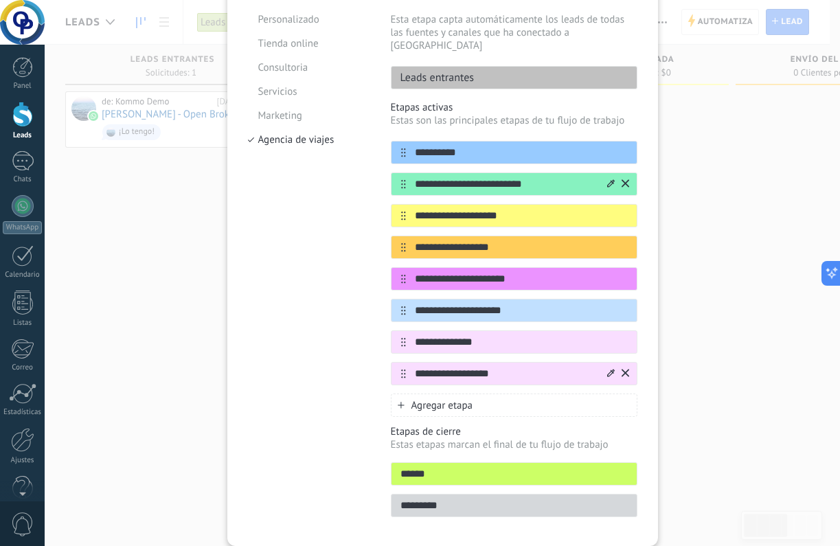
type input "**********"
click at [622, 369] on icon at bounding box center [626, 373] width 8 height 8
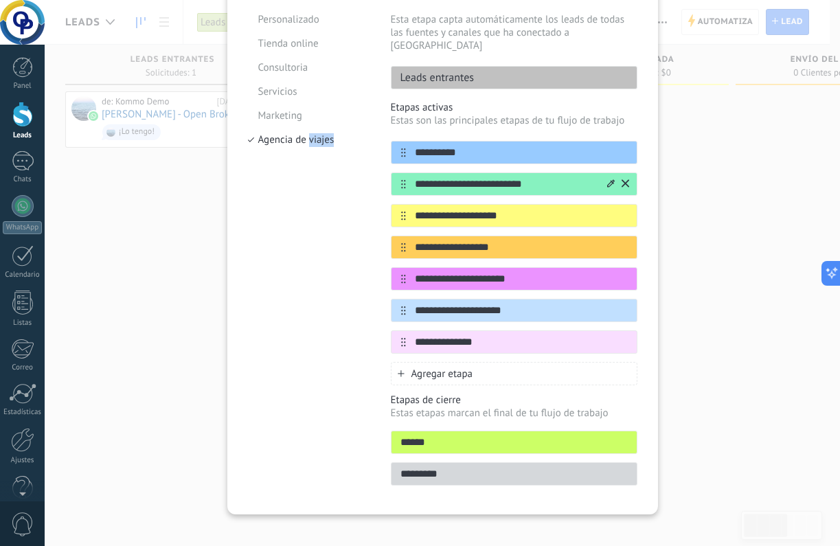
click at [336, 212] on div "Plantillas Personalizado Tienda online Consultoria Servicios Marketing Agencia …" at bounding box center [309, 241] width 122 height 506
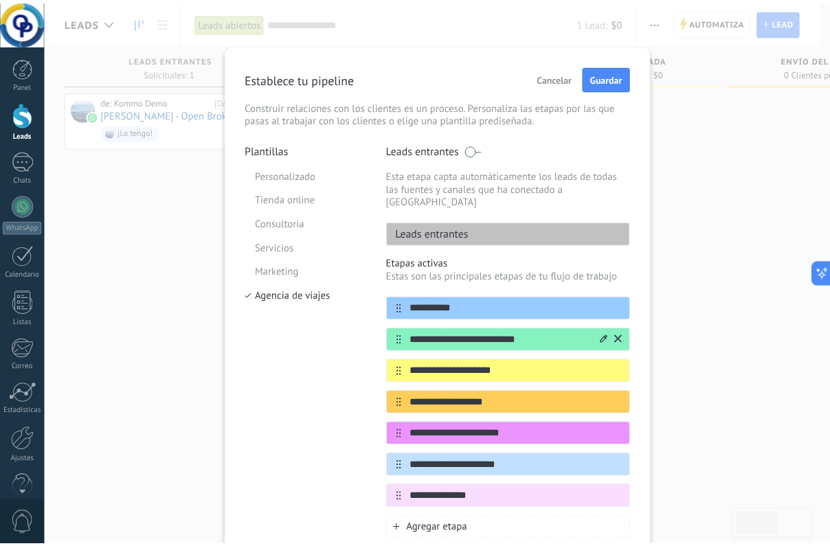
scroll to position [0, 0]
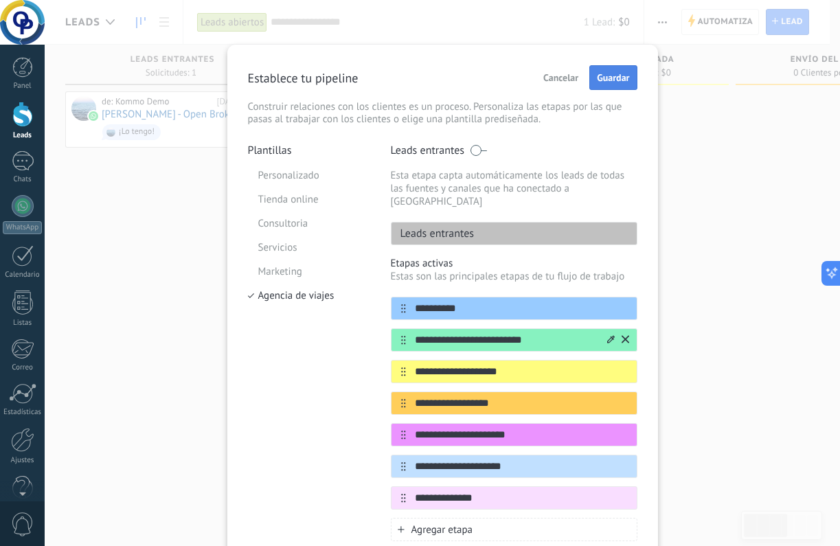
click at [617, 80] on span "Guardar" at bounding box center [613, 78] width 32 height 10
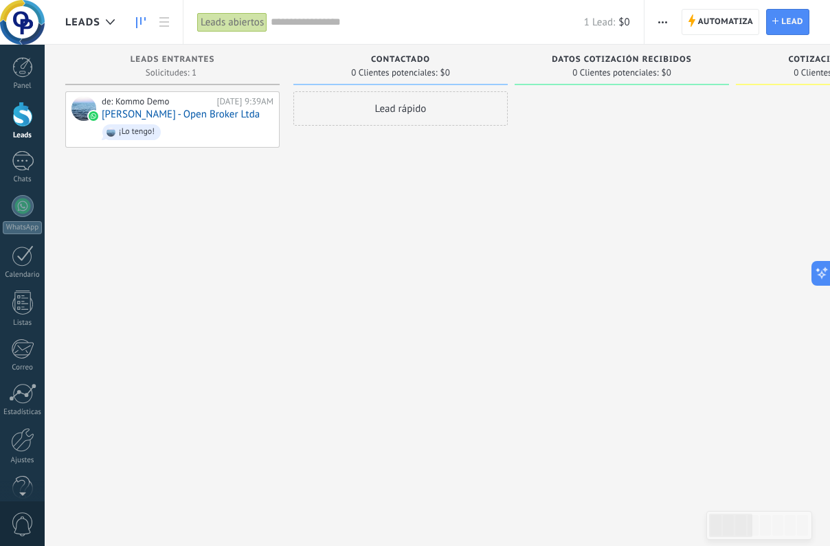
click at [411, 60] on span "Contactado" at bounding box center [400, 60] width 59 height 10
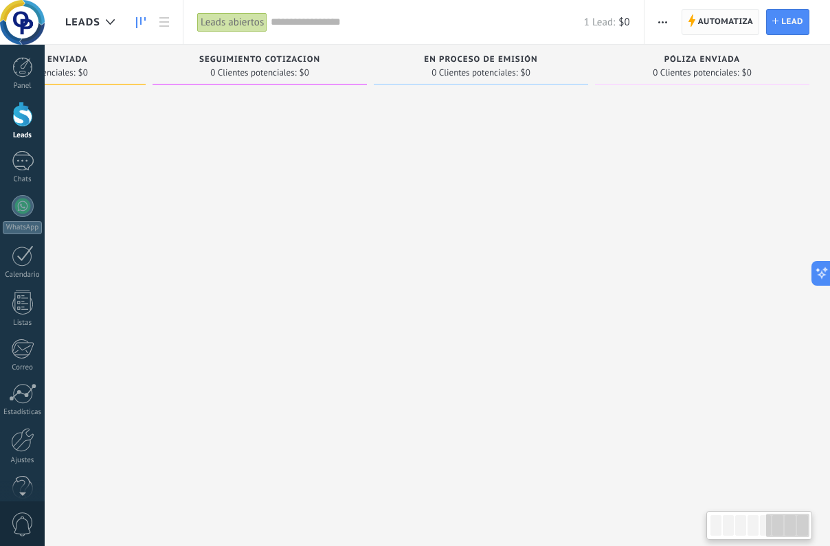
scroll to position [0, 1025]
click at [724, 19] on span "Automatiza" at bounding box center [726, 22] width 56 height 25
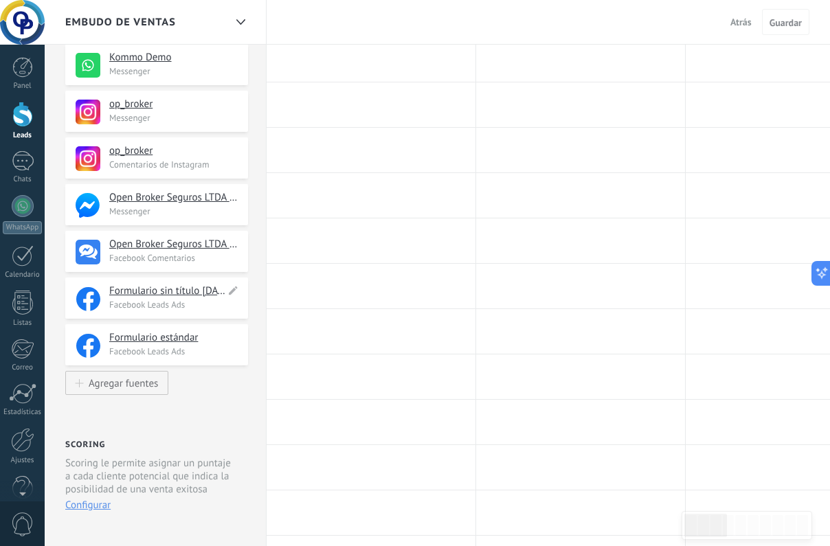
scroll to position [218, 0]
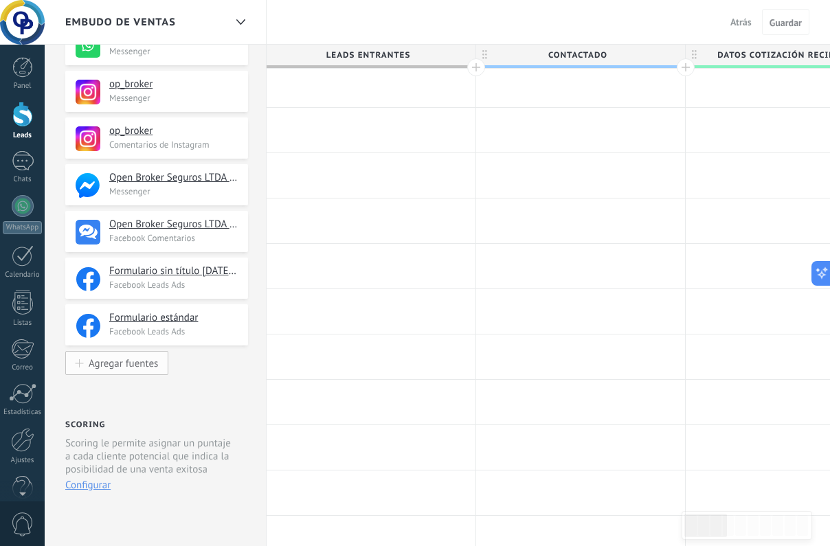
click at [151, 367] on div "Agregar fuentes" at bounding box center [123, 363] width 69 height 12
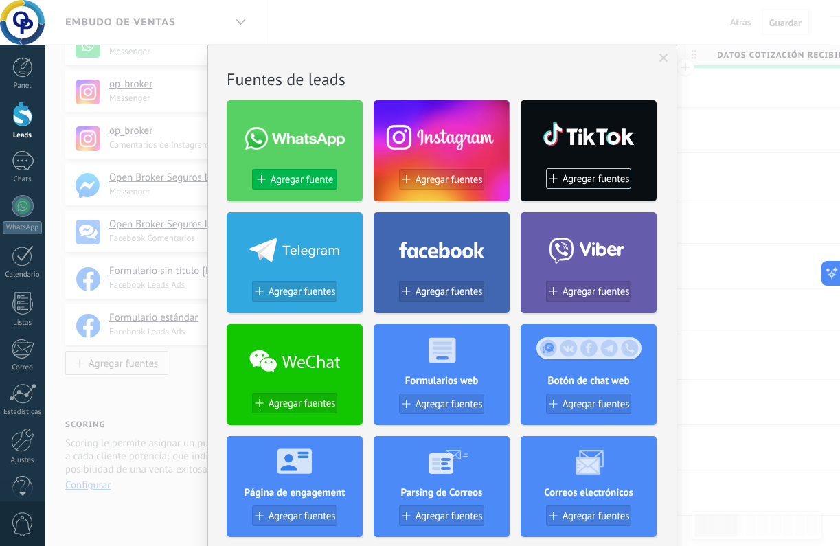
click at [294, 185] on span "Agregar fuente" at bounding box center [302, 180] width 63 height 12
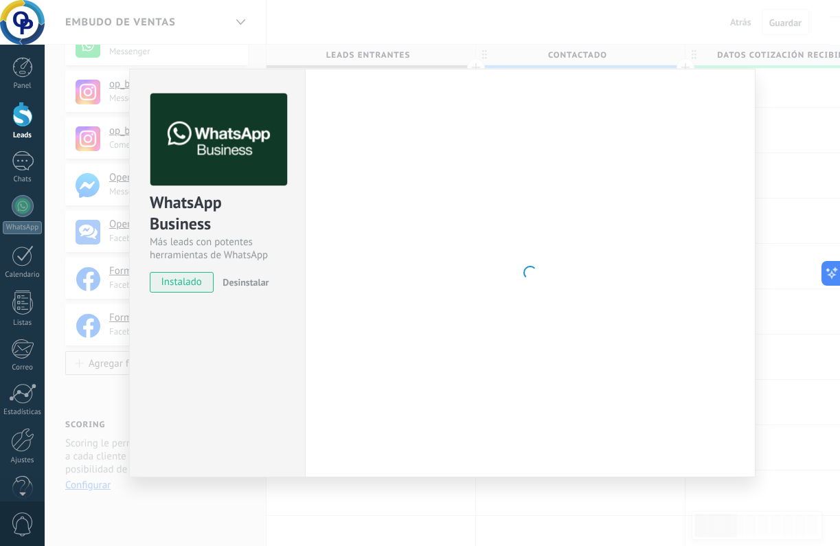
click at [786, 162] on div "WhatsApp Business Más leads con potentes herramientas de WhatsApp instalado Des…" at bounding box center [442, 273] width 795 height 546
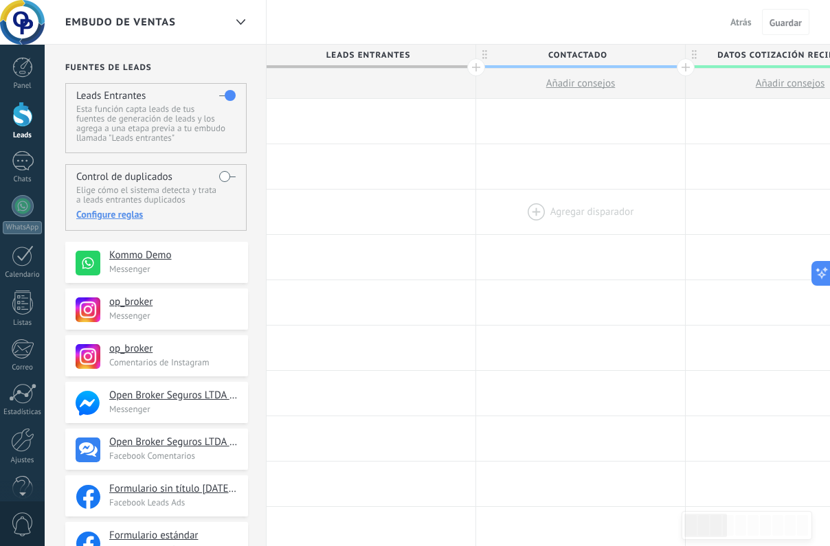
scroll to position [0, 0]
click at [740, 25] on span "Atrás" at bounding box center [740, 22] width 21 height 12
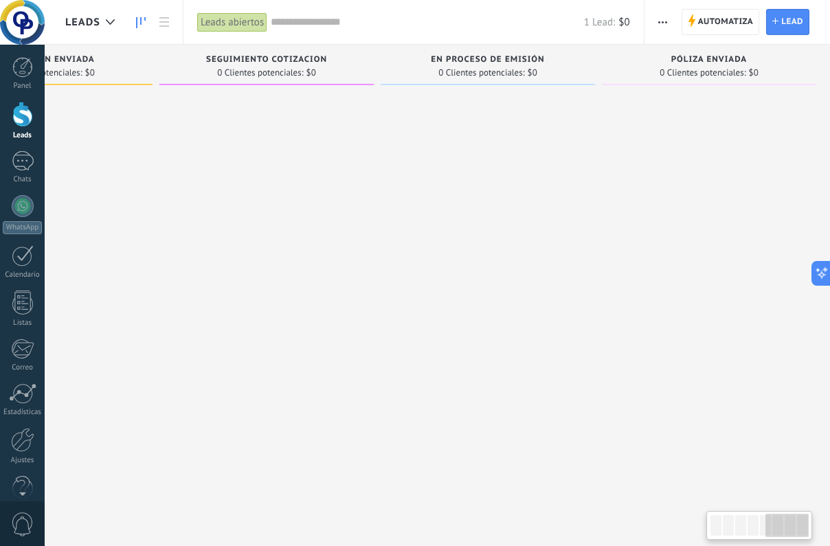
scroll to position [0, 1013]
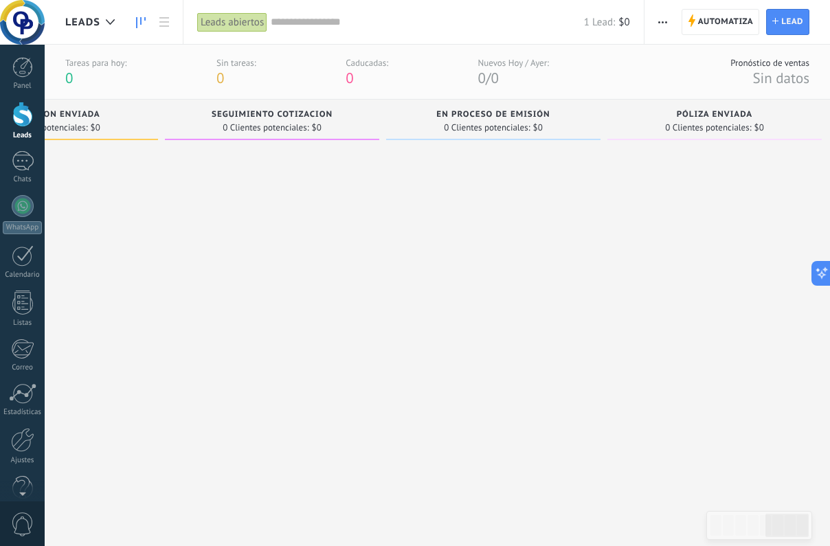
click at [281, 126] on span "0 Clientes potenciales:" at bounding box center [266, 128] width 86 height 8
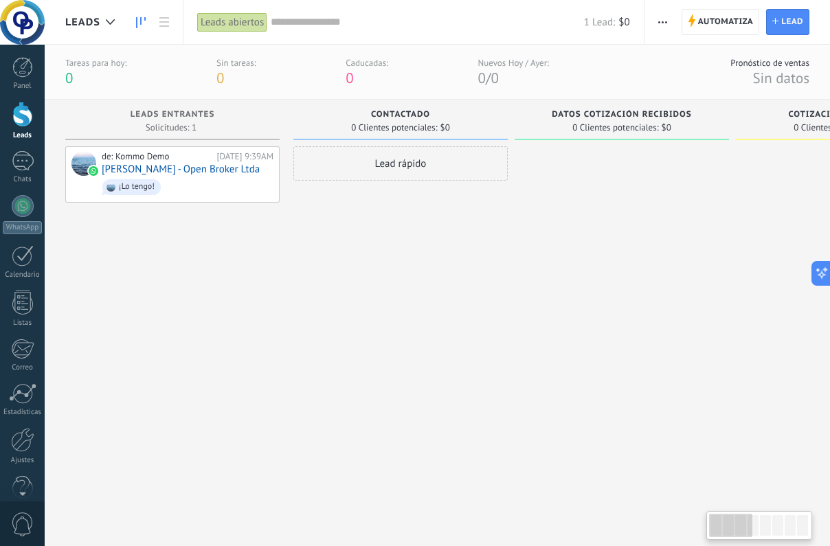
scroll to position [0, 0]
click at [229, 249] on div "de: Kommo Demo Hoy 9:39AM Oscar Prieto - Open Broker Ltda ¡Lo tengo!" at bounding box center [172, 329] width 214 height 367
click at [20, 109] on div at bounding box center [22, 114] width 21 height 25
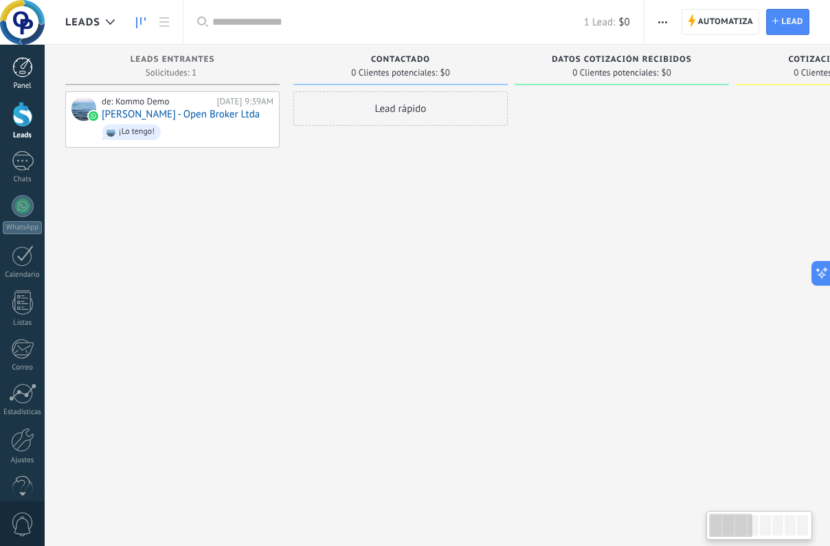
click at [21, 80] on link "Panel" at bounding box center [22, 74] width 45 height 34
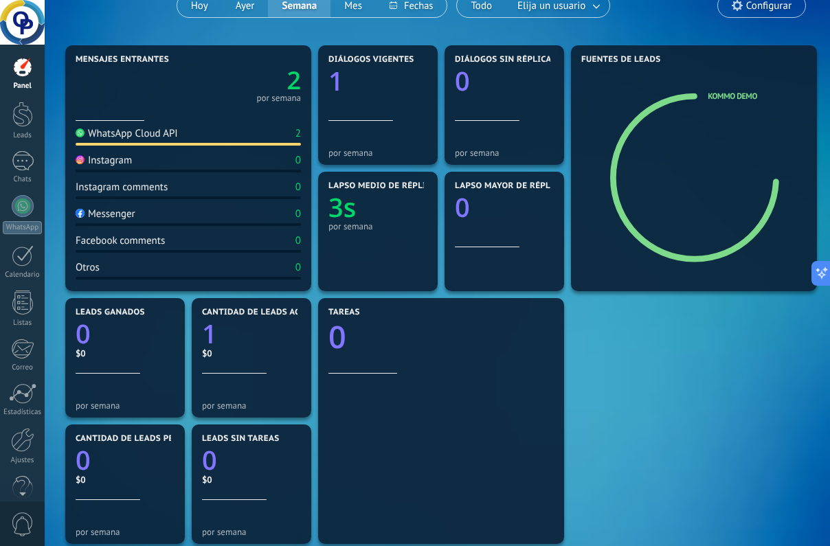
scroll to position [134, 0]
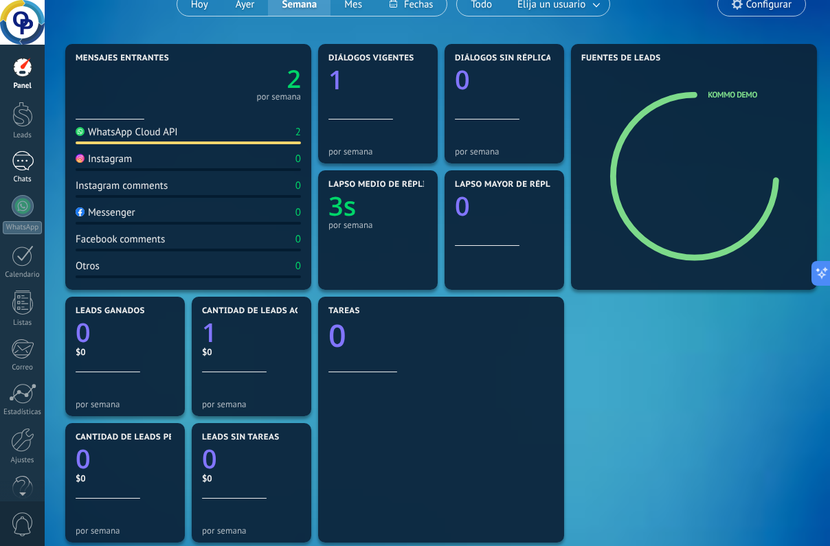
click at [27, 159] on div at bounding box center [23, 161] width 22 height 20
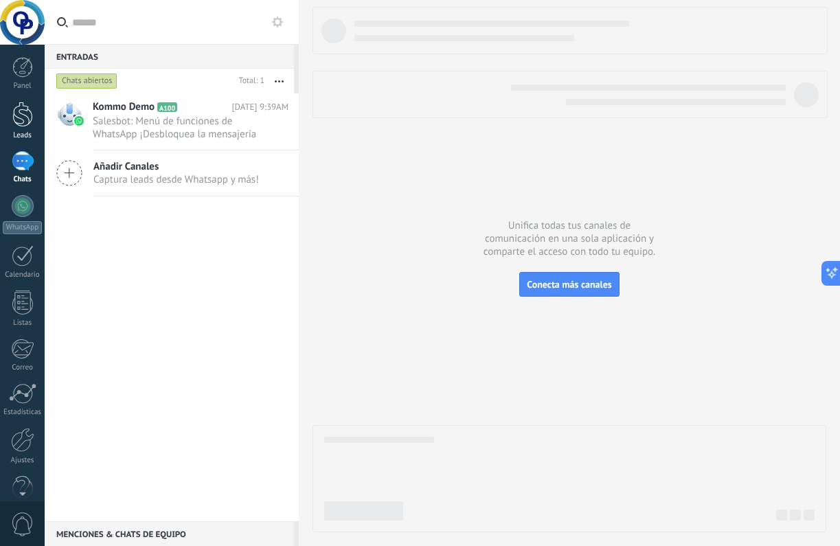
click at [36, 124] on link "Leads" at bounding box center [22, 121] width 45 height 38
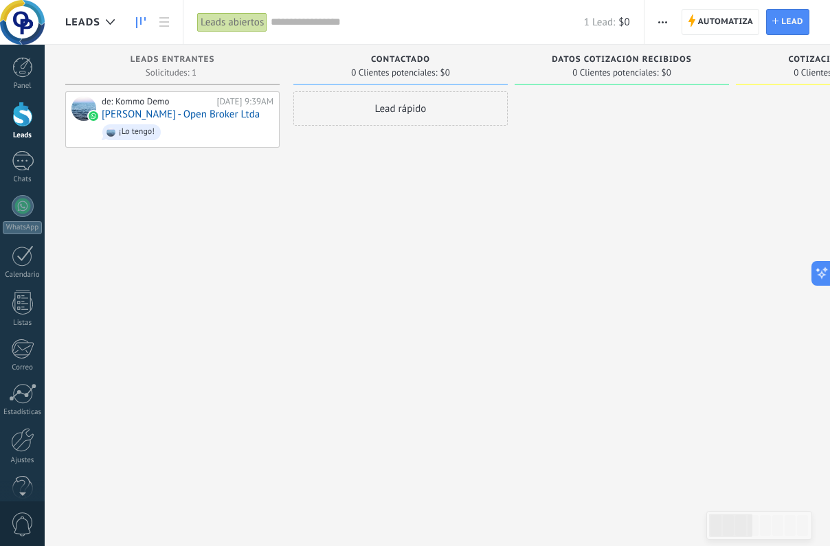
click at [659, 20] on span "button" at bounding box center [662, 22] width 9 height 26
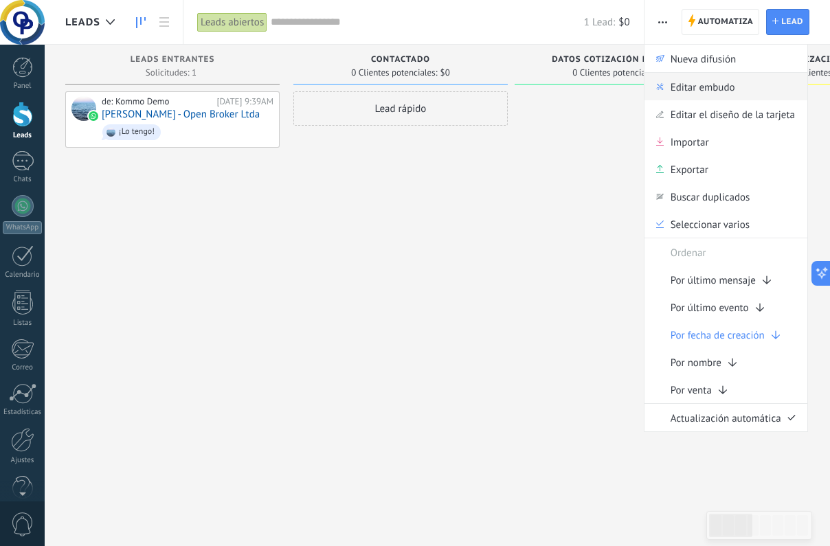
click at [726, 90] on span "Editar embudo" at bounding box center [702, 86] width 65 height 27
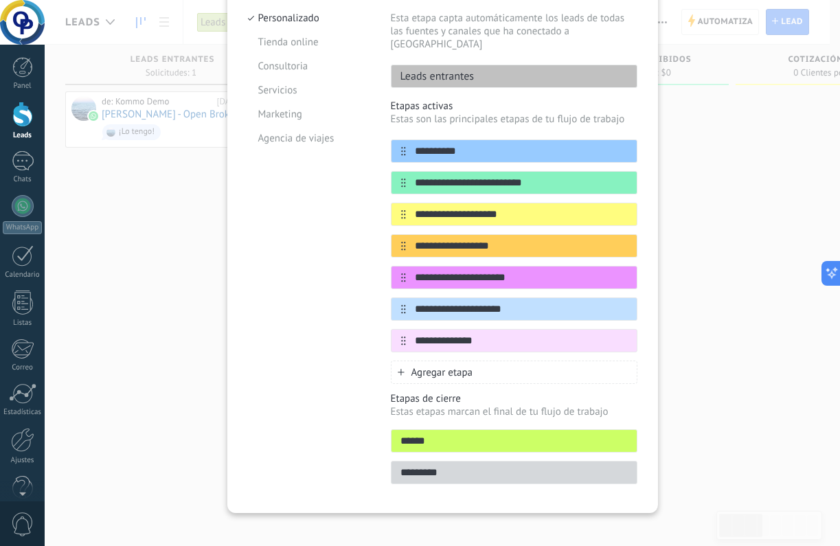
scroll to position [156, 0]
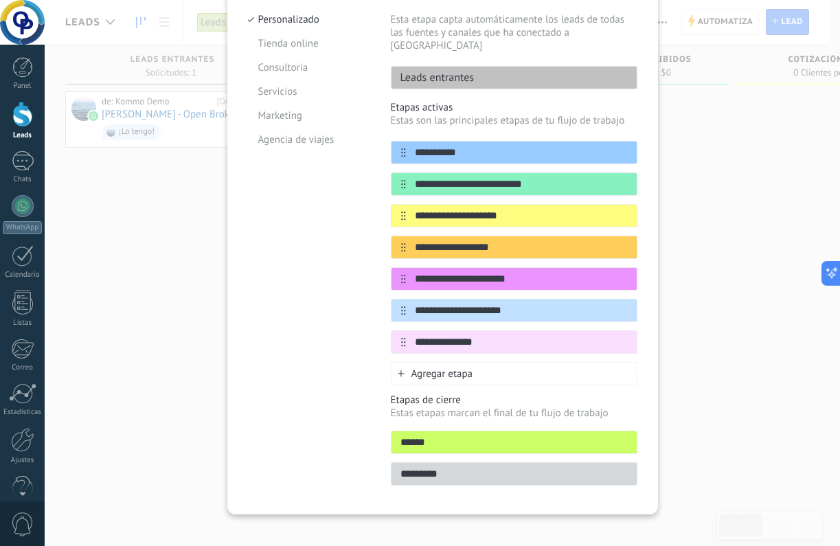
click at [398, 370] on icon at bounding box center [401, 373] width 6 height 6
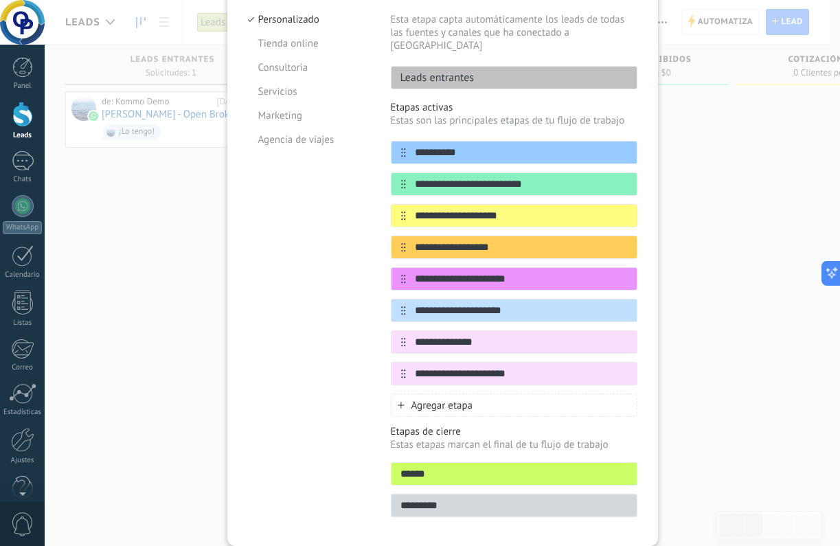
type input "**********"
click at [398, 402] on icon at bounding box center [401, 405] width 6 height 6
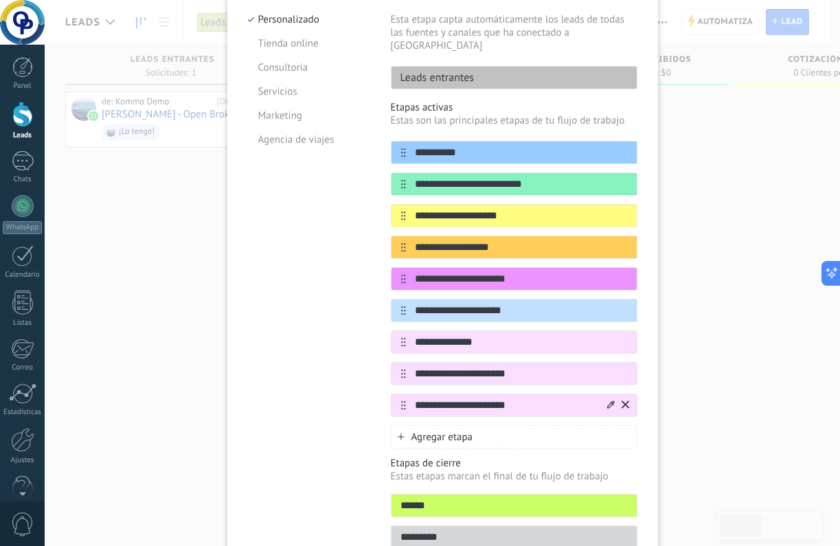
click at [454, 398] on input "**********" at bounding box center [505, 405] width 199 height 14
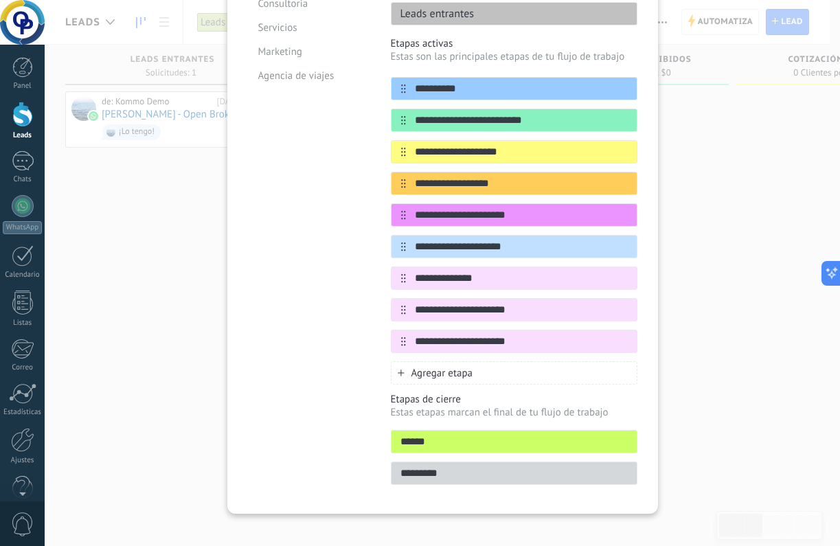
scroll to position [219, 0]
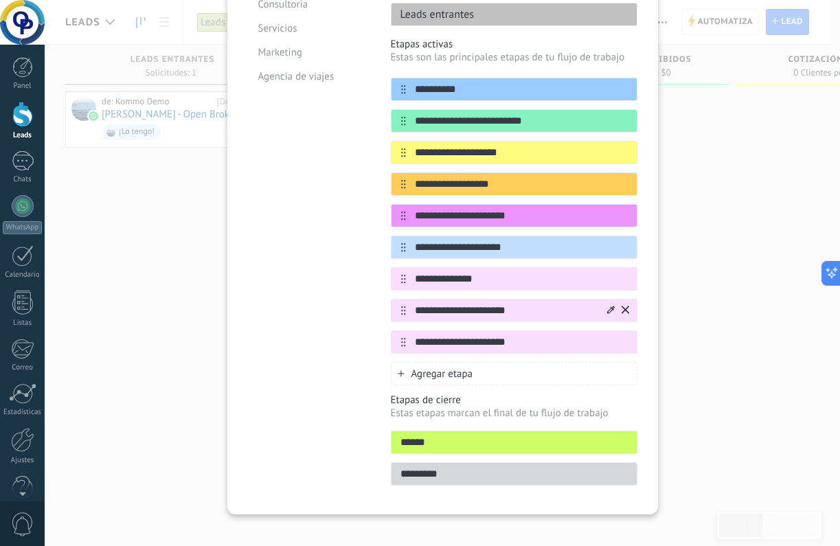
type input "**********"
click at [565, 304] on input "**********" at bounding box center [505, 311] width 199 height 14
click at [607, 306] on icon at bounding box center [611, 310] width 8 height 8
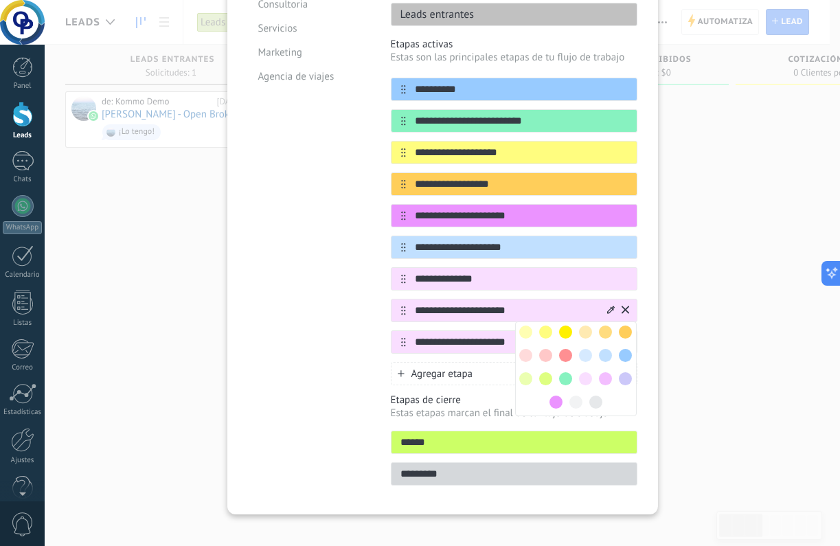
click at [586, 349] on span at bounding box center [585, 355] width 13 height 13
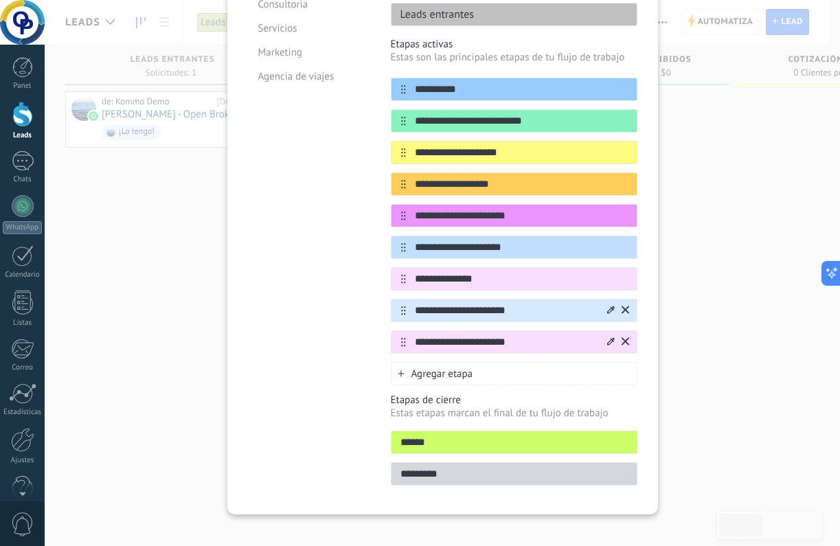
click at [611, 337] on icon at bounding box center [611, 341] width 8 height 8
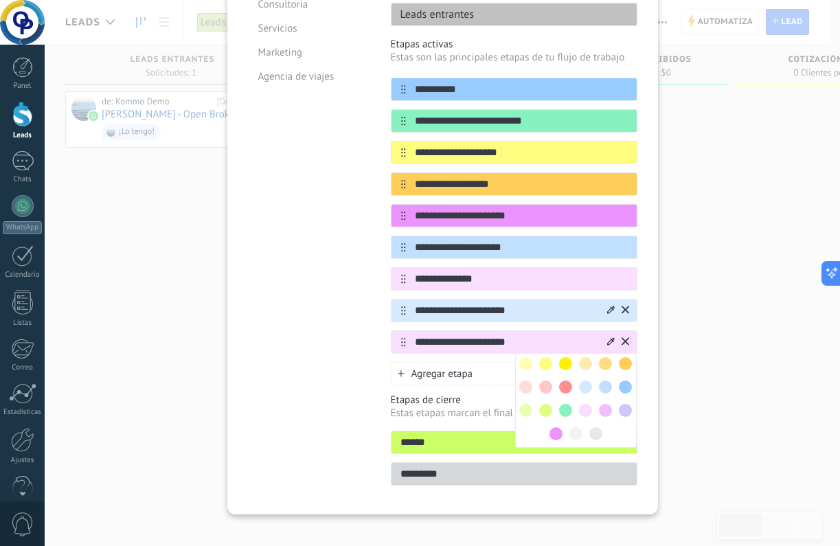
click at [525, 404] on span at bounding box center [525, 410] width 13 height 13
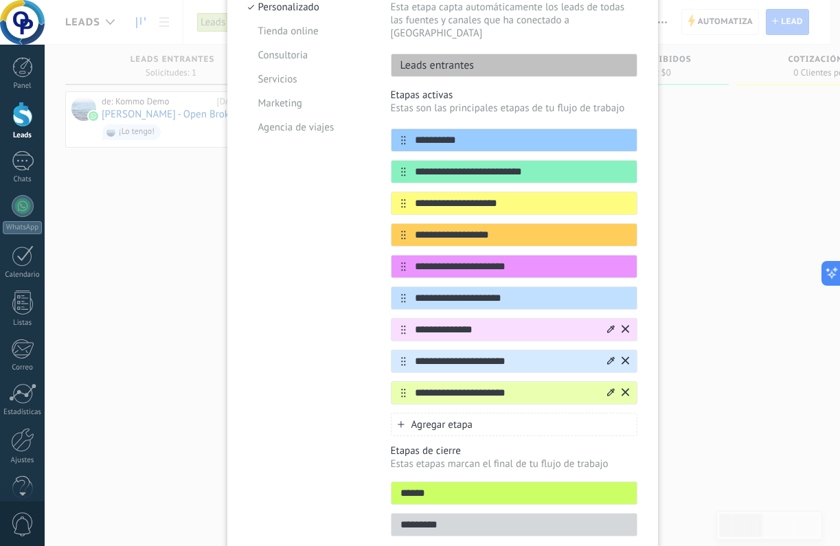
scroll to position [172, 0]
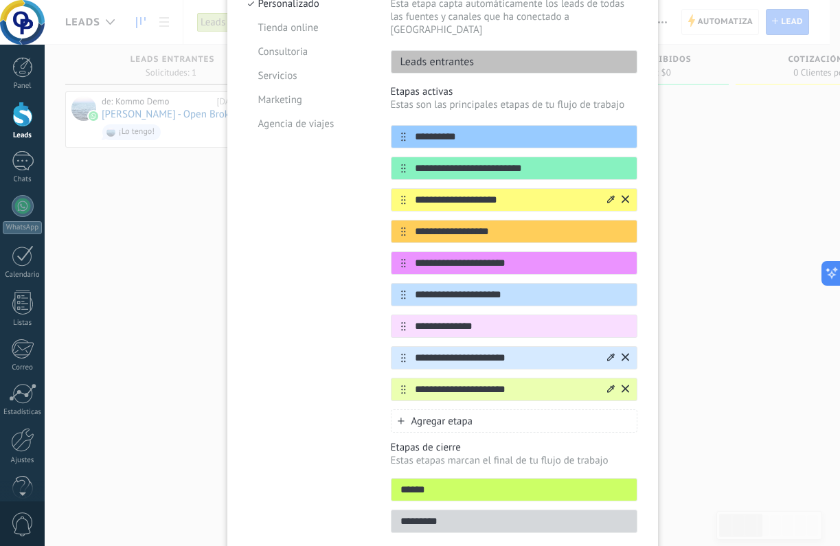
click at [607, 195] on icon at bounding box center [611, 199] width 8 height 8
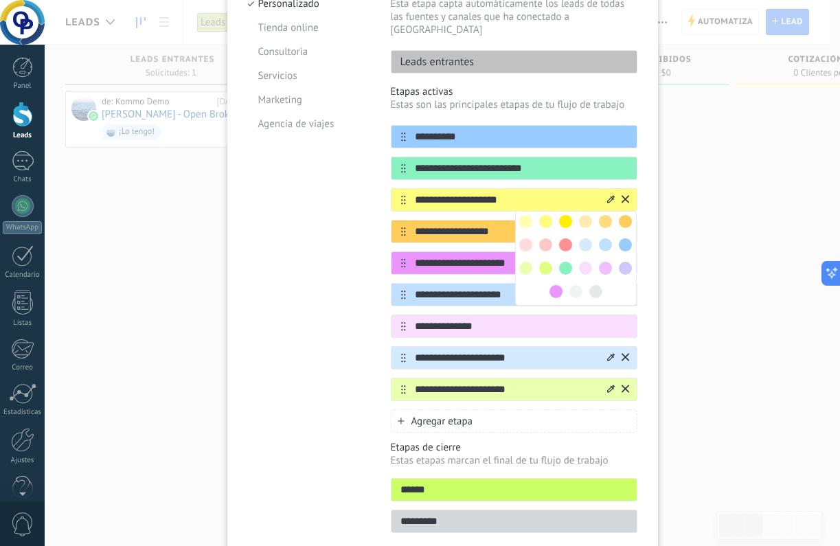
click at [565, 238] on span at bounding box center [565, 244] width 13 height 13
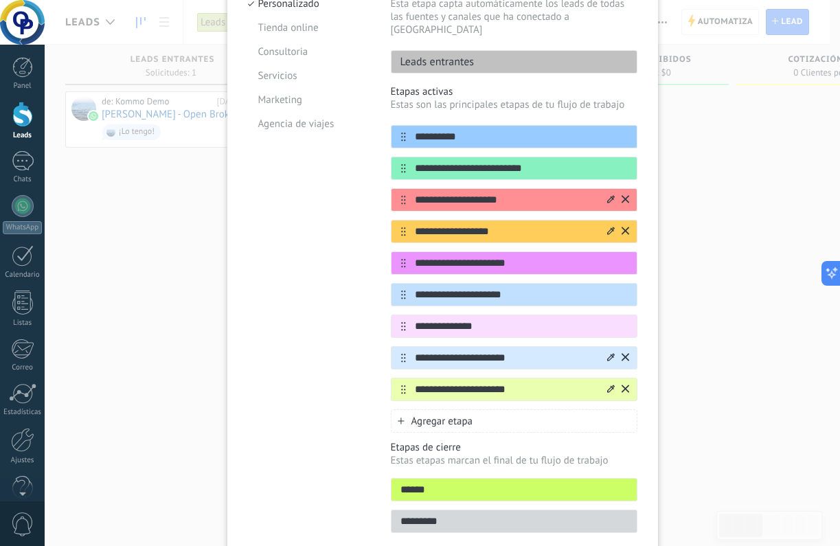
click at [607, 227] on icon at bounding box center [611, 231] width 8 height 8
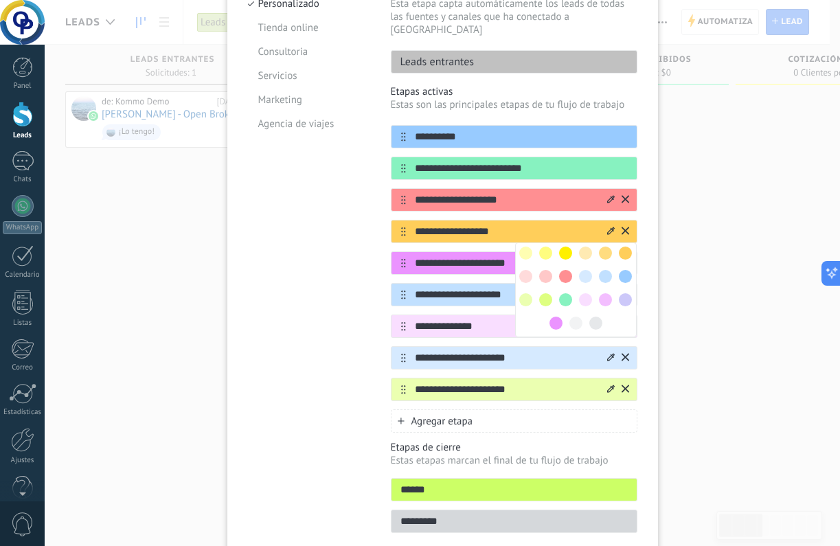
click at [545, 270] on span at bounding box center [545, 276] width 13 height 13
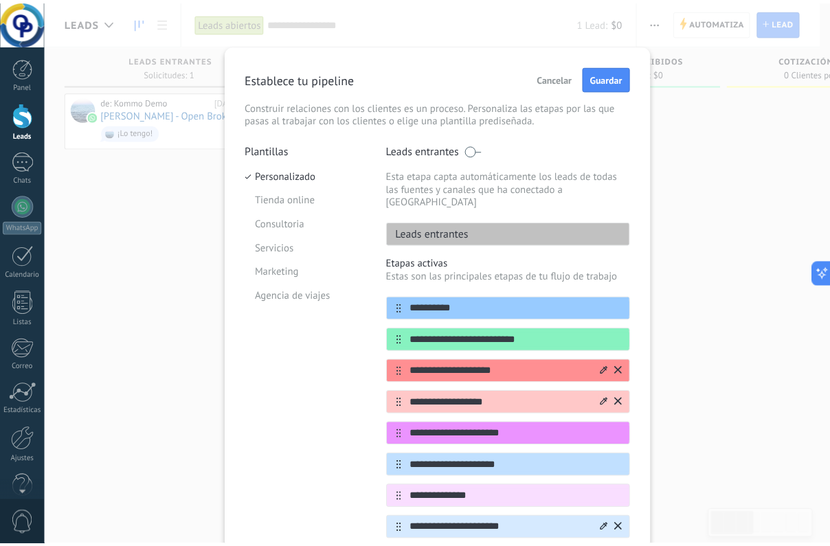
scroll to position [0, 0]
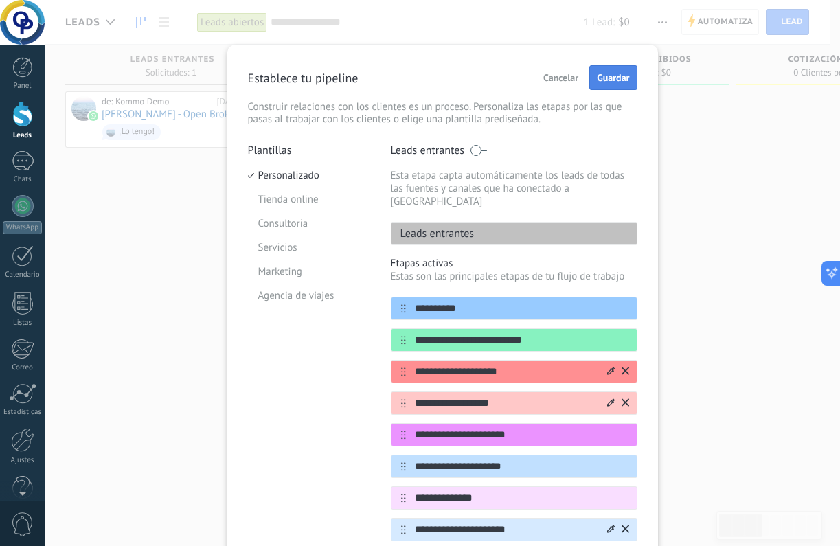
click at [620, 82] on span "Guardar" at bounding box center [613, 78] width 32 height 10
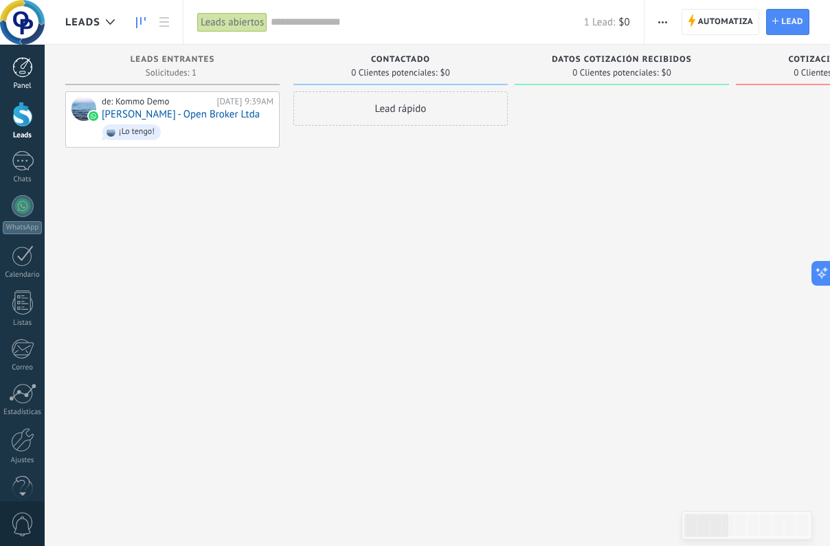
click at [27, 79] on link "Panel" at bounding box center [22, 74] width 45 height 34
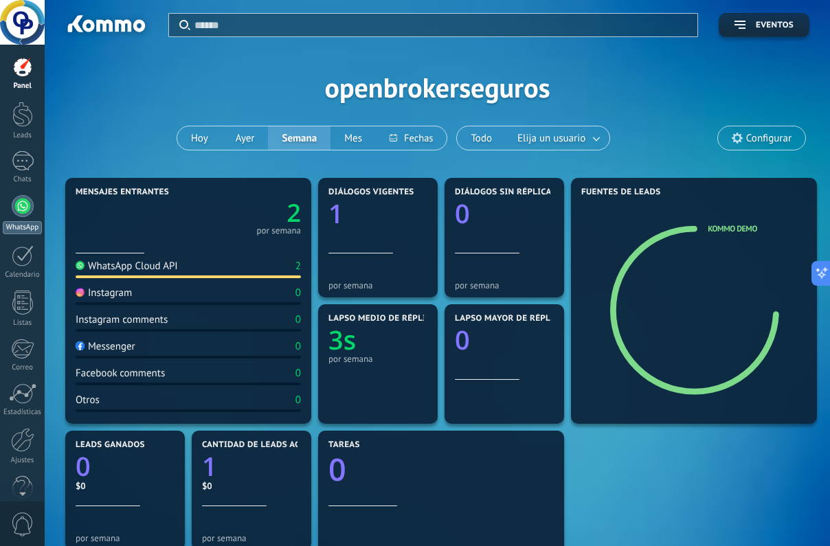
click at [31, 215] on link "WhatsApp" at bounding box center [22, 214] width 45 height 39
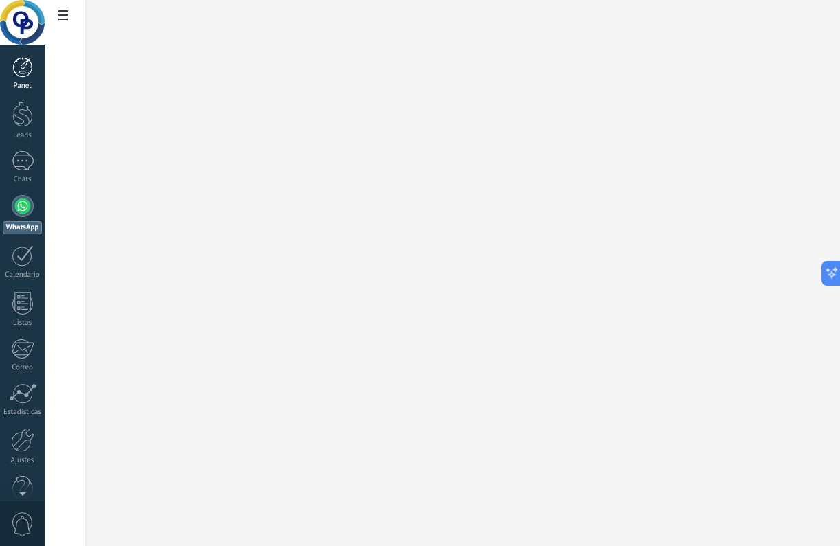
click at [27, 80] on link "Panel" at bounding box center [22, 74] width 45 height 34
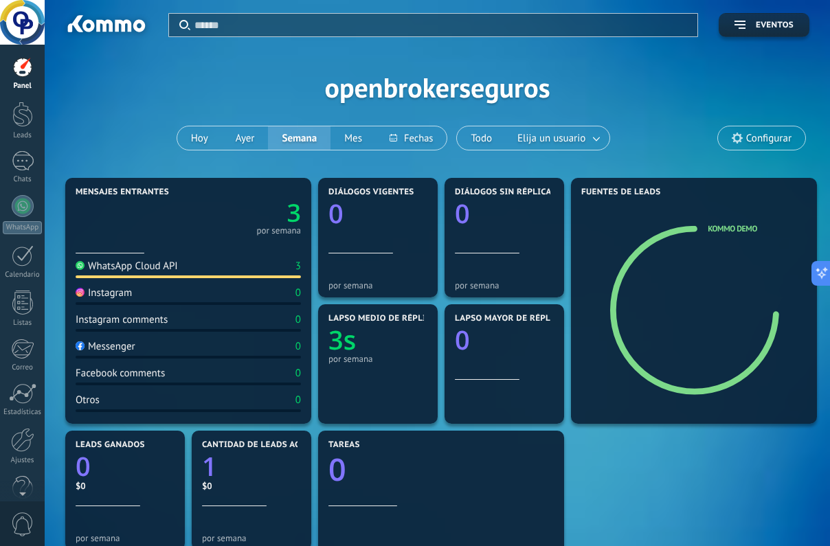
click at [299, 268] on div "3" at bounding box center [297, 266] width 5 height 13
click at [21, 123] on div at bounding box center [22, 114] width 21 height 25
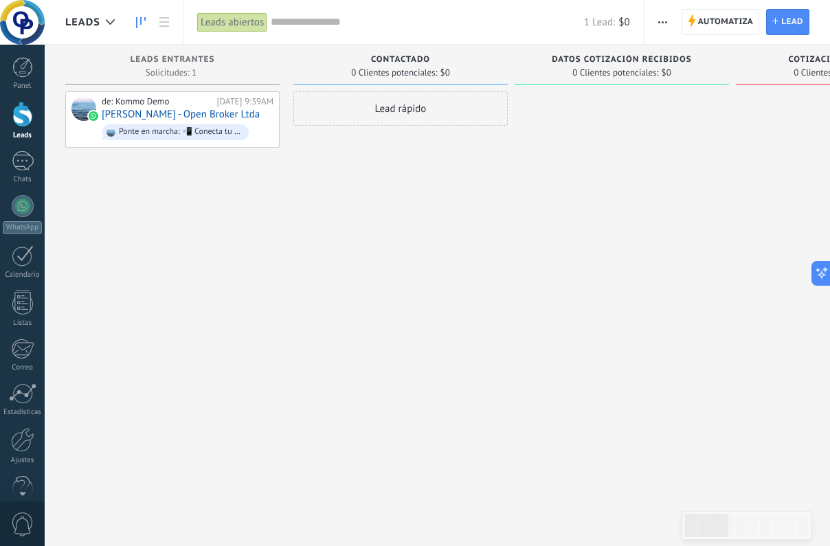
click at [236, 18] on div "Leads abiertos" at bounding box center [232, 22] width 70 height 20
click at [29, 209] on div at bounding box center [23, 206] width 22 height 22
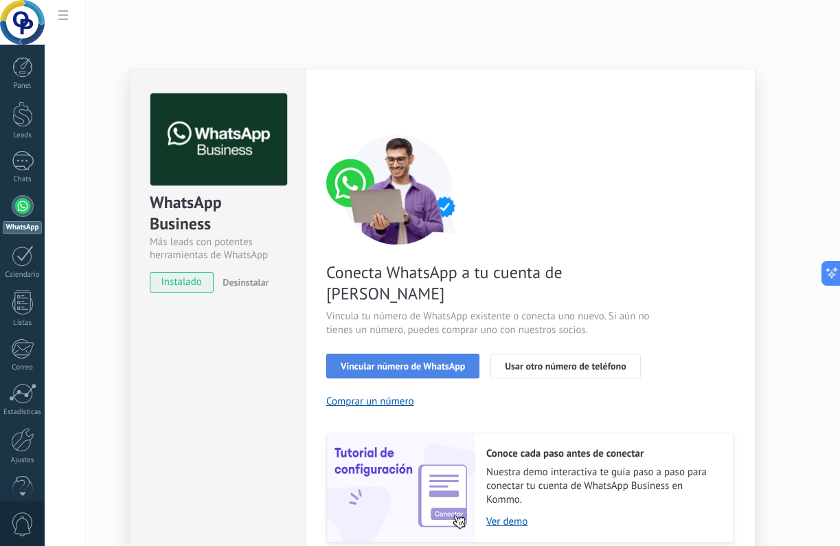
click at [418, 354] on button "Vincular número de WhatsApp" at bounding box center [402, 366] width 153 height 25
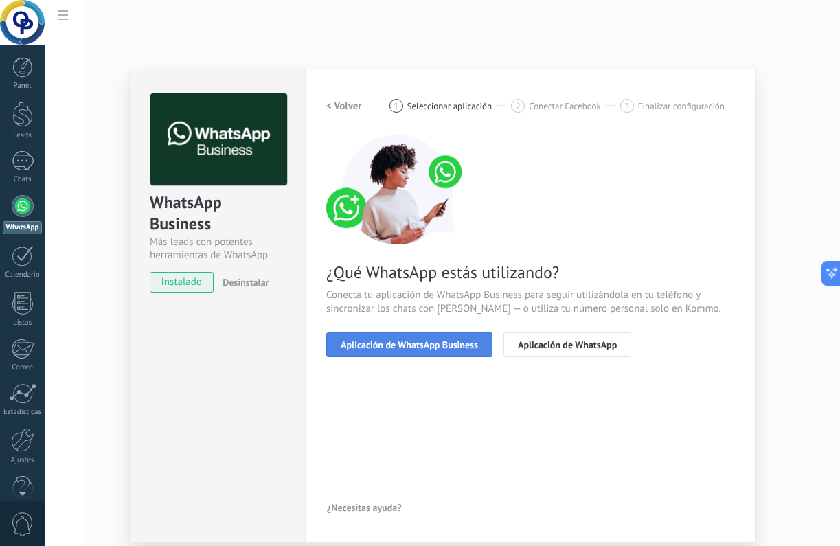
click at [424, 347] on span "Aplicación de WhatsApp Business" at bounding box center [409, 345] width 137 height 10
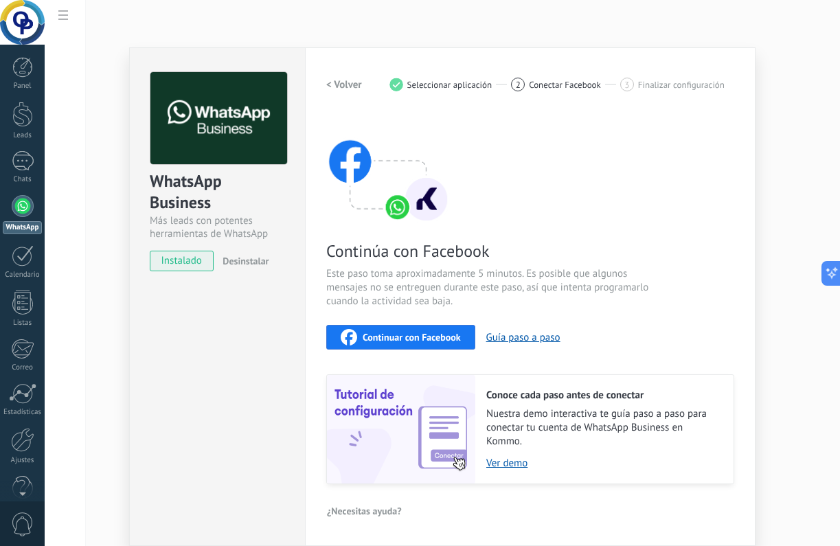
scroll to position [21, 0]
click at [515, 462] on link "Ver demo" at bounding box center [603, 463] width 234 height 13
